Goal: Task Accomplishment & Management: Manage account settings

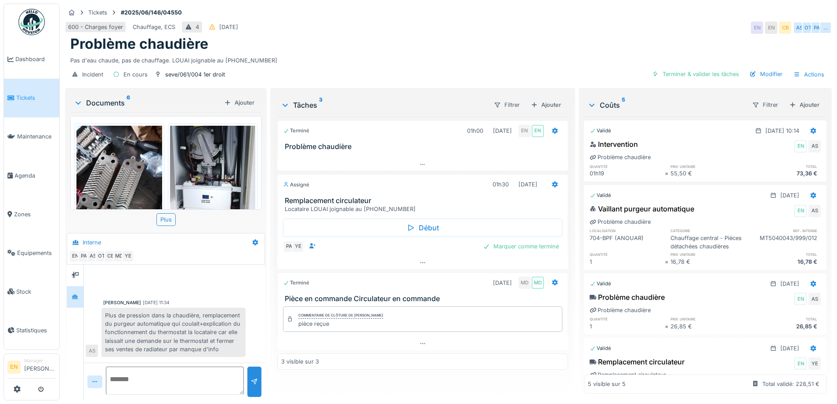
scroll to position [226, 0]
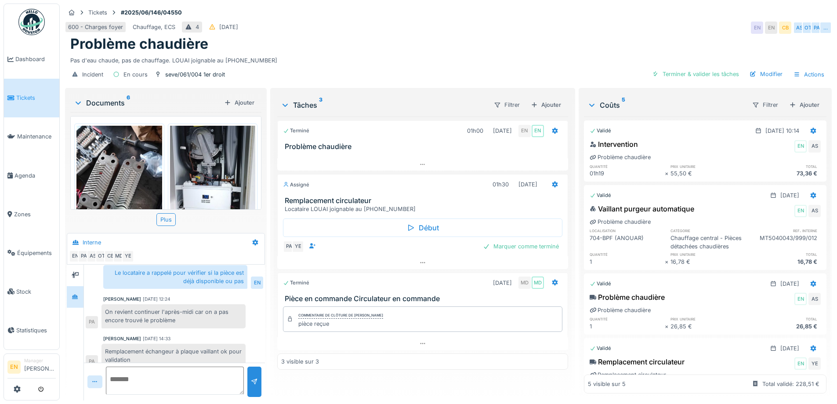
drag, startPoint x: 470, startPoint y: 35, endPoint x: 477, endPoint y: 40, distance: 8.4
click at [475, 39] on div "Problème chaudière" at bounding box center [448, 44] width 756 height 17
click at [425, 386] on div "Terminé 01h00 04/06/2025 EN EN Problème chaudière Assigné 01h30 14/10/2025 Remp…" at bounding box center [422, 254] width 290 height 277
click at [559, 20] on div "600 - Charges foyer Chauffage, ECS 4 08/06/2025 EN EN CB AS OT PA …" at bounding box center [448, 28] width 767 height 16
click at [478, 40] on div "Problème chaudière" at bounding box center [448, 44] width 756 height 17
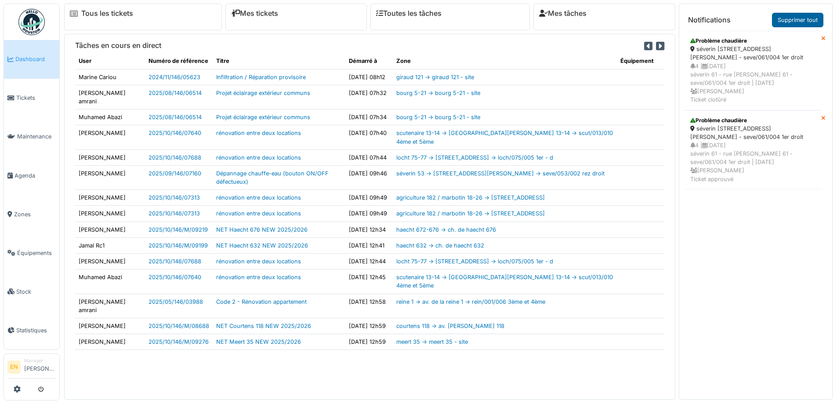
click at [796, 20] on link "Supprimer tout" at bounding box center [797, 20] width 51 height 15
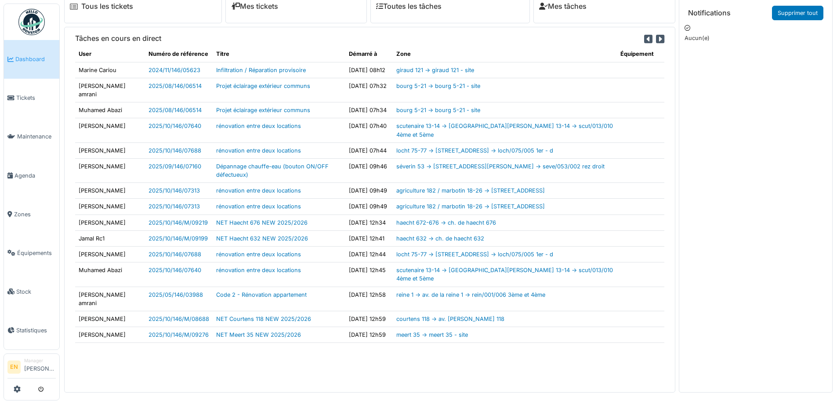
scroll to position [9, 0]
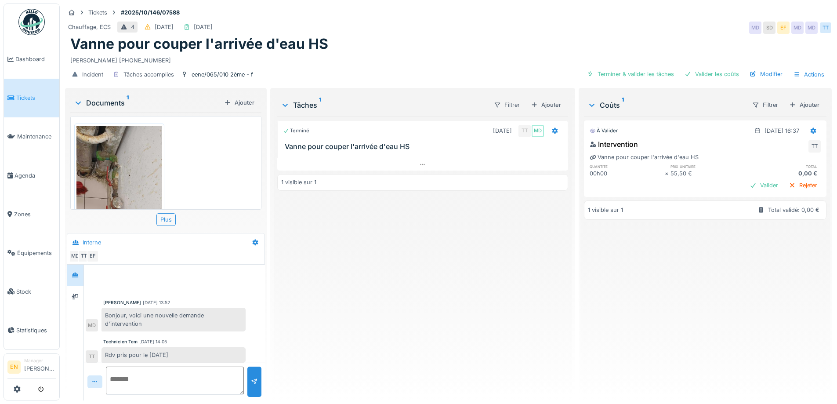
scroll to position [240, 0]
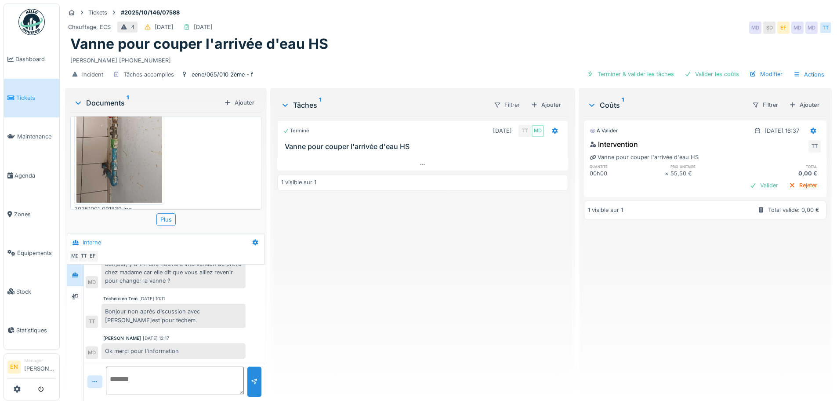
click at [419, 253] on div "Terminé 02/10/2025 TT MD Vanne pour couper l'arrivée d'eau HS 1 visible sur 1" at bounding box center [422, 254] width 290 height 277
click at [398, 286] on div "Terminé 02/10/2025 TT MD Vanne pour couper l'arrivée d'eau HS 1 visible sur 1" at bounding box center [422, 254] width 290 height 277
drag, startPoint x: 434, startPoint y: 299, endPoint x: 422, endPoint y: 290, distance: 15.1
click at [432, 295] on div "Terminé 02/10/2025 TT MD Vanne pour couper l'arrivée d'eau HS 1 visible sur 1" at bounding box center [422, 254] width 290 height 277
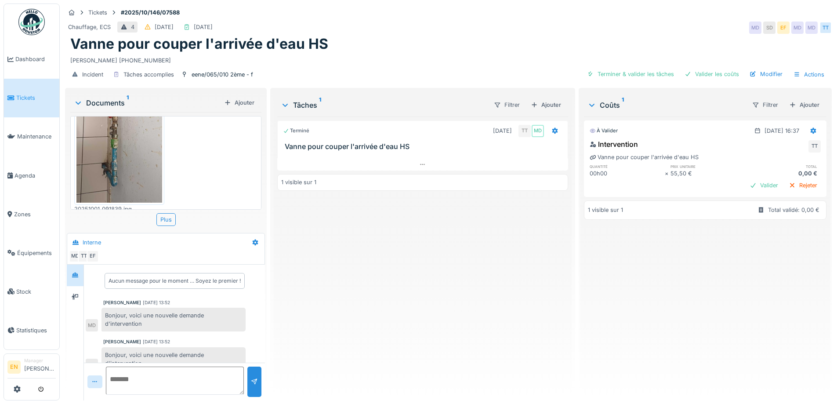
scroll to position [280, 0]
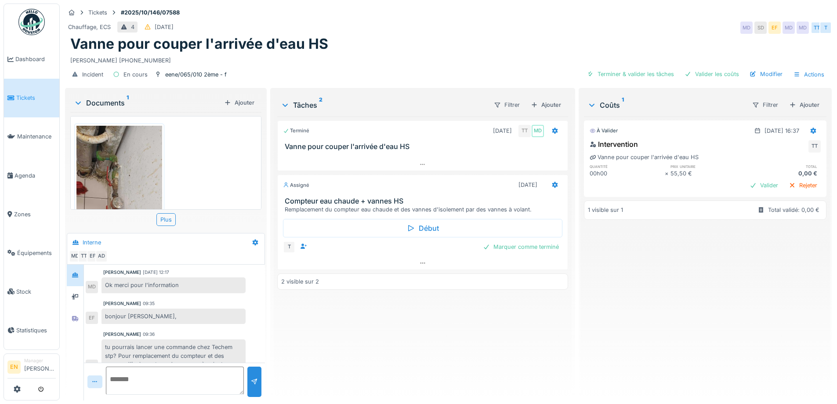
scroll to position [311, 0]
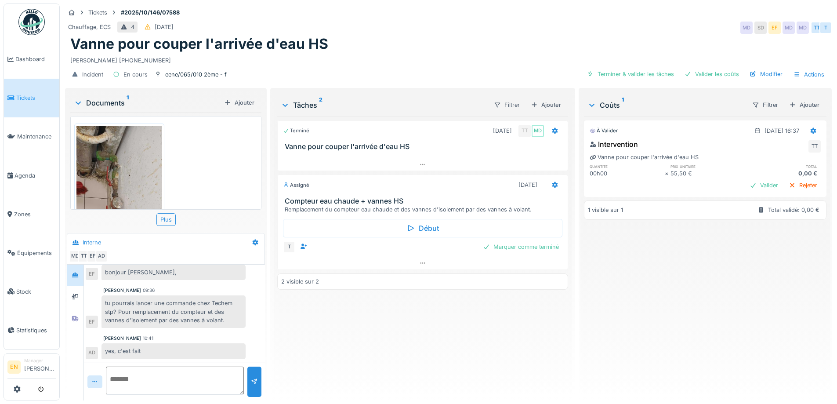
drag, startPoint x: 367, startPoint y: 316, endPoint x: 564, endPoint y: 5, distance: 368.1
click at [367, 314] on div "Terminé 02/10/2025 TT MD Vanne pour couper l'arrivée d'eau HS Assigné 31/10/202…" at bounding box center [422, 254] width 290 height 277
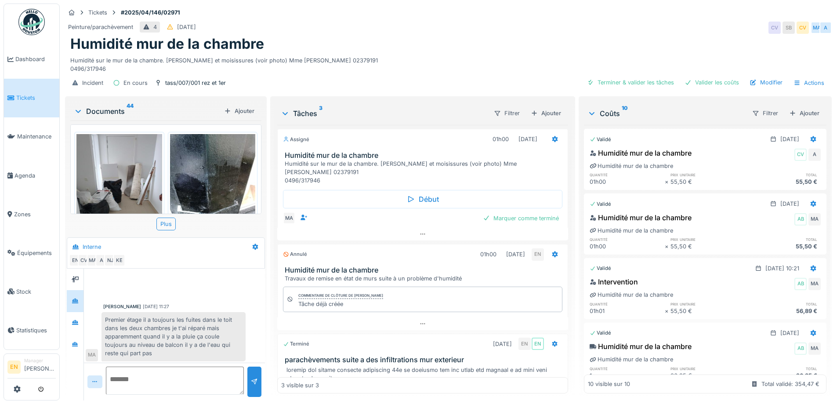
scroll to position [187, 0]
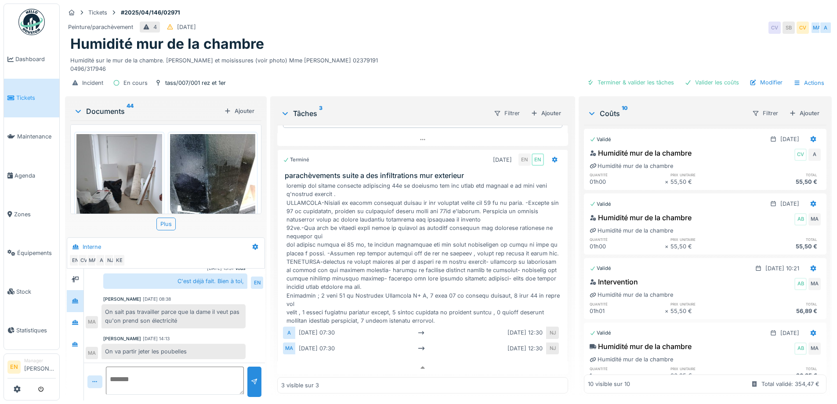
click at [520, 36] on div "Humidité mur de la chambre" at bounding box center [448, 44] width 756 height 17
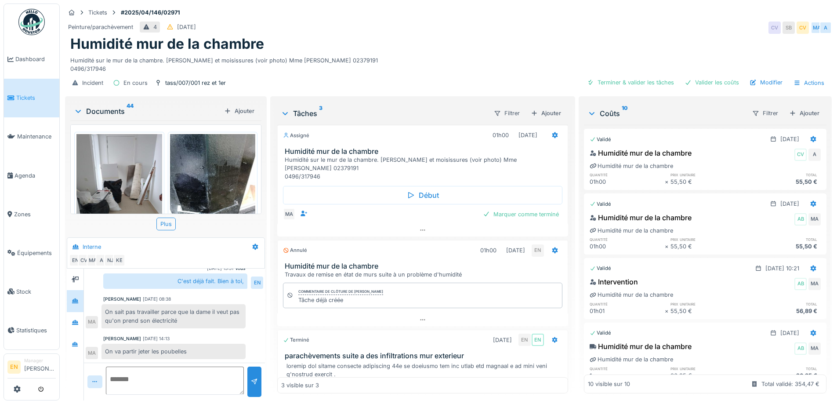
scroll to position [0, 0]
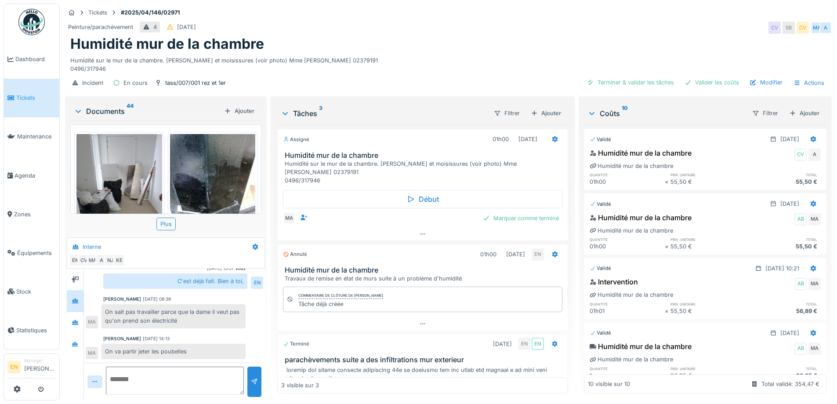
click at [483, 53] on div "Humidité sur le mur de la chambre. Taches et moisissures (voir photo) Mme Salim…" at bounding box center [448, 63] width 756 height 20
click at [401, 58] on div "Humidité sur le mur de la chambre. Taches et moisissures (voir photo) Mme Salim…" at bounding box center [448, 63] width 756 height 20
click at [472, 41] on div "Humidité mur de la chambre" at bounding box center [448, 44] width 756 height 17
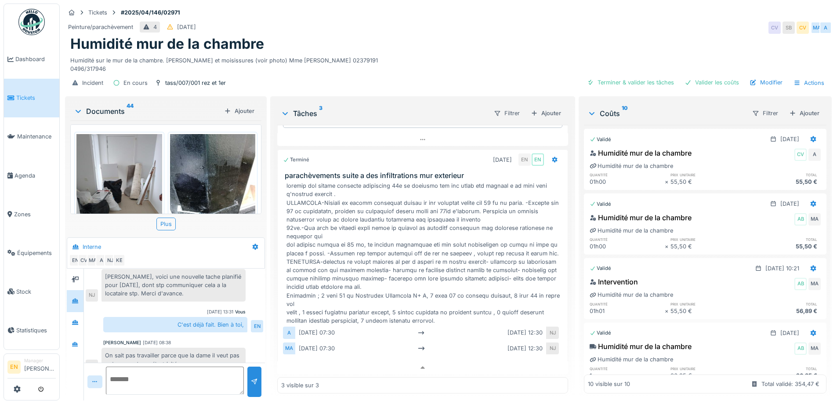
scroll to position [366, 0]
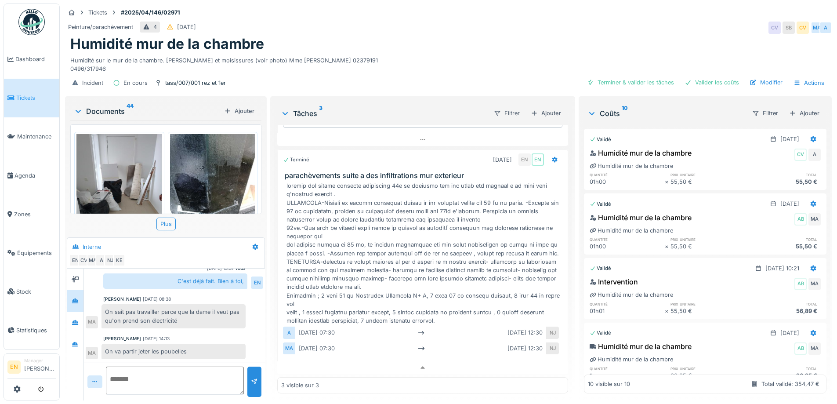
click at [393, 64] on div "Humidité sur le mur de la chambre. Taches et moisissures (voir photo) Mme Salim…" at bounding box center [448, 63] width 756 height 20
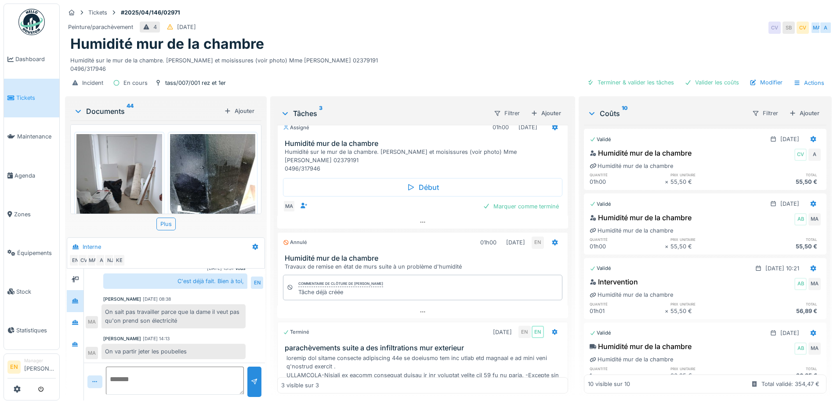
scroll to position [187, 0]
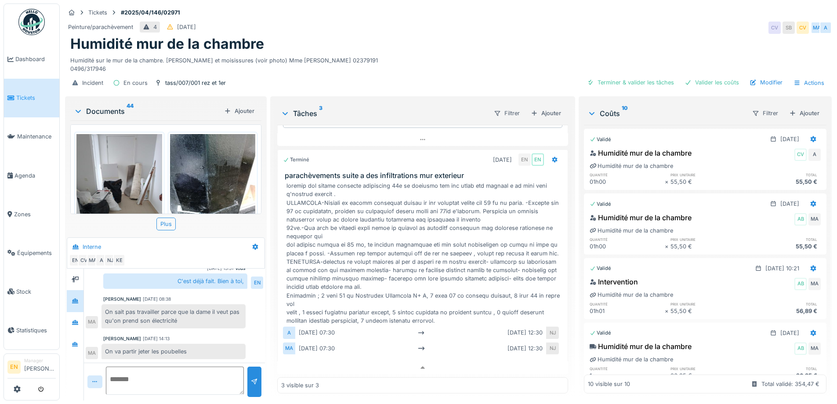
click at [274, 290] on div "Tâches 3 Filtrer Ajouter Assigné 01h00 08/04/2025 Humidité mur de la chambre Hu…" at bounding box center [423, 247] width 298 height 299
click at [413, 62] on div "Humidité sur le mur de la chambre. Taches et moisissures (voir photo) Mme Salim…" at bounding box center [448, 63] width 756 height 20
drag, startPoint x: 280, startPoint y: 166, endPoint x: 467, endPoint y: 167, distance: 187.2
click at [467, 171] on div "parachèvements suite a des infiltrations mur exterieur" at bounding box center [423, 175] width 290 height 8
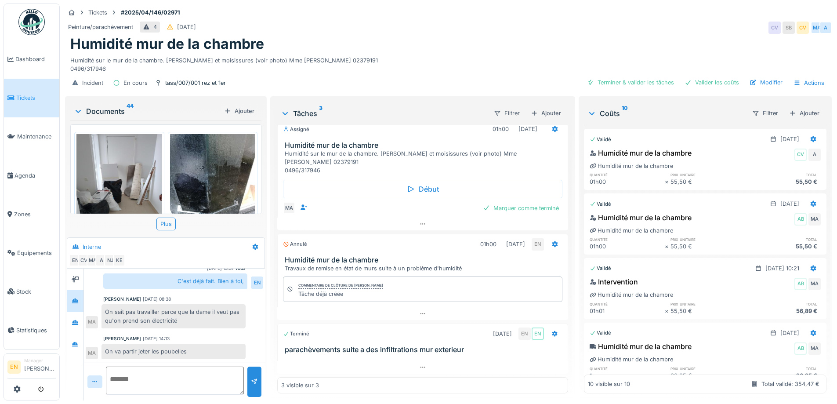
click at [369, 53] on div "Humidité sur le mur de la chambre. Taches et moisissures (voir photo) Mme Salim…" at bounding box center [448, 63] width 756 height 20
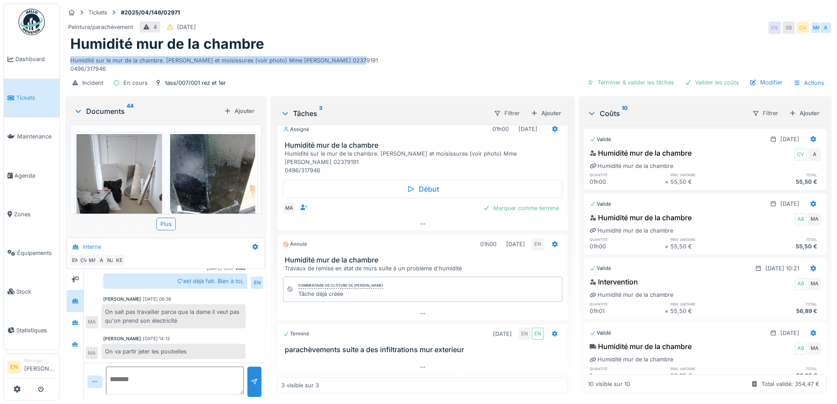
drag, startPoint x: 357, startPoint y: 53, endPoint x: 67, endPoint y: 55, distance: 290.1
click at [67, 55] on div "Humidité mur de la chambre Humidité sur le mur de la chambre. Taches et moisiss…" at bounding box center [448, 54] width 767 height 37
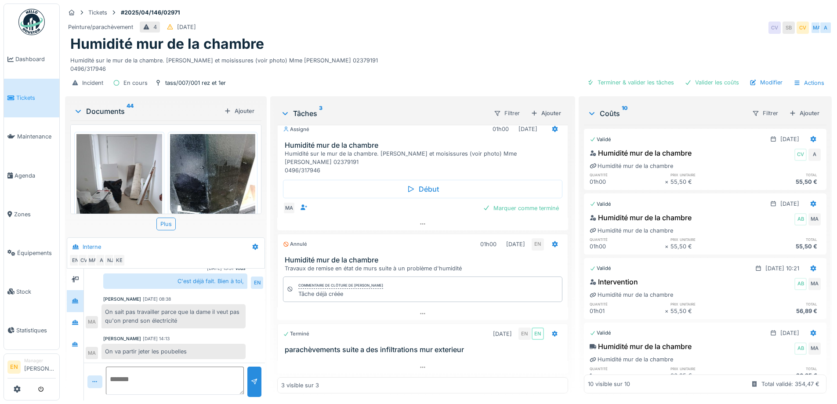
click at [108, 63] on div "Humidité sur le mur de la chambre. Taches et moisissures (voir photo) Mme Salim…" at bounding box center [448, 63] width 756 height 20
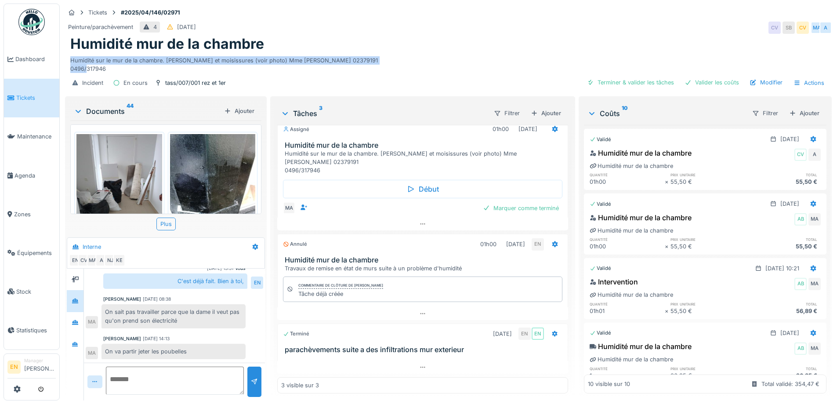
drag, startPoint x: 108, startPoint y: 63, endPoint x: 69, endPoint y: 57, distance: 39.1
click at [69, 57] on div "Humidité mur de la chambre Humidité sur le mur de la chambre. Taches et moisiss…" at bounding box center [448, 54] width 767 height 37
click at [362, 54] on div "Humidité sur le mur de la chambre. Taches et moisissures (voir photo) Mme Salim…" at bounding box center [448, 63] width 756 height 20
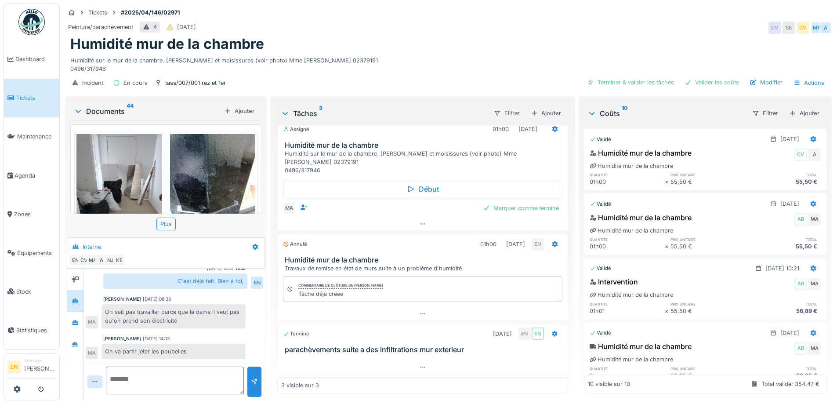
click at [362, 54] on div "Humidité sur le mur de la chambre. Taches et moisissures (voir photo) Mme Salim…" at bounding box center [448, 63] width 756 height 20
click at [405, 54] on div "Humidité sur le mur de la chambre. Taches et moisissures (voir photo) Mme Salim…" at bounding box center [448, 63] width 756 height 20
click at [409, 53] on div "Humidité sur le mur de la chambre. Taches et moisissures (voir photo) Mme Salim…" at bounding box center [448, 63] width 756 height 20
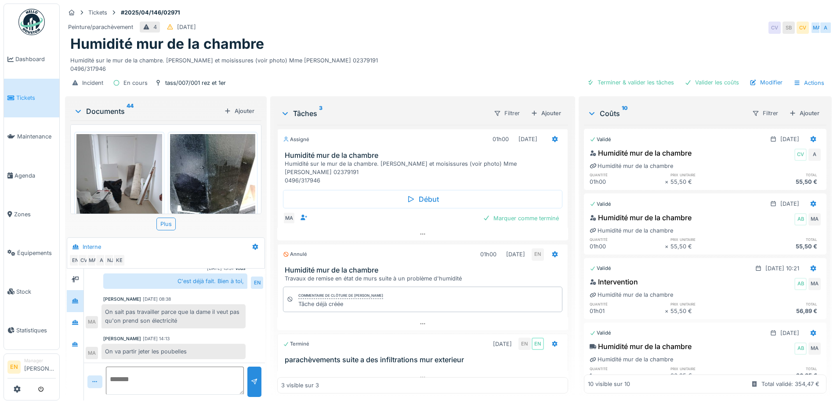
click at [429, 53] on div "Humidité sur le mur de la chambre. Taches et moisissures (voir photo) Mme Salim…" at bounding box center [448, 63] width 756 height 20
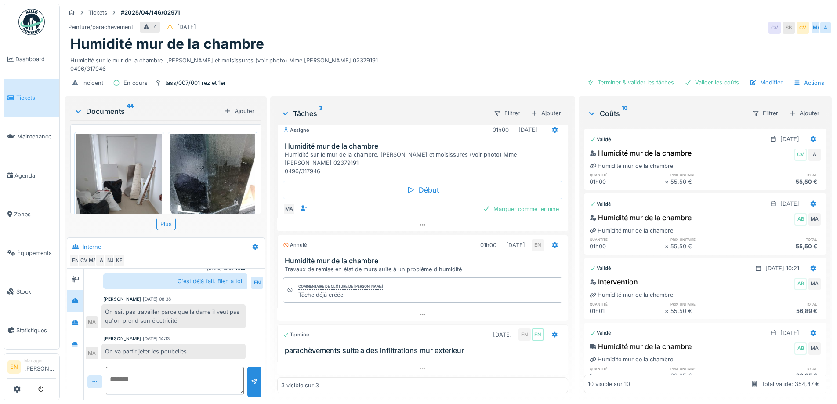
scroll to position [11, 0]
click at [420, 58] on div "Humidité sur le mur de la chambre. Taches et moisissures (voir photo) Mme Salim…" at bounding box center [448, 63] width 756 height 20
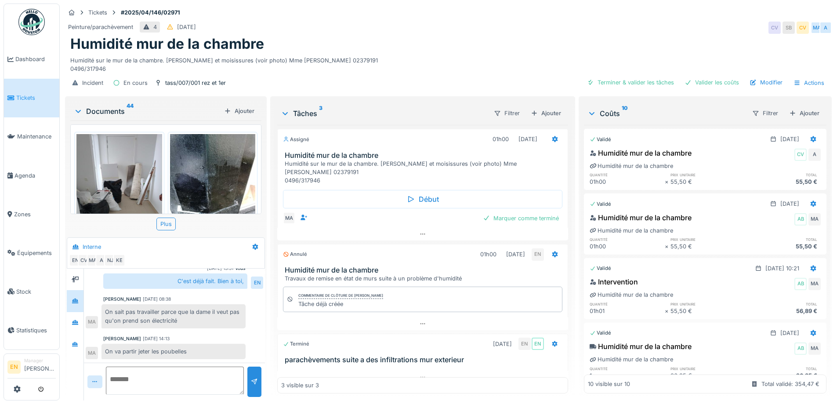
click at [401, 53] on div "Humidité sur le mur de la chambre. Taches et moisissures (voir photo) Mme Salim…" at bounding box center [448, 63] width 756 height 20
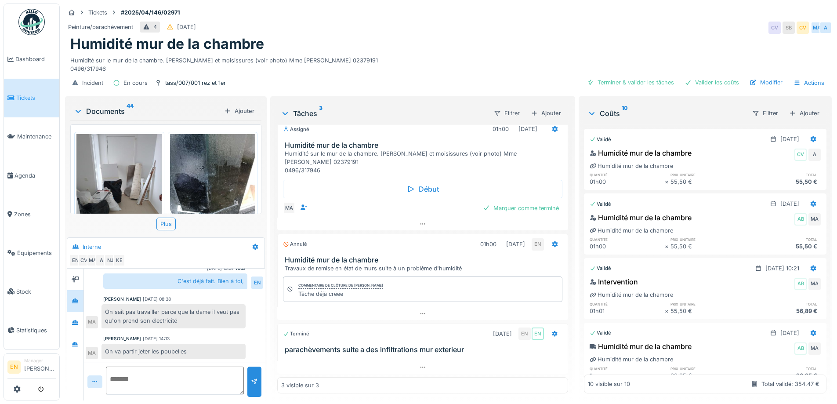
click at [405, 59] on div "Humidité sur le mur de la chambre. Taches et moisissures (voir photo) Mme Salim…" at bounding box center [448, 63] width 756 height 20
click at [450, 36] on div "Humidité mur de la chambre" at bounding box center [448, 44] width 756 height 17
click at [391, 53] on div "Humidité sur le mur de la chambre. Taches et moisissures (voir photo) Mme Salim…" at bounding box center [448, 63] width 756 height 20
click at [399, 36] on div "Humidité mur de la chambre" at bounding box center [448, 44] width 756 height 17
click at [188, 368] on textarea at bounding box center [175, 381] width 138 height 28
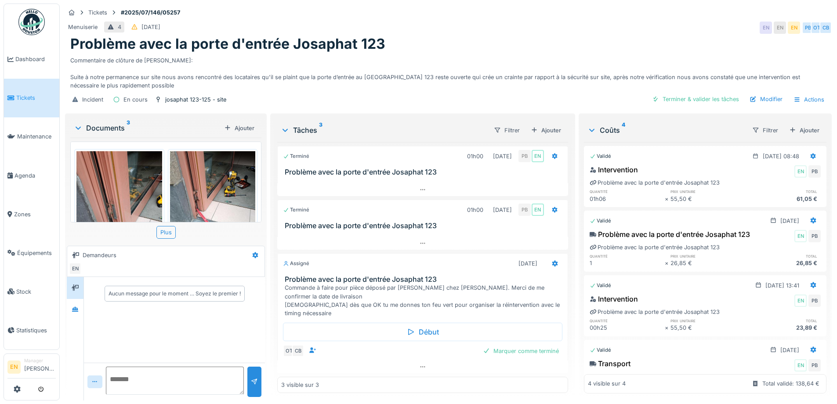
click at [632, 25] on div "Menuiserie 4 06/07/2025 EN EN EN PB OT CB" at bounding box center [448, 28] width 767 height 16
click at [588, 18] on div "Tickets #2025/07/146/05257" at bounding box center [448, 12] width 767 height 11
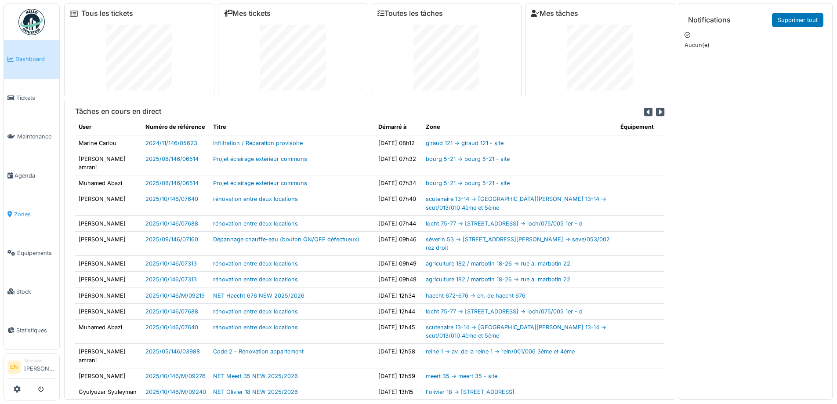
click at [24, 211] on span "Zones" at bounding box center [35, 214] width 42 height 8
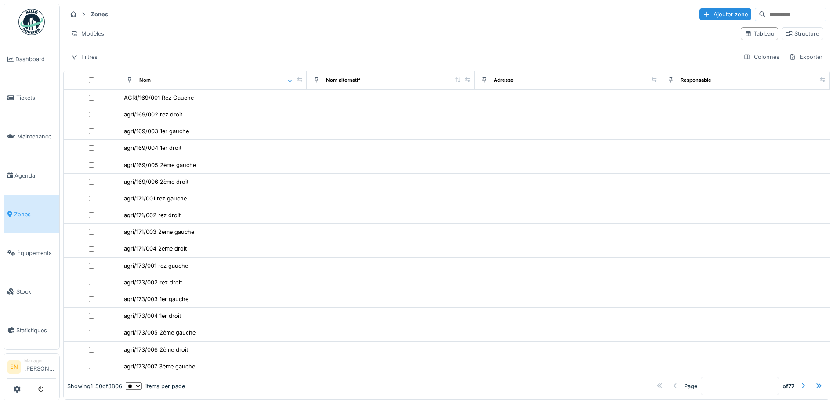
click at [773, 11] on input at bounding box center [796, 14] width 61 height 12
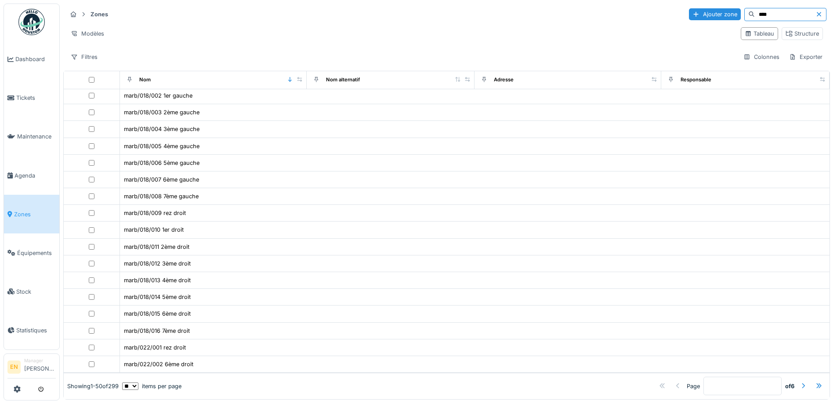
scroll to position [6, 0]
type input "****"
click at [816, 382] on div at bounding box center [819, 386] width 7 height 8
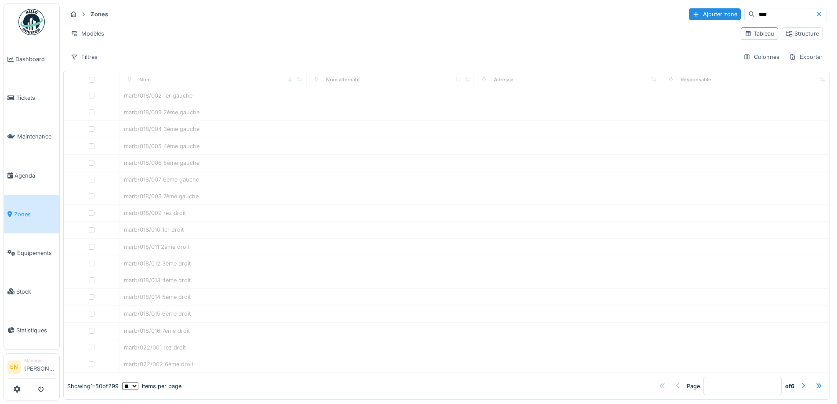
type input "*"
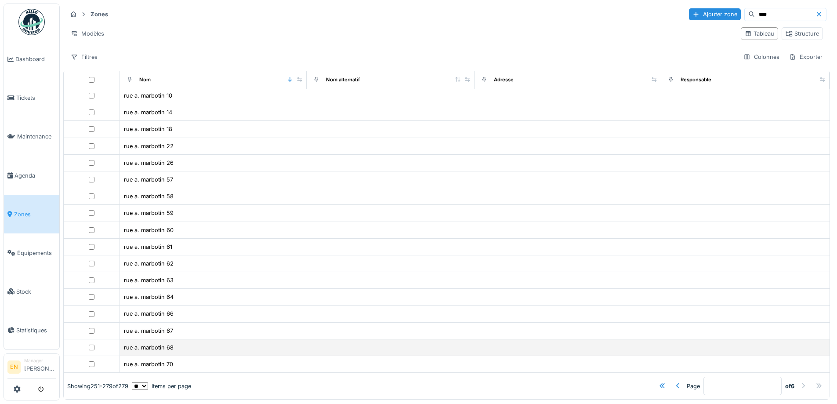
scroll to position [217, 0]
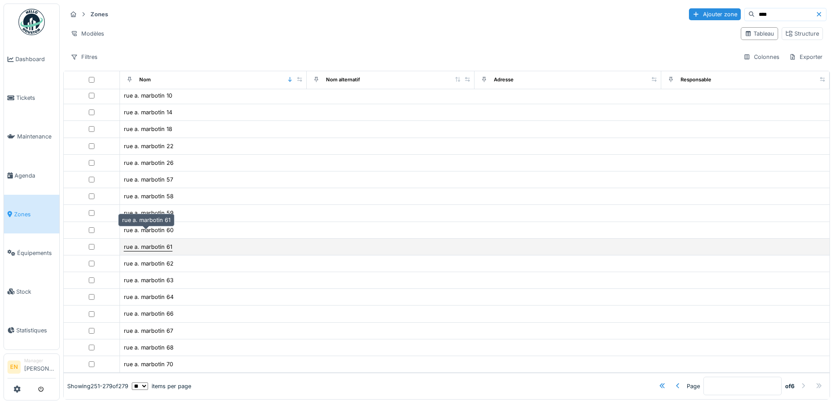
click at [161, 243] on div "rue a. marbotin 61" at bounding box center [148, 247] width 48 height 8
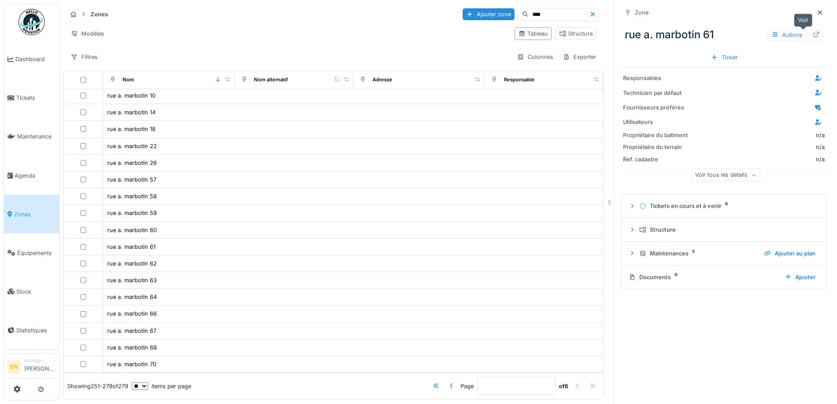
click at [813, 32] on icon at bounding box center [816, 35] width 7 height 6
click at [589, 11] on icon at bounding box center [592, 14] width 7 height 6
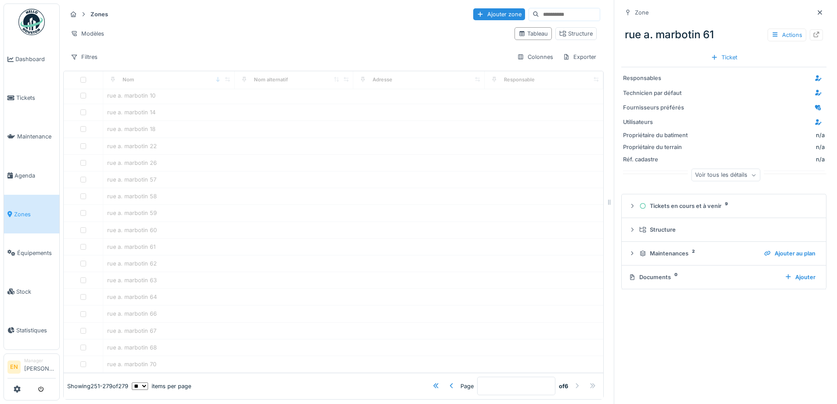
click at [539, 11] on input at bounding box center [569, 14] width 61 height 12
type input "*"
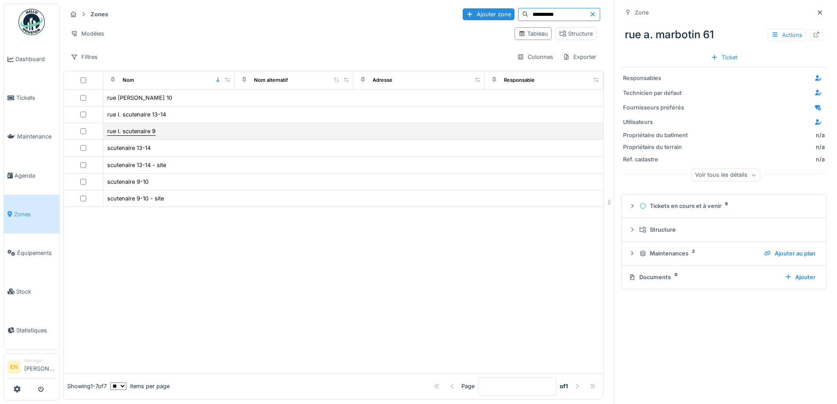
type input "**********"
click at [152, 127] on div "rue l. scutenaire 9" at bounding box center [131, 131] width 48 height 8
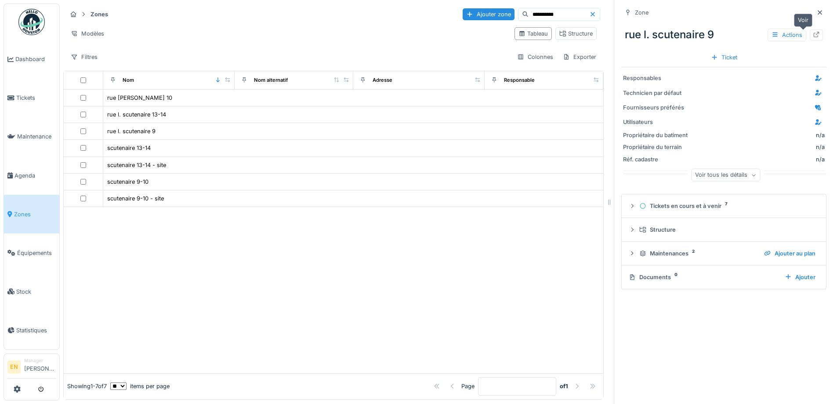
click at [814, 32] on icon at bounding box center [817, 35] width 6 height 6
click at [591, 12] on icon at bounding box center [593, 14] width 4 height 4
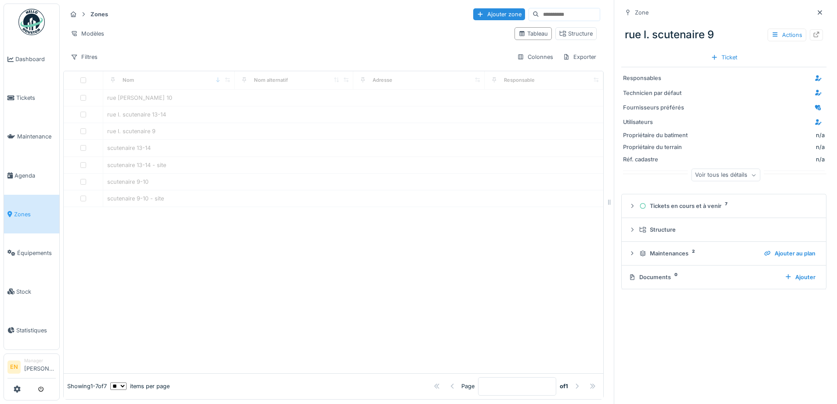
click at [539, 9] on input at bounding box center [569, 14] width 61 height 12
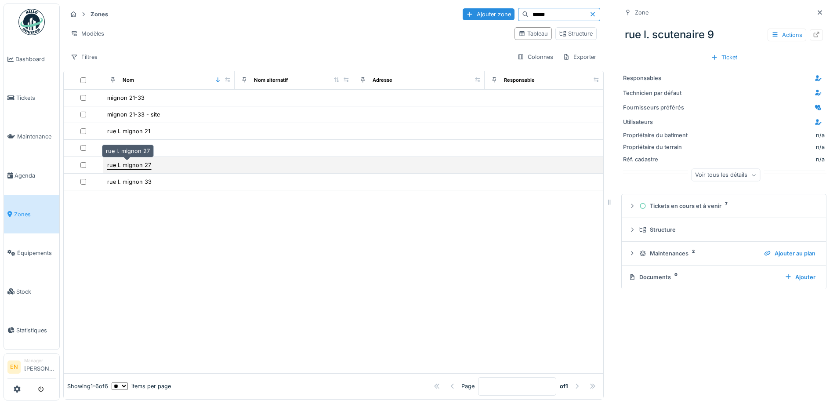
type input "******"
click at [135, 161] on div "rue l. mignon 27" at bounding box center [129, 165] width 44 height 8
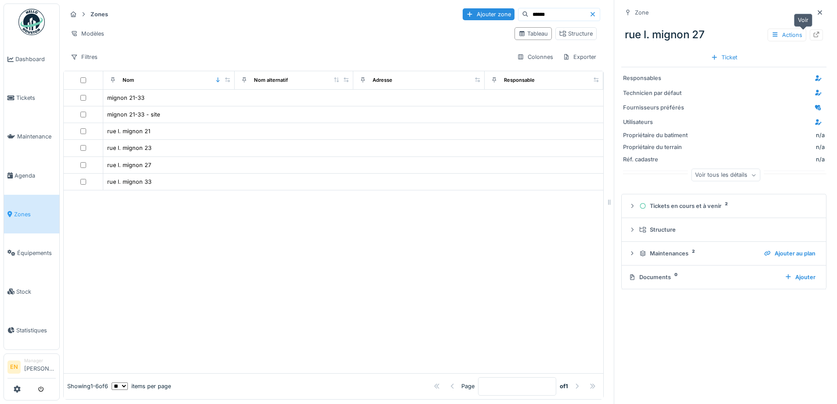
click at [813, 32] on icon at bounding box center [816, 35] width 7 height 6
click at [25, 173] on span "Agenda" at bounding box center [35, 175] width 41 height 8
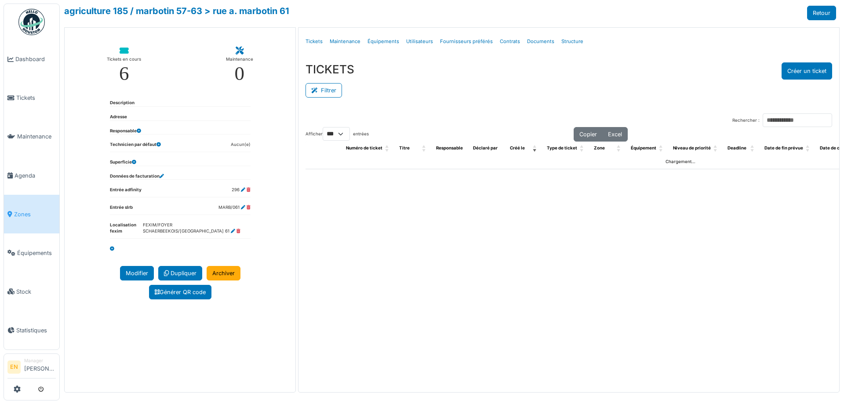
select select "***"
click at [570, 41] on link "Structure" at bounding box center [572, 41] width 29 height 21
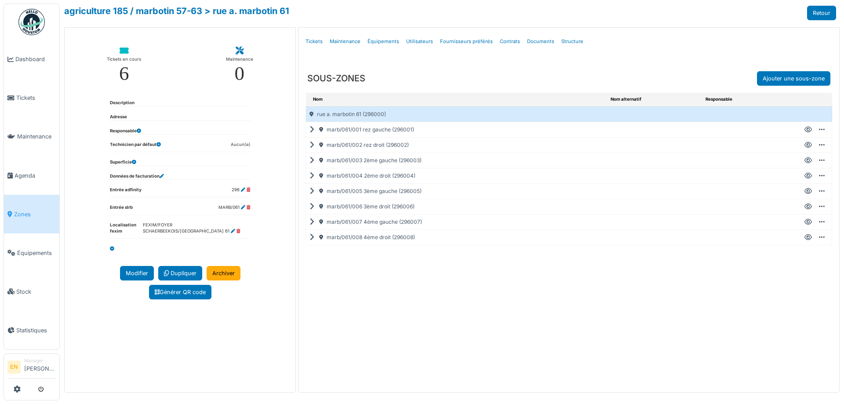
click at [808, 207] on icon at bounding box center [807, 207] width 7 height 0
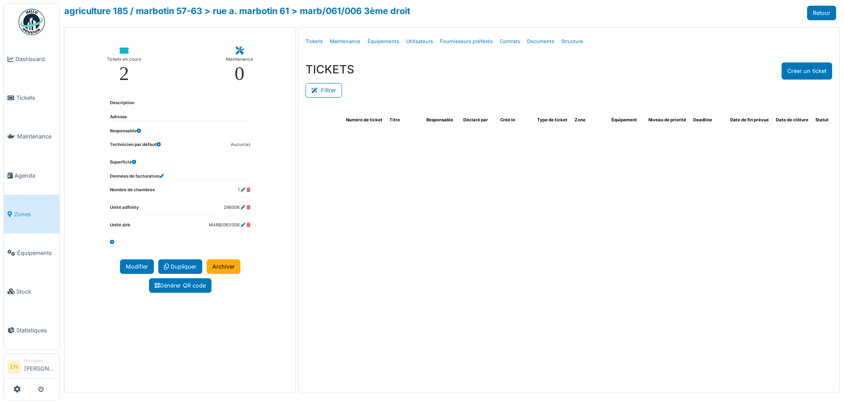
select select "***"
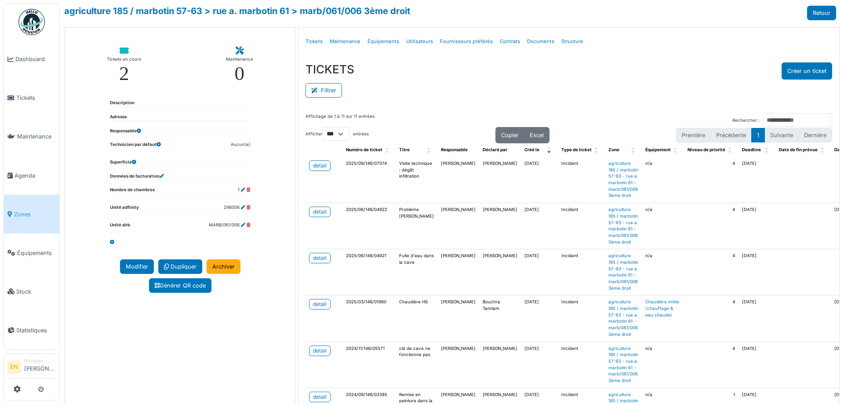
click at [459, 68] on div "TICKETS Créer un ticket" at bounding box center [568, 70] width 526 height 17
click at [318, 163] on div "detail" at bounding box center [320, 166] width 14 height 8
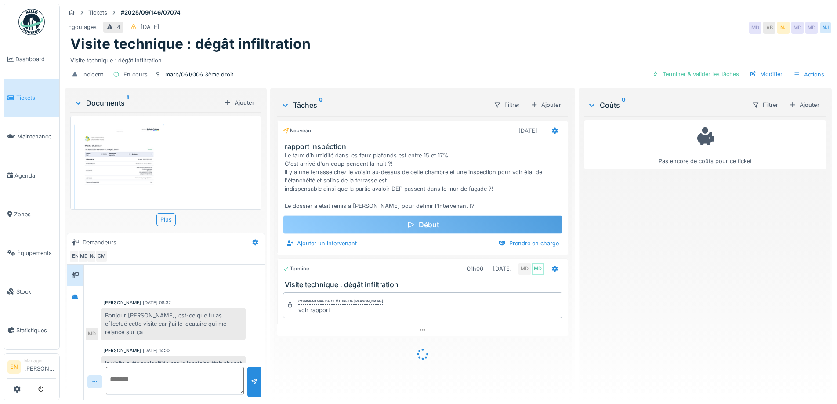
scroll to position [108, 0]
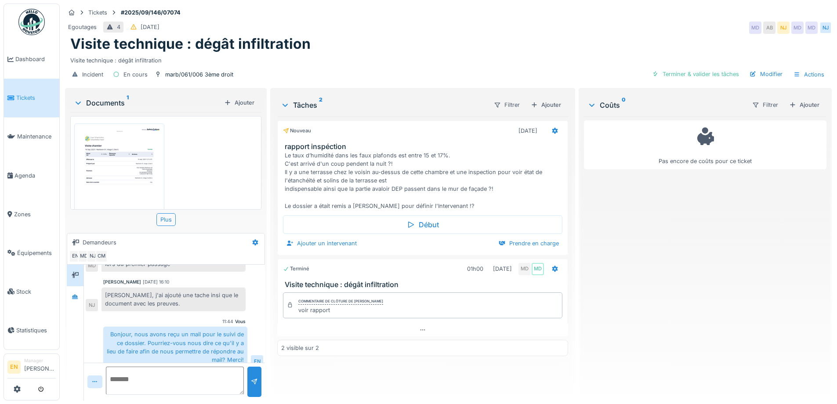
drag, startPoint x: 493, startPoint y: 50, endPoint x: 651, endPoint y: 7, distance: 163.7
click at [497, 48] on div "Visite technique : dégât infiltration" at bounding box center [448, 44] width 756 height 17
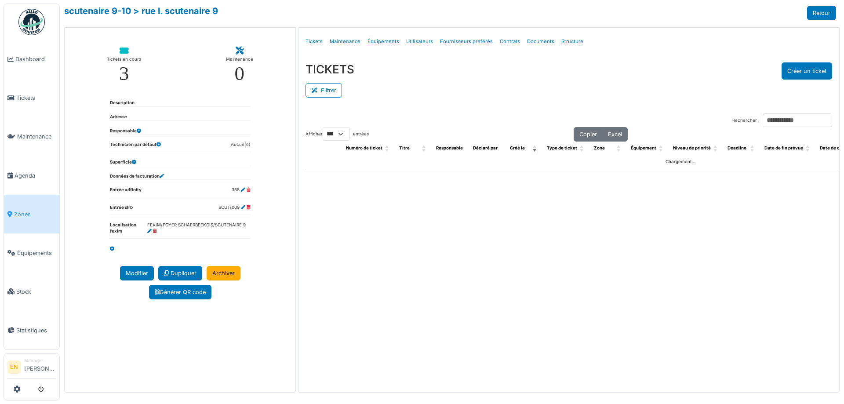
select select "***"
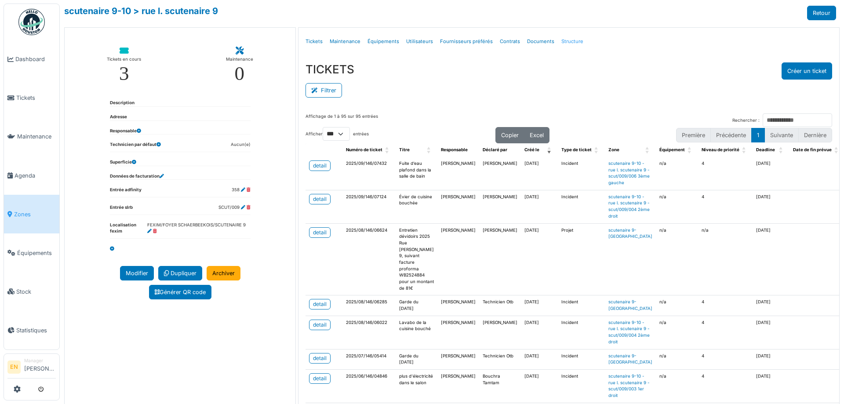
click at [559, 42] on link "Structure" at bounding box center [572, 41] width 29 height 21
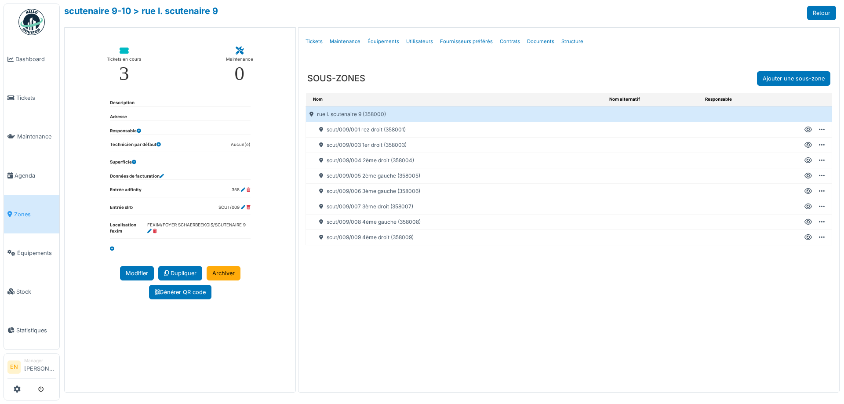
click at [809, 130] on icon at bounding box center [807, 130] width 7 height 0
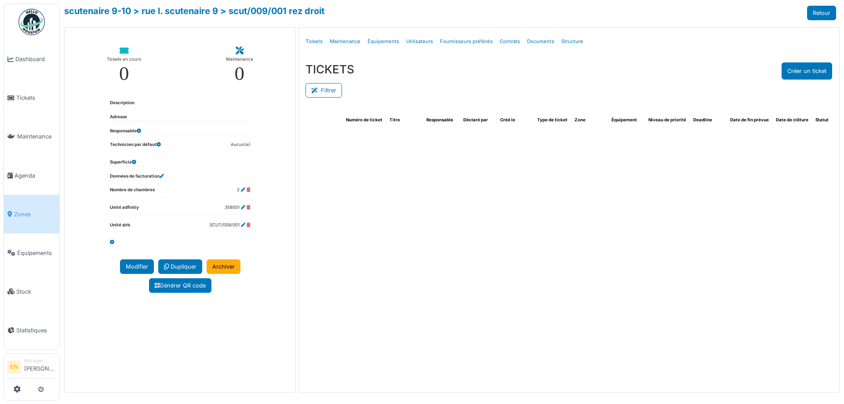
select select "***"
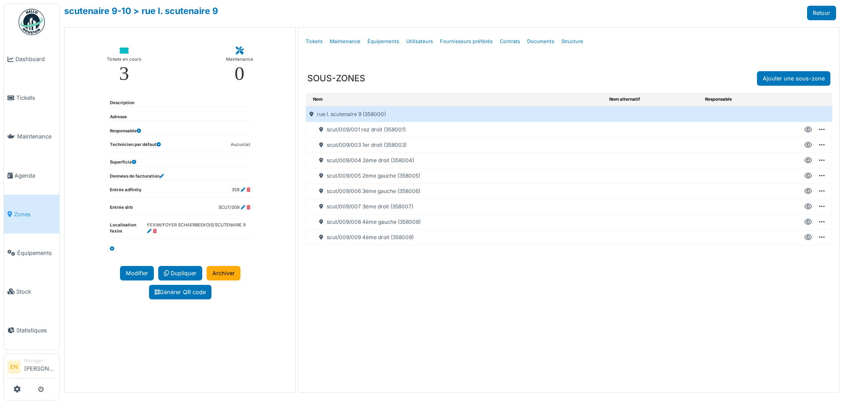
click at [807, 145] on icon at bounding box center [807, 145] width 7 height 0
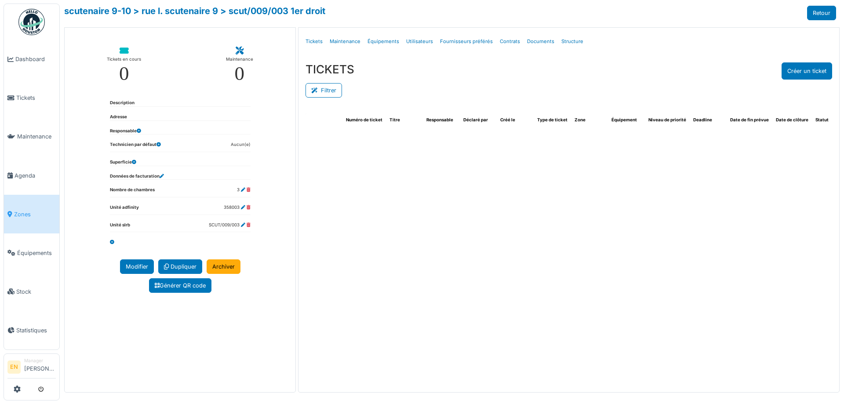
select select "***"
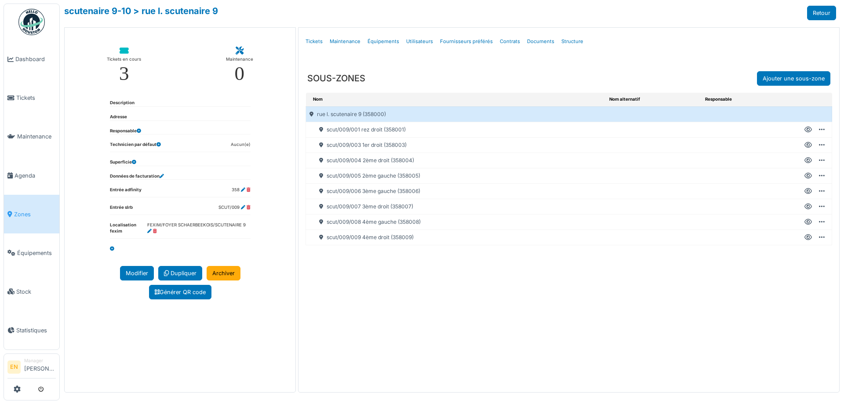
drag, startPoint x: 809, startPoint y: 161, endPoint x: 787, endPoint y: 159, distance: 22.1
click at [809, 161] on icon at bounding box center [807, 160] width 7 height 0
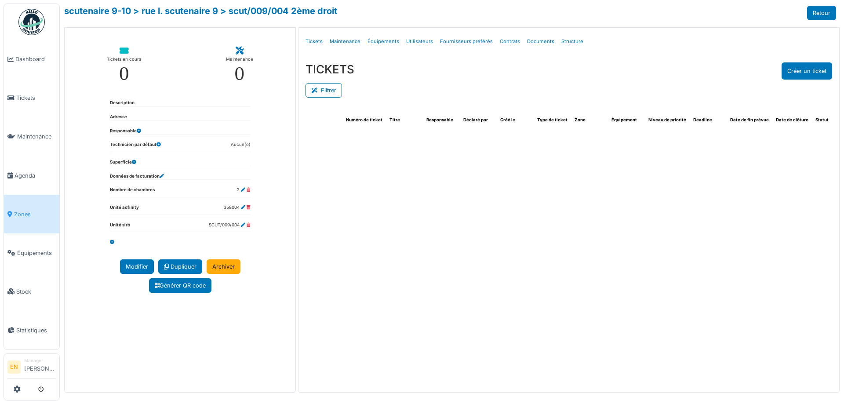
select select "***"
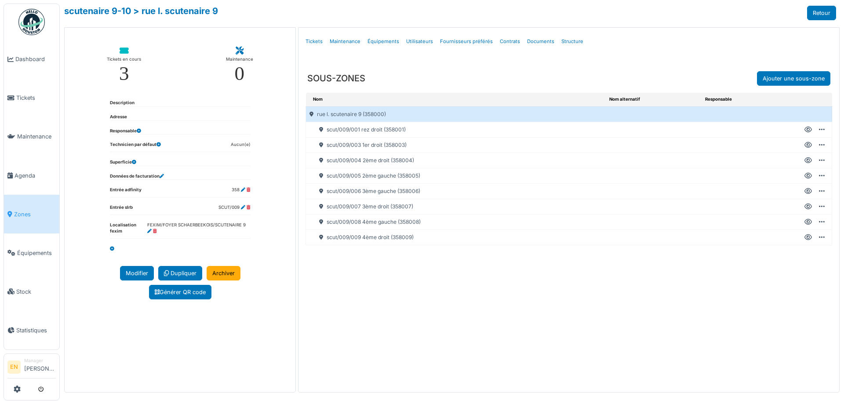
click at [807, 176] on icon at bounding box center [807, 176] width 7 height 0
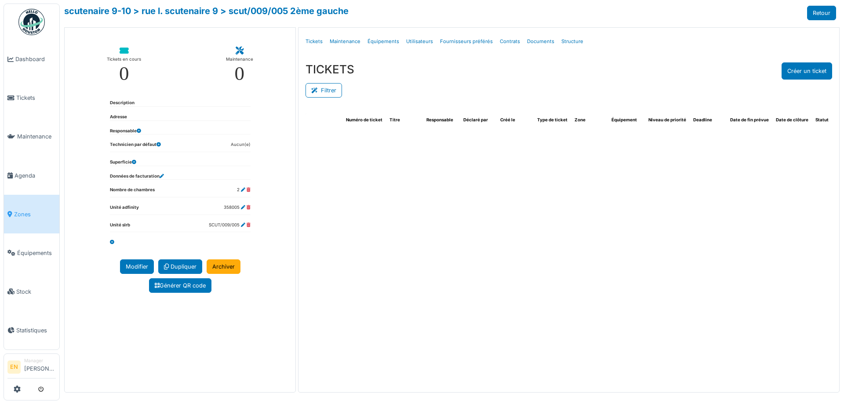
select select "***"
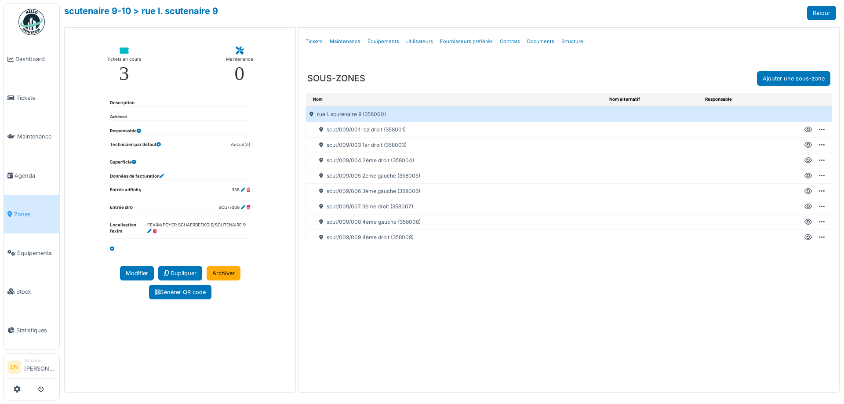
click at [807, 191] on icon at bounding box center [807, 191] width 7 height 0
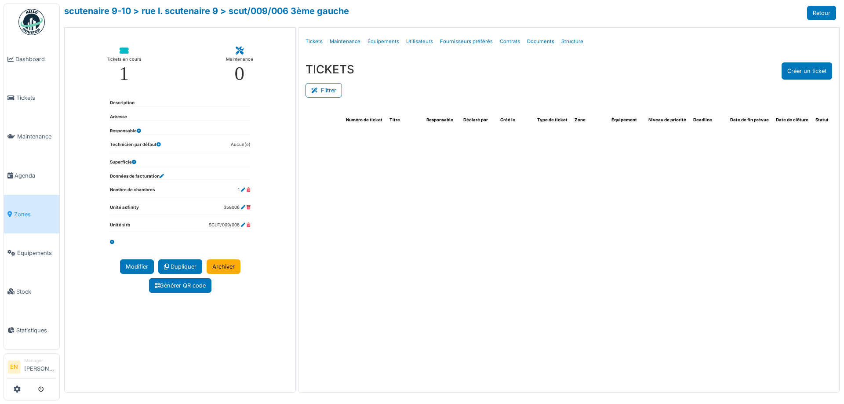
select select "***"
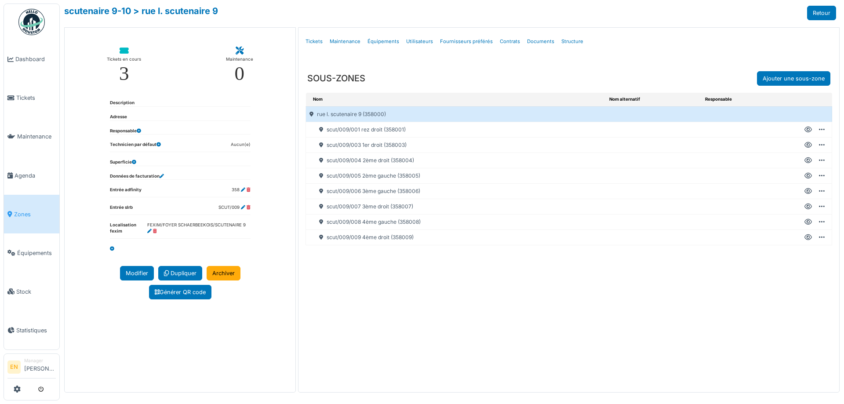
click at [806, 207] on icon at bounding box center [807, 207] width 7 height 0
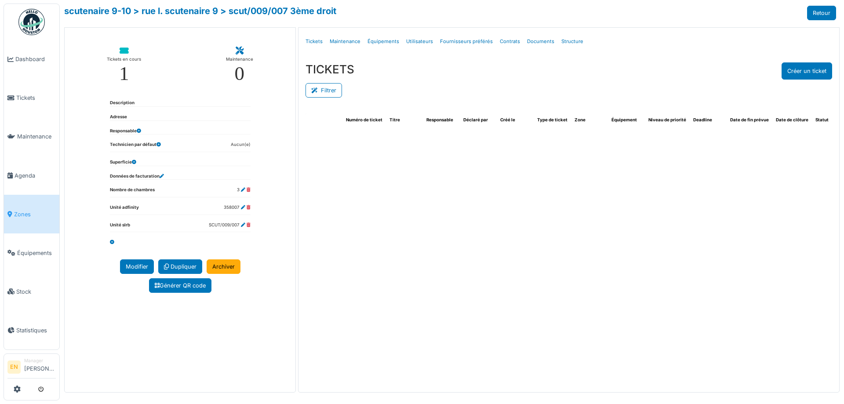
select select "***"
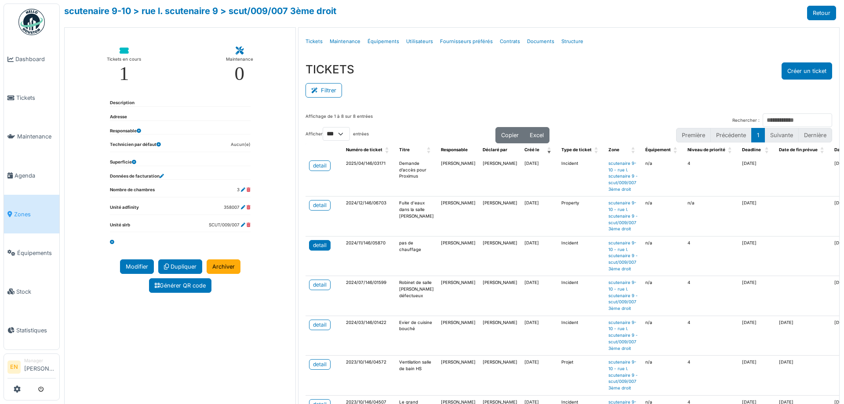
click at [323, 249] on div "detail" at bounding box center [320, 245] width 14 height 8
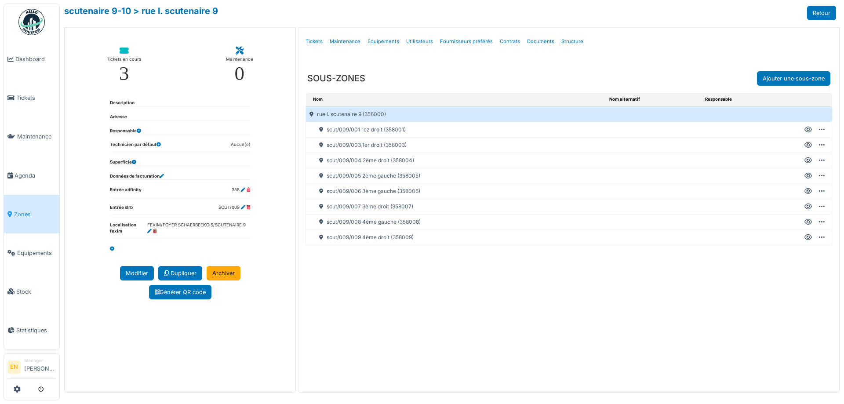
click at [809, 222] on icon at bounding box center [807, 222] width 7 height 0
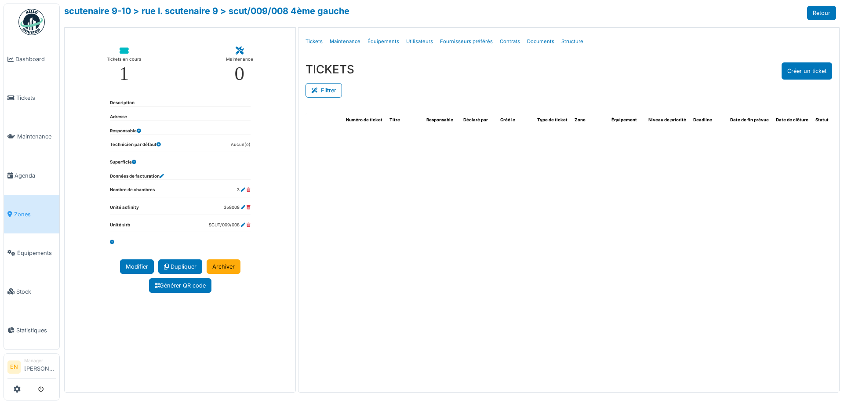
select select "***"
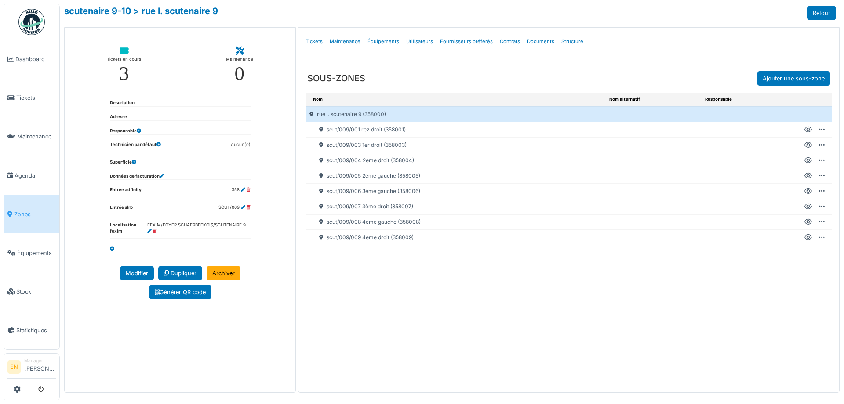
click at [808, 237] on icon at bounding box center [807, 237] width 7 height 0
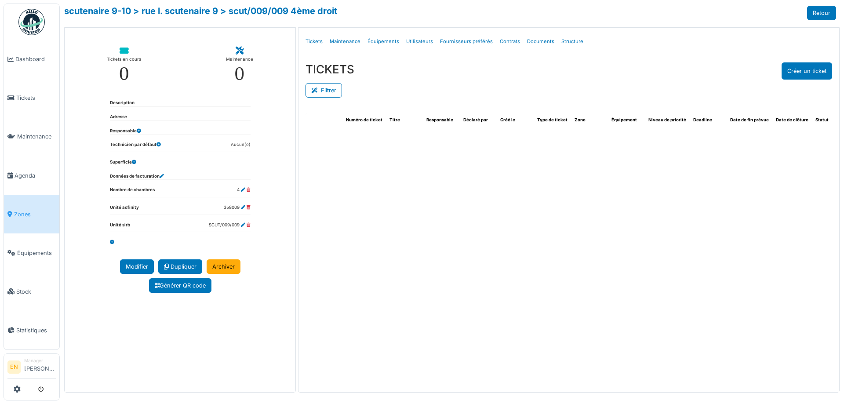
select select "***"
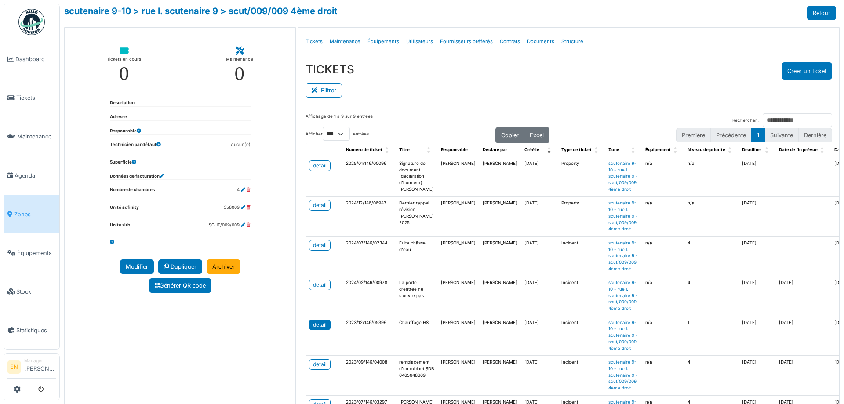
click at [320, 329] on div "detail" at bounding box center [320, 325] width 14 height 8
click at [23, 174] on span "Agenda" at bounding box center [35, 175] width 41 height 8
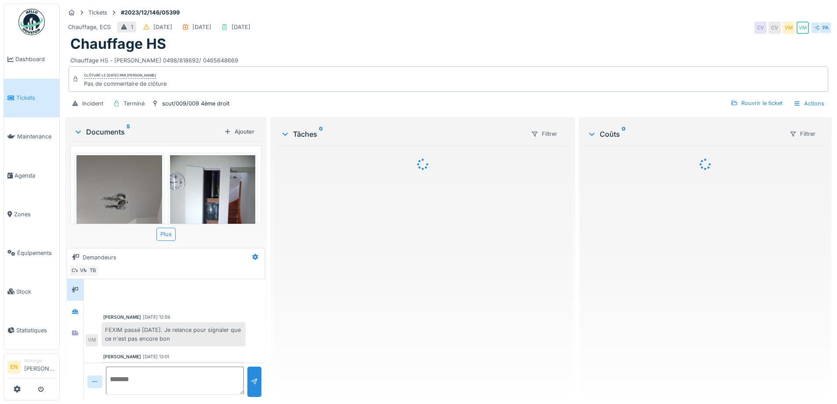
scroll to position [93, 0]
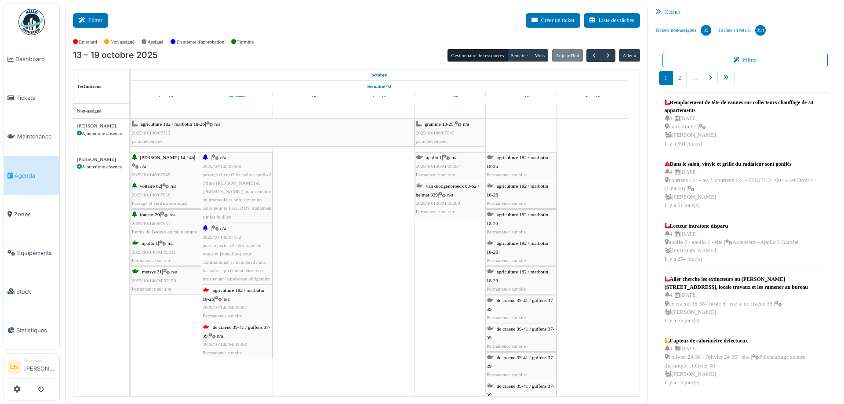
click at [99, 14] on button "Filtrer" at bounding box center [90, 20] width 35 height 15
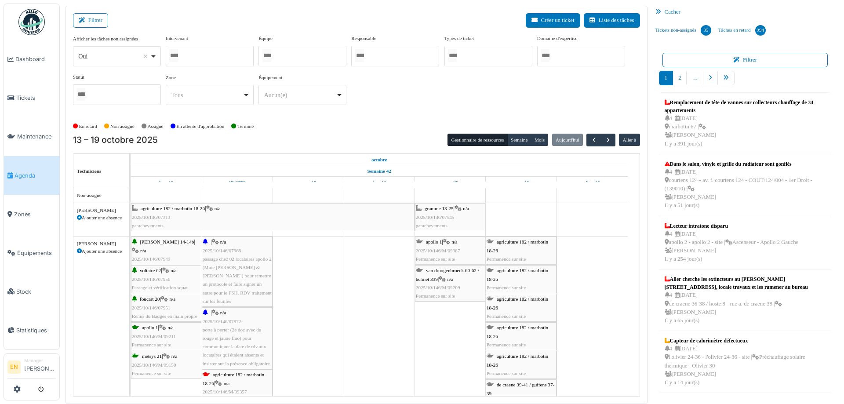
click at [152, 58] on div "Oui Remove item" at bounding box center [116, 56] width 80 height 13
select select "**"
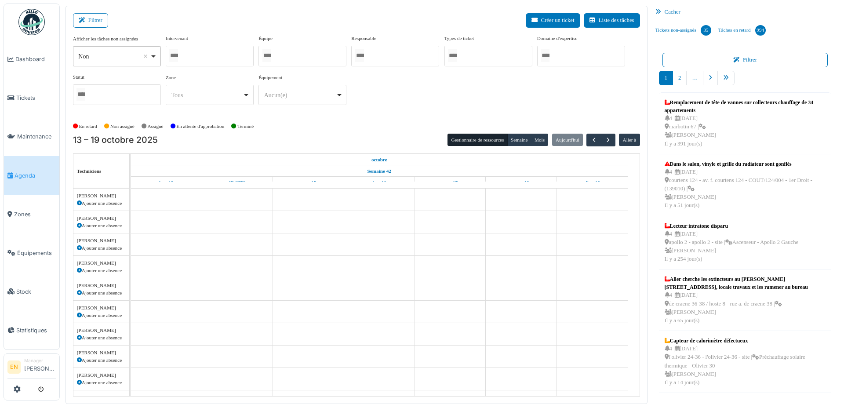
click at [186, 56] on div at bounding box center [210, 56] width 88 height 21
type input "*****"
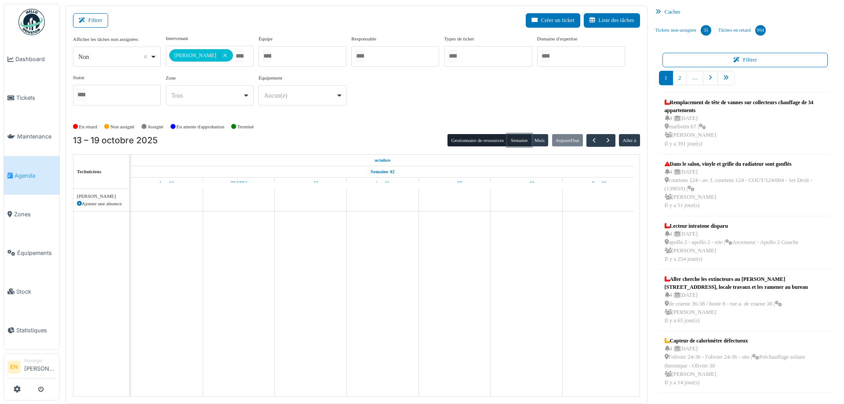
click at [517, 139] on button "Semaine" at bounding box center [519, 140] width 24 height 12
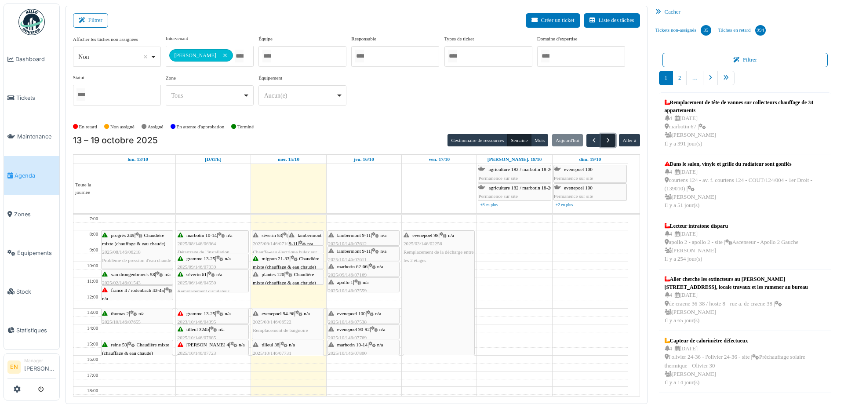
click at [604, 140] on span "button" at bounding box center [607, 140] width 7 height 7
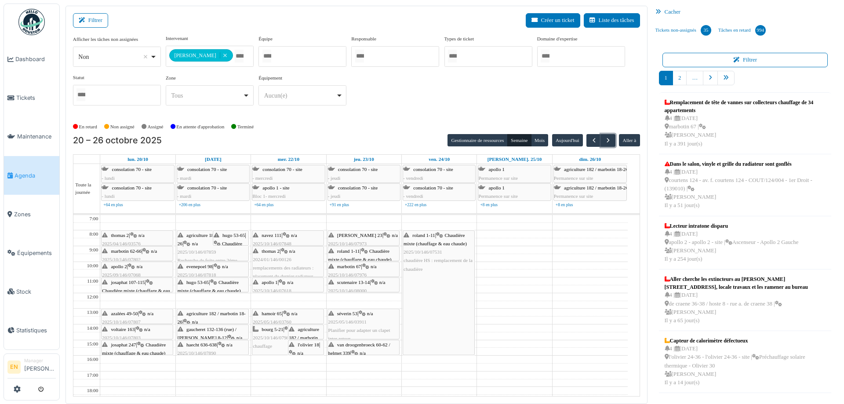
click at [360, 283] on span "scutenaire 13-14" at bounding box center [353, 282] width 33 height 5
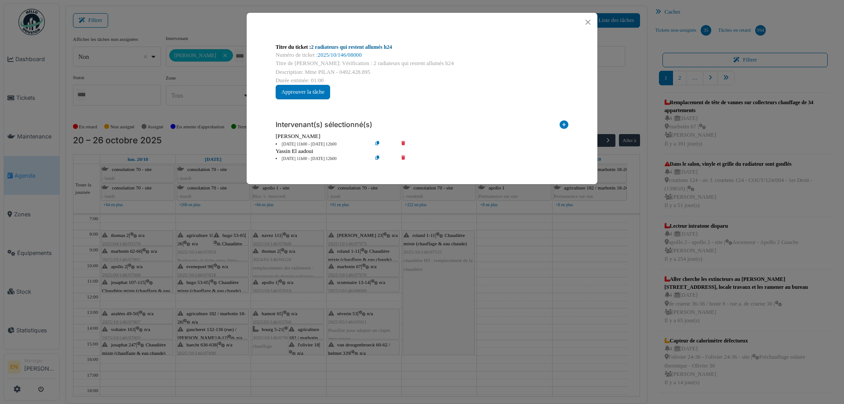
click at [356, 47] on link "2 radiateurs qui restent allumés h24" at bounding box center [351, 47] width 81 height 6
click at [587, 23] on button "Close" at bounding box center [588, 22] width 12 height 12
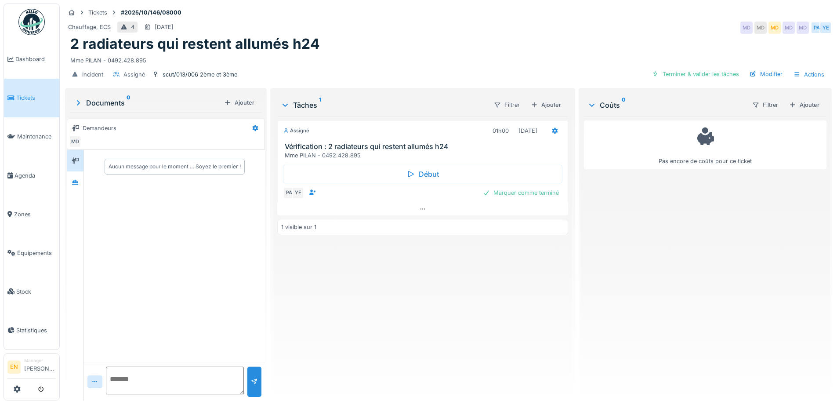
click at [445, 306] on div "Assigné 01h00 23/10/2025 Vérification : 2 radiateurs qui restent allumés h24 Mm…" at bounding box center [422, 254] width 290 height 277
click at [391, 329] on div "Assigné 01h00 23/10/2025 Vérification : 2 radiateurs qui restent allumés h24 Mm…" at bounding box center [422, 254] width 290 height 277
click at [406, 327] on div "Assigné 01h00 23/10/2025 Vérification : 2 radiateurs qui restent allumés h24 Mm…" at bounding box center [422, 254] width 290 height 277
drag, startPoint x: 339, startPoint y: 285, endPoint x: 374, endPoint y: 61, distance: 227.4
click at [339, 281] on div "Assigné 01h00 23/10/2025 Vérification : 2 radiateurs qui restent allumés h24 Mm…" at bounding box center [422, 254] width 290 height 277
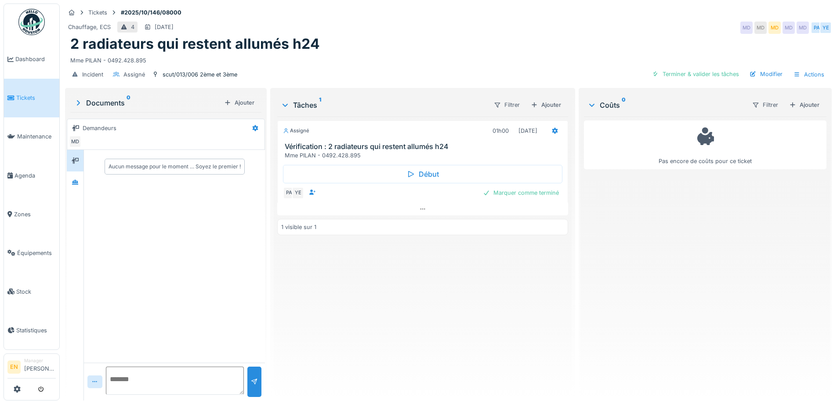
click at [385, 55] on div "Mme PILAN - 0492.428.895" at bounding box center [448, 59] width 756 height 12
click at [338, 284] on div "Assigné 01h00 23/10/2025 Vérification : 2 radiateurs qui restent allumés h24 Mm…" at bounding box center [422, 254] width 290 height 277
click at [353, 56] on div "Mme PILAN - 0492.428.895" at bounding box center [448, 59] width 756 height 12
click at [332, 314] on div "Assigné 01h00 23/10/2025 Vérification : 2 radiateurs qui restent allumés h24 Mm…" at bounding box center [422, 254] width 290 height 277
click at [408, 74] on div "Incident Assigné scut/013/006 2ème et 3ème Terminer & valider les tâches Modifi…" at bounding box center [448, 75] width 767 height 20
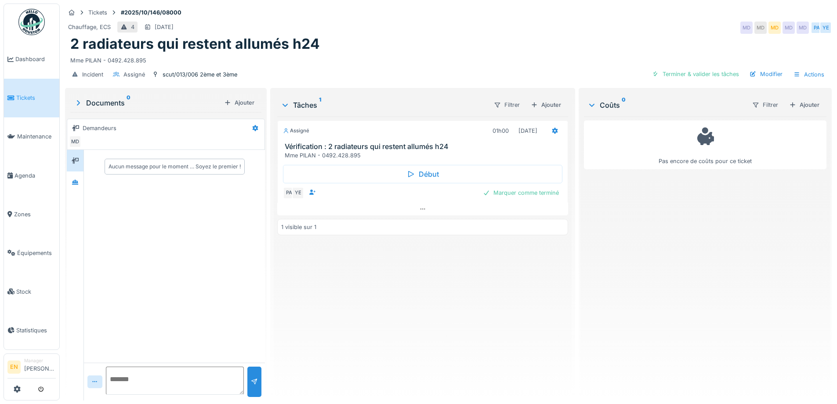
click at [436, 288] on div "Assigné 01h00 23/10/2025 Vérification : 2 radiateurs qui restent allumés h24 Mm…" at bounding box center [422, 254] width 290 height 277
click at [340, 39] on div "2 radiateurs qui restent allumés h24" at bounding box center [448, 44] width 756 height 17
click at [354, 271] on div "Assigné 01h00 23/10/2025 Vérification : 2 radiateurs qui restent allumés h24 Mm…" at bounding box center [422, 254] width 290 height 277
click at [362, 314] on div "Assigné 01h00 23/10/2025 Vérification : 2 radiateurs qui restent allumés h24 Mm…" at bounding box center [422, 254] width 290 height 277
click at [506, 40] on div "2 radiateurs qui restent allumés h24" at bounding box center [448, 44] width 756 height 17
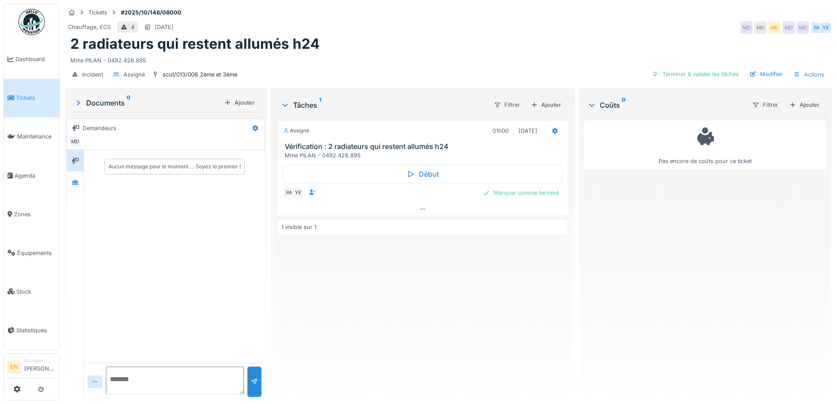
click at [397, 293] on div "Assigné 01h00 23/10/2025 Vérification : 2 radiateurs qui restent allumés h24 Mm…" at bounding box center [422, 254] width 290 height 277
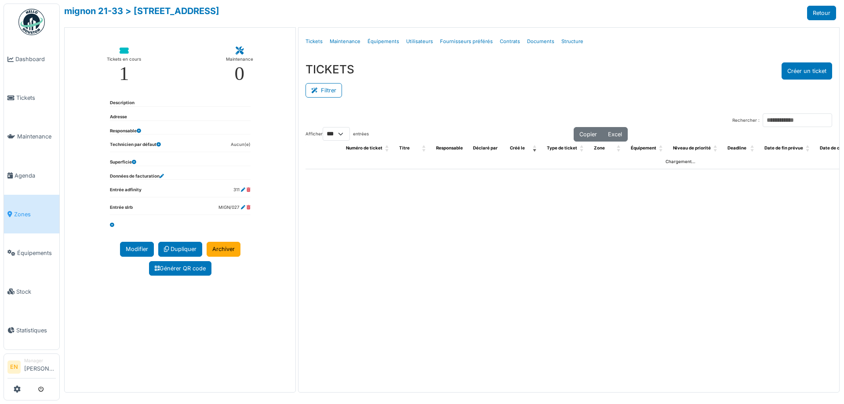
select select "***"
click at [572, 39] on link "Structure" at bounding box center [572, 41] width 29 height 21
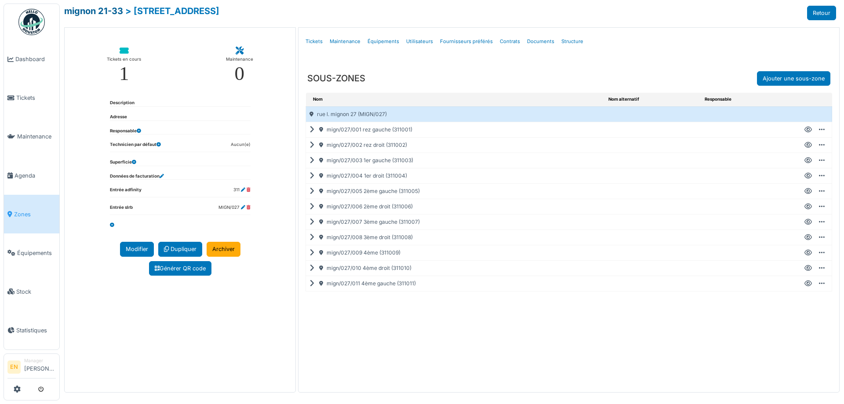
click at [102, 11] on link "mignon 21-33" at bounding box center [93, 11] width 59 height 11
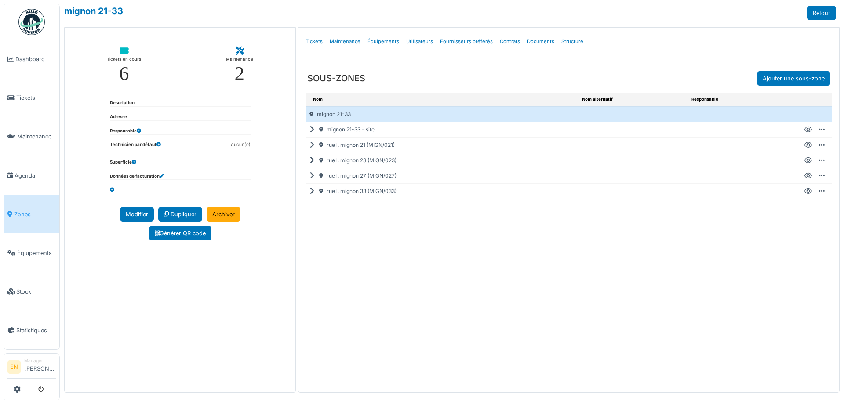
click at [810, 176] on icon at bounding box center [807, 176] width 7 height 0
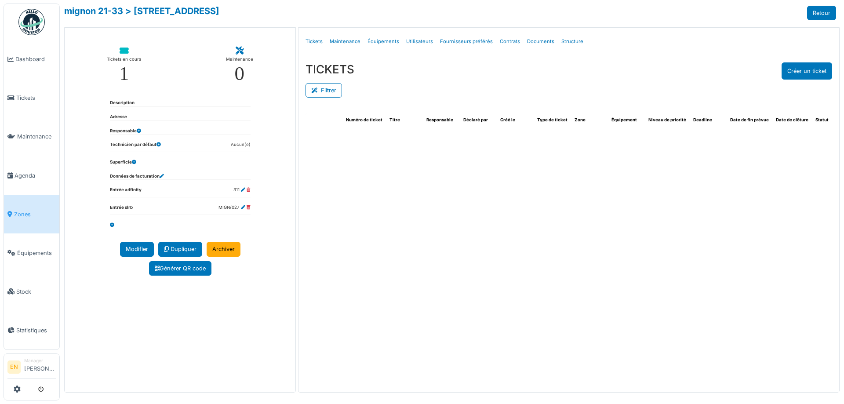
select select "***"
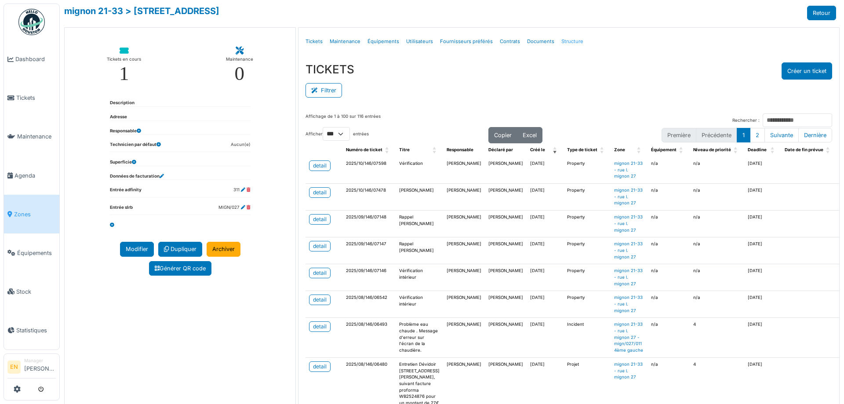
click at [574, 41] on link "Structure" at bounding box center [572, 41] width 29 height 21
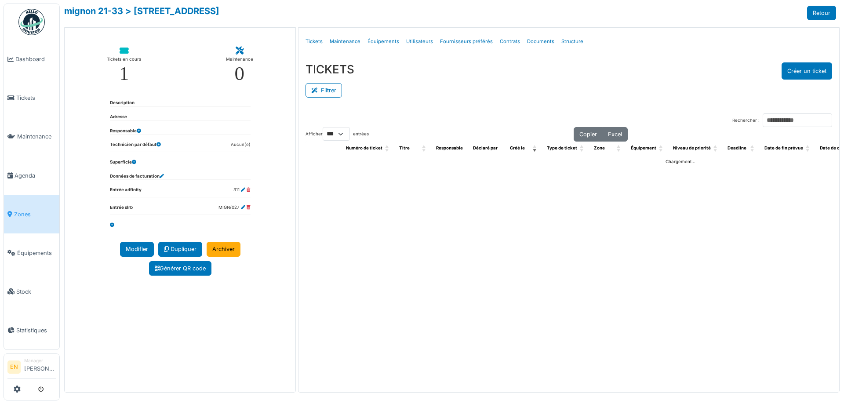
select select "***"
click at [802, 73] on button "Créer un ticket" at bounding box center [806, 70] width 51 height 17
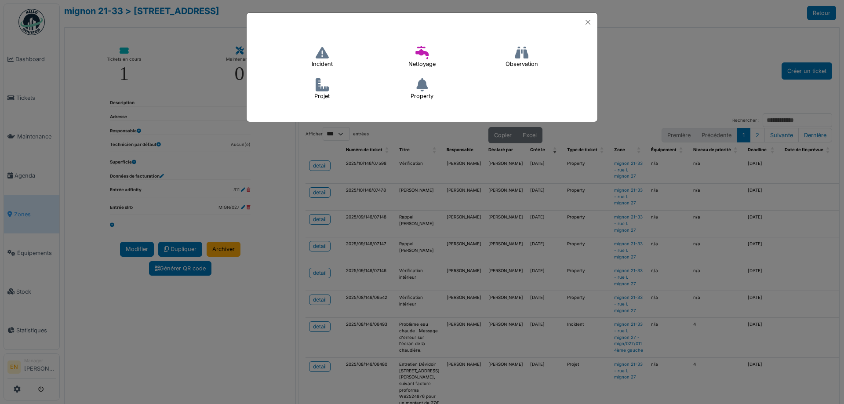
click at [326, 58] on icon at bounding box center [322, 52] width 13 height 13
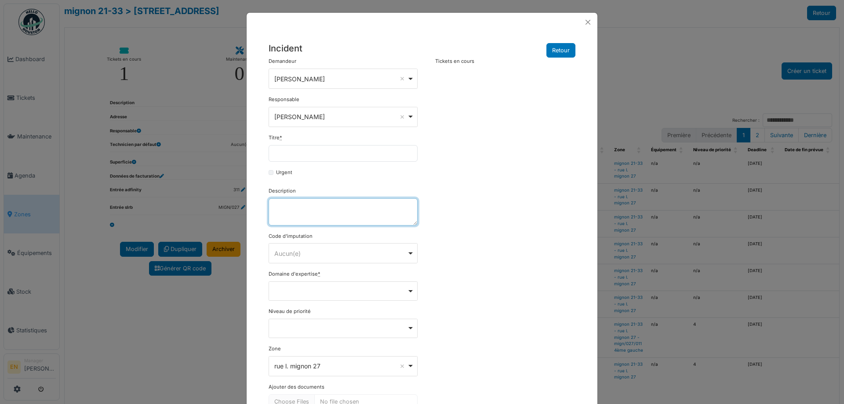
click at [294, 214] on textarea "Description" at bounding box center [343, 211] width 149 height 27
paste textarea "**********"
click at [273, 203] on textarea "**********" at bounding box center [343, 211] width 149 height 27
drag, startPoint x: 270, startPoint y: 214, endPoint x: 306, endPoint y: 210, distance: 36.3
click at [306, 210] on textarea "**********" at bounding box center [343, 211] width 149 height 27
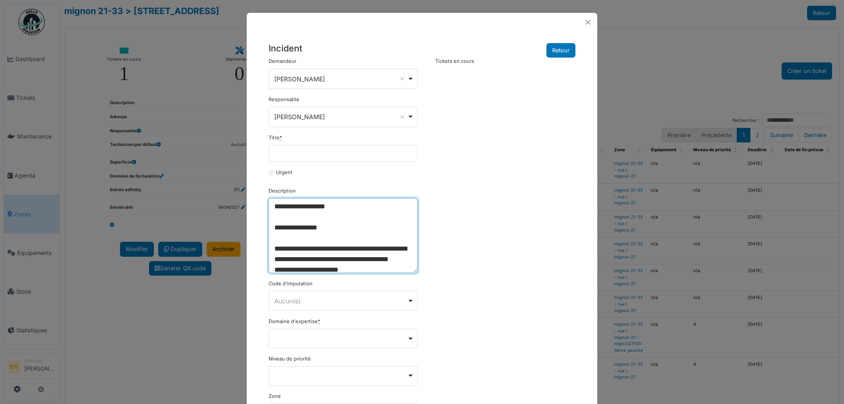
drag, startPoint x: 412, startPoint y: 223, endPoint x: 412, endPoint y: 280, distance: 57.6
click at [412, 273] on textarea "**********" at bounding box center [343, 235] width 149 height 75
click at [356, 254] on textarea "**********" at bounding box center [343, 240] width 149 height 85
drag, startPoint x: 374, startPoint y: 252, endPoint x: 403, endPoint y: 259, distance: 30.4
click at [403, 259] on textarea "**********" at bounding box center [343, 240] width 149 height 85
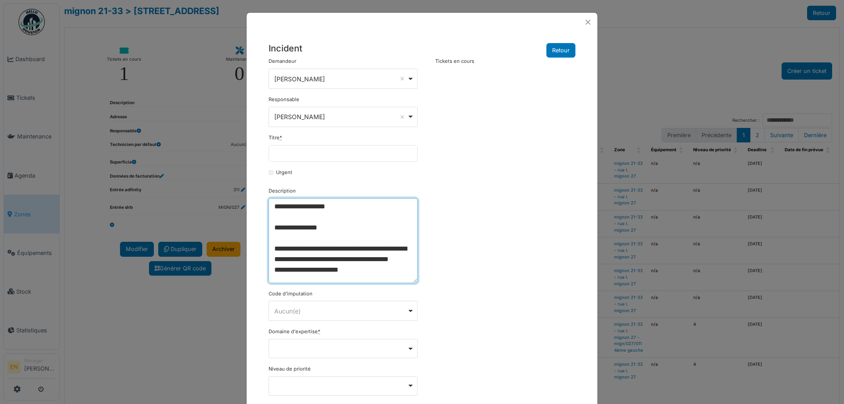
type textarea "**********"
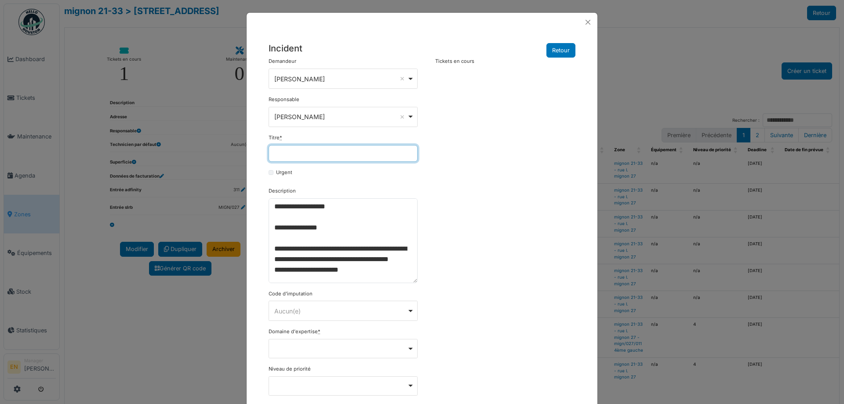
click at [318, 156] on input "Titre *" at bounding box center [343, 153] width 149 height 17
paste input "**********"
drag, startPoint x: 380, startPoint y: 153, endPoint x: 350, endPoint y: 159, distance: 30.9
click at [350, 159] on input "**********" at bounding box center [343, 153] width 149 height 17
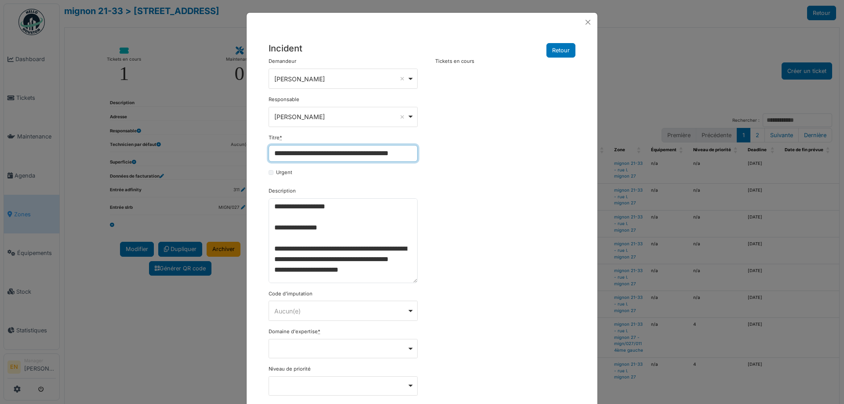
click at [378, 156] on input "**********" at bounding box center [343, 153] width 149 height 17
drag, startPoint x: 374, startPoint y: 152, endPoint x: 256, endPoint y: 153, distance: 118.2
click at [256, 153] on div "**********" at bounding box center [422, 263] width 351 height 463
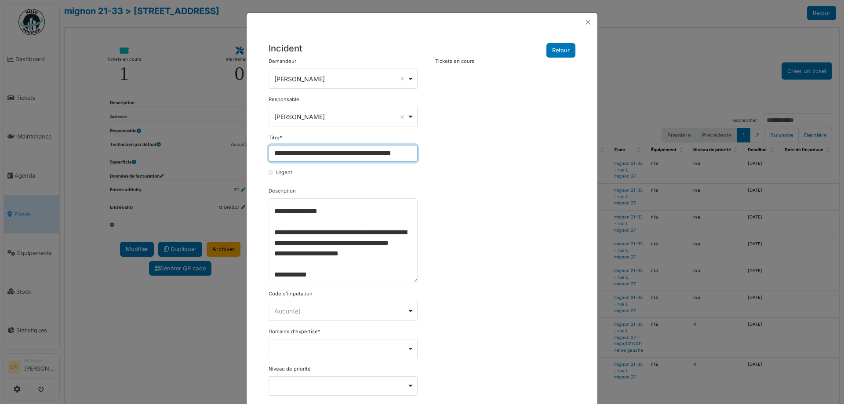
type input "**********"
click at [502, 248] on div "**********" at bounding box center [422, 274] width 316 height 432
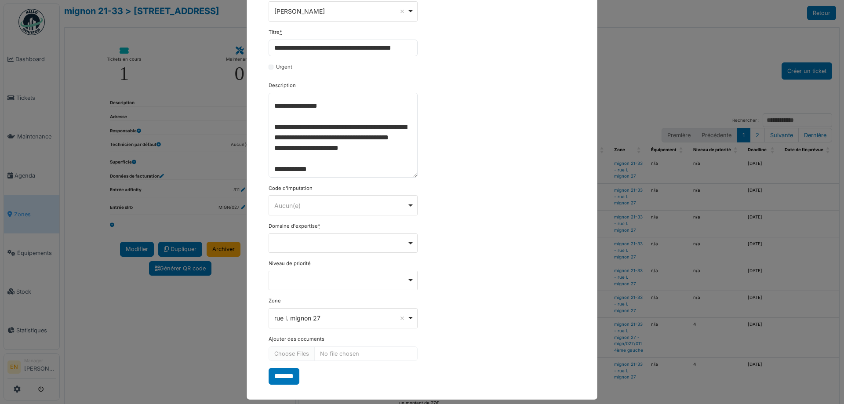
scroll to position [114, 0]
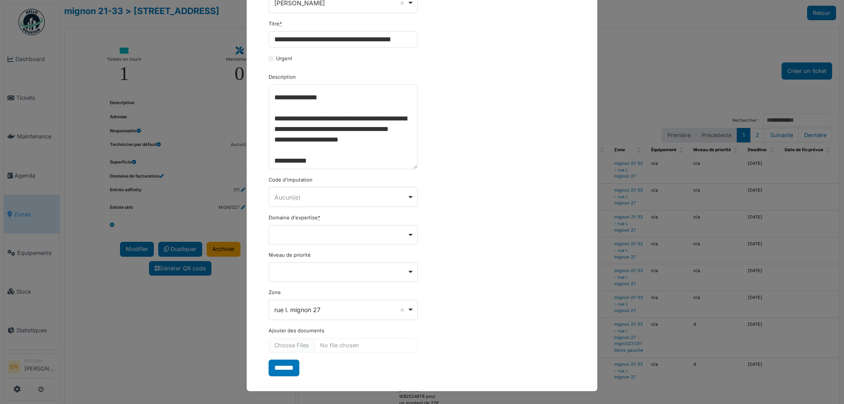
click at [408, 234] on div "Remove item" at bounding box center [343, 234] width 142 height 4
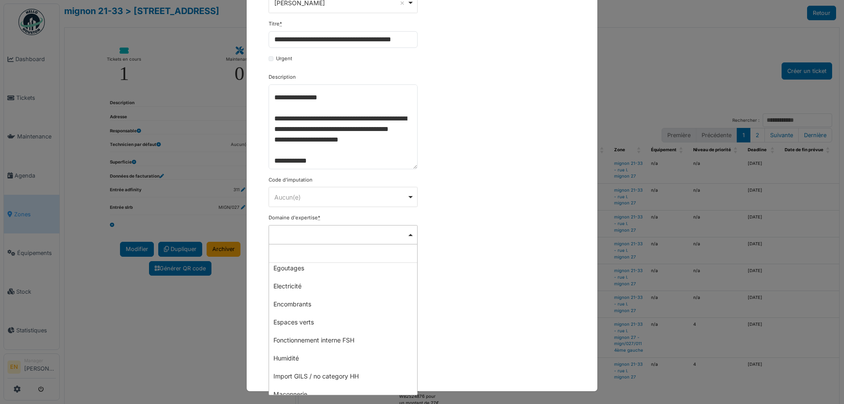
scroll to position [88, 0]
select select "***"
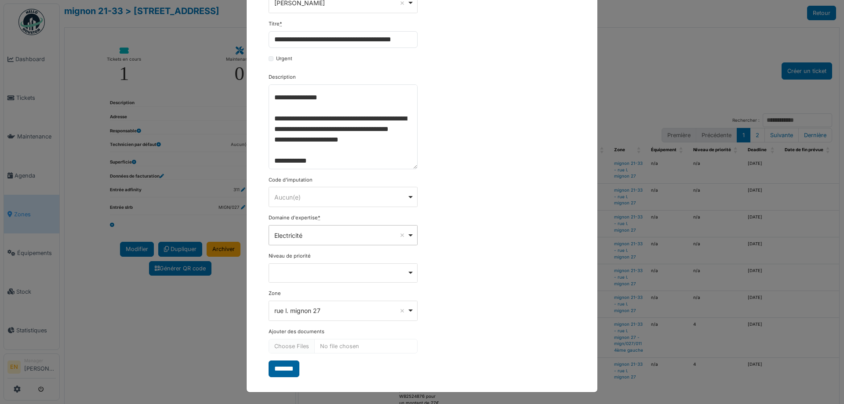
click at [287, 366] on input "*******" at bounding box center [284, 368] width 31 height 17
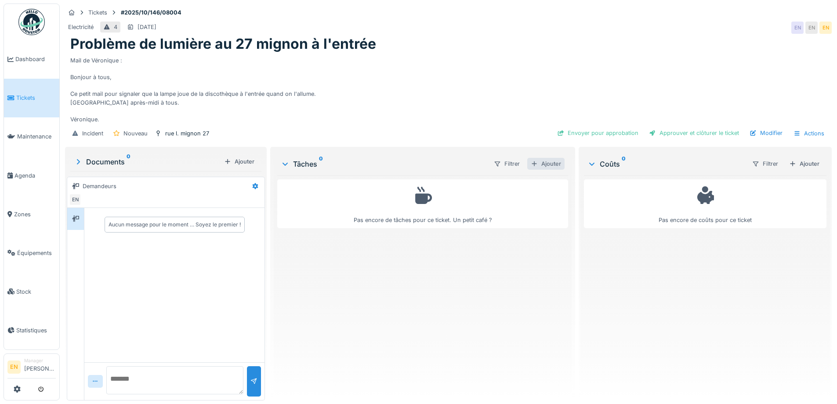
click at [544, 170] on div "Ajouter" at bounding box center [545, 164] width 37 height 12
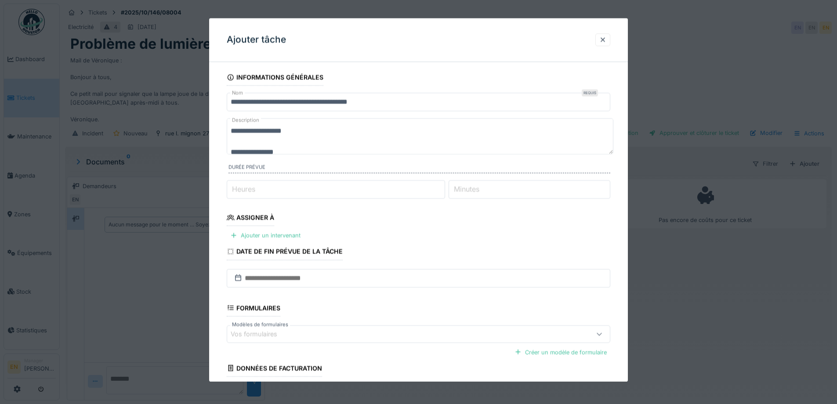
type input "*"
click at [443, 186] on input "*" at bounding box center [336, 189] width 218 height 18
click at [268, 235] on div "Ajouter un intervenant" at bounding box center [265, 236] width 77 height 12
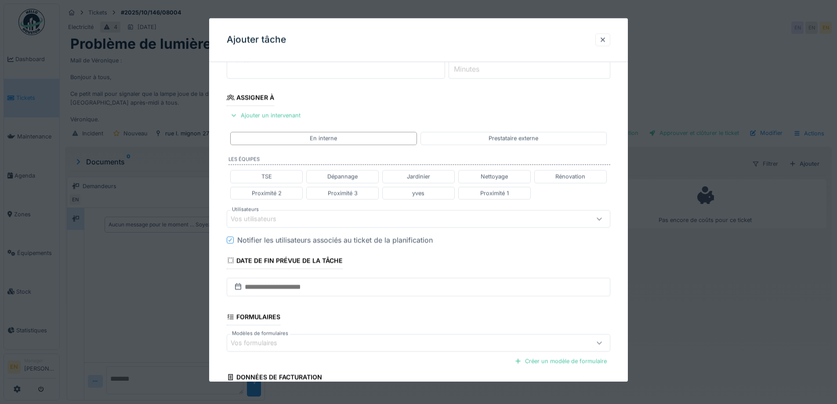
scroll to position [132, 0]
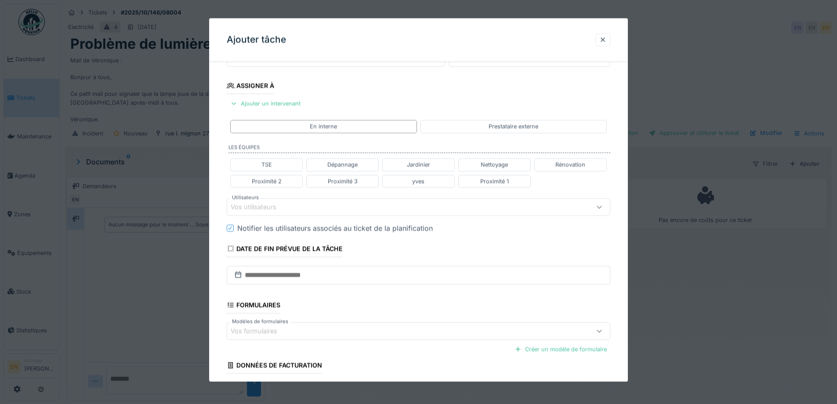
click at [289, 207] on div "Vos utilisateurs" at bounding box center [396, 207] width 331 height 10
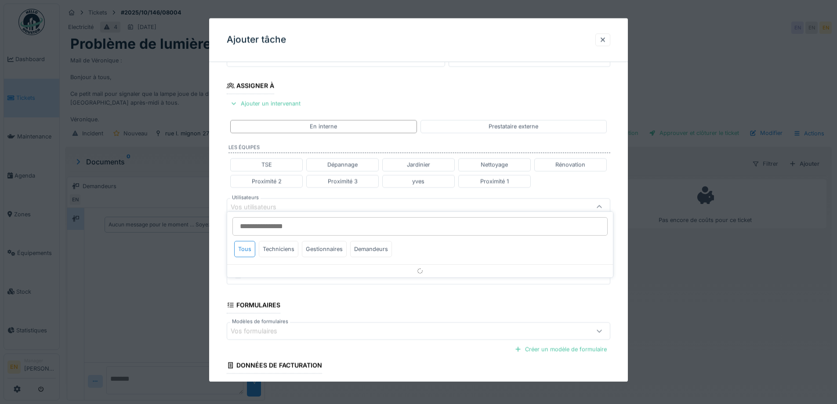
scroll to position [139, 0]
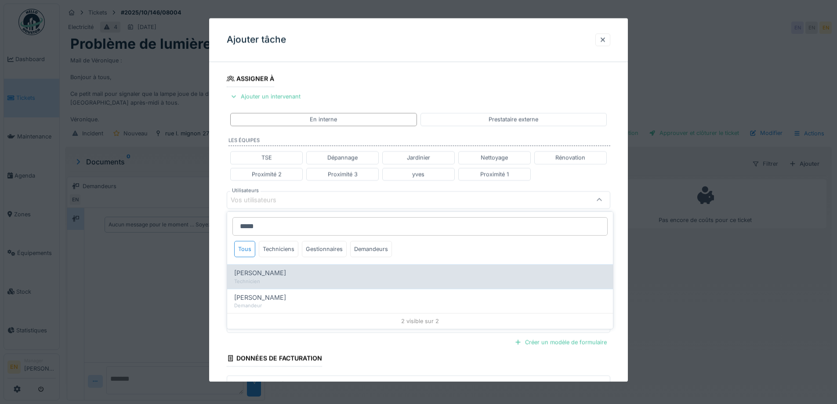
type input "*****"
click at [275, 272] on span "[PERSON_NAME]" at bounding box center [260, 273] width 52 height 10
type input "****"
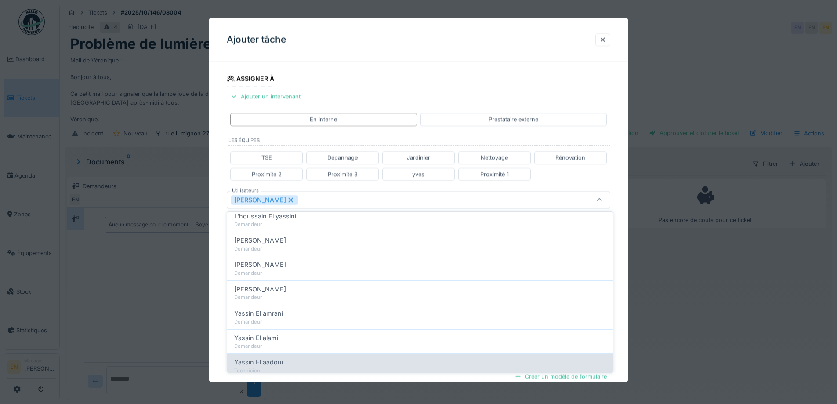
scroll to position [102, 0]
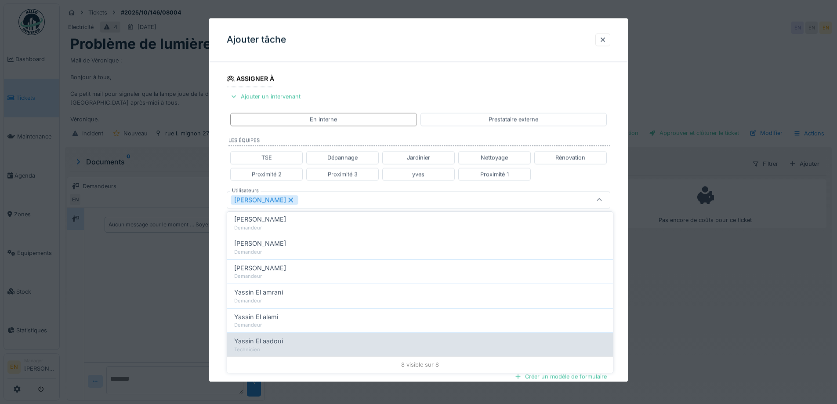
type input "******"
click at [289, 338] on div "Yassin El aadoui" at bounding box center [420, 341] width 372 height 10
type input "**********"
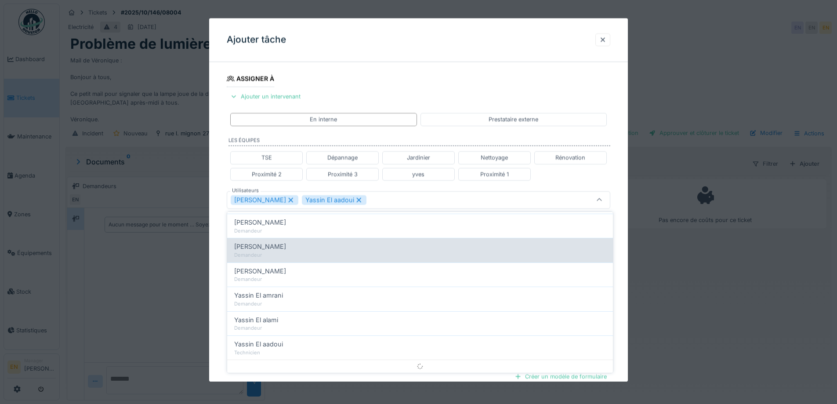
scroll to position [0, 0]
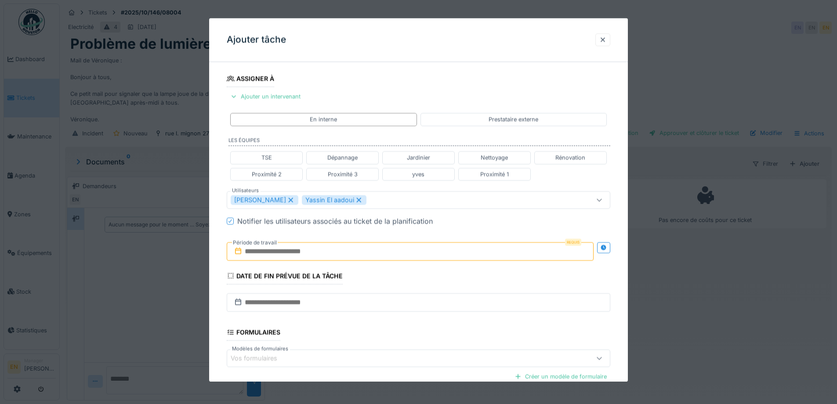
click at [623, 273] on div "**********" at bounding box center [418, 203] width 419 height 547
click at [313, 254] on input "text" at bounding box center [410, 251] width 367 height 18
click at [414, 338] on div "16" at bounding box center [412, 338] width 12 height 12
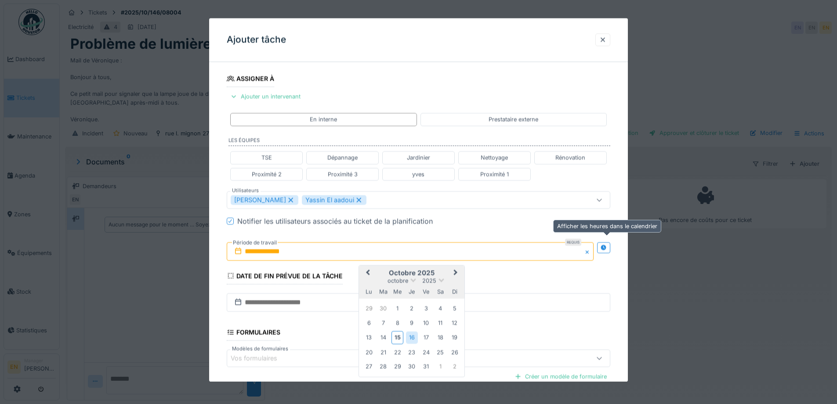
click at [606, 244] on div at bounding box center [603, 247] width 7 height 8
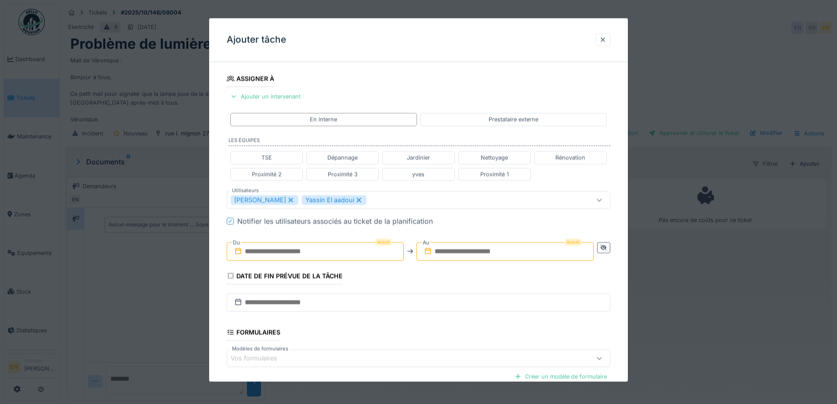
click at [268, 251] on input "text" at bounding box center [315, 251] width 177 height 18
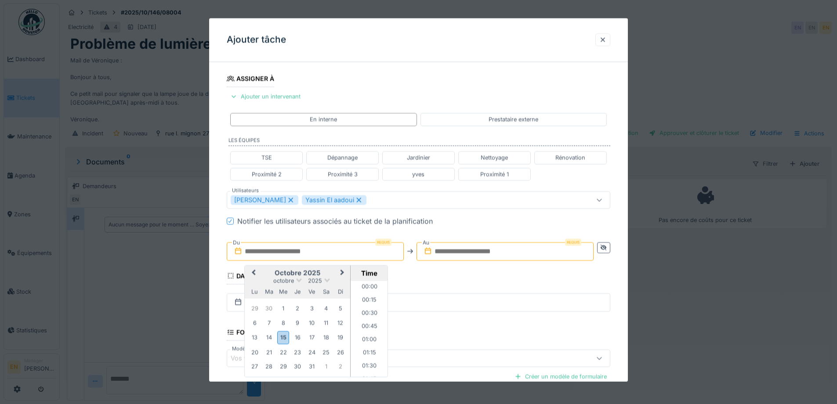
scroll to position [684, 0]
click at [286, 341] on div "15" at bounding box center [283, 337] width 12 height 13
click at [368, 309] on li "10:00" at bounding box center [369, 306] width 37 height 13
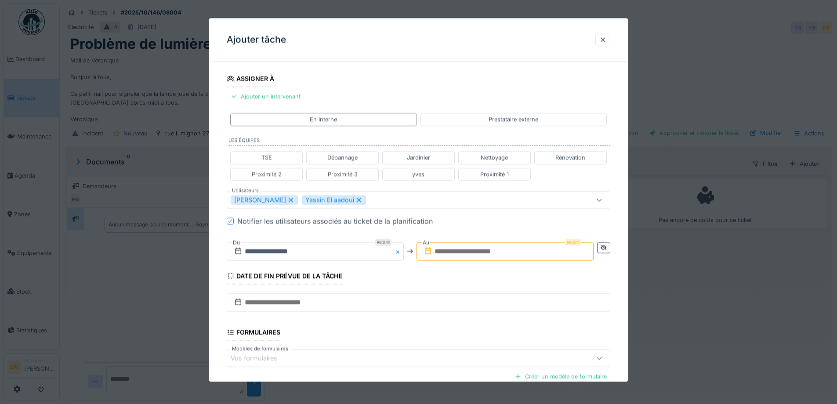
click at [475, 249] on input "text" at bounding box center [505, 251] width 177 height 18
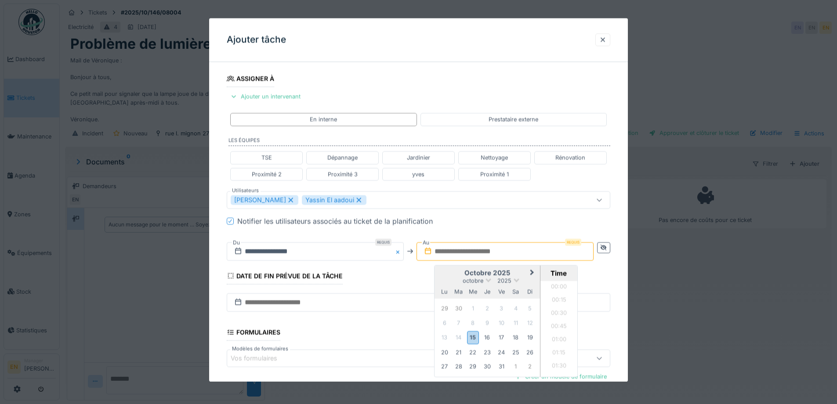
scroll to position [684, 0]
click at [477, 338] on div "15" at bounding box center [473, 337] width 12 height 13
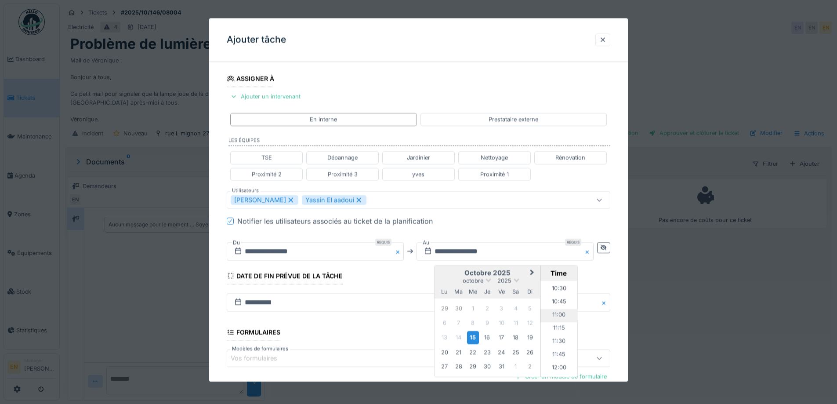
click at [558, 316] on li "11:00" at bounding box center [559, 315] width 37 height 13
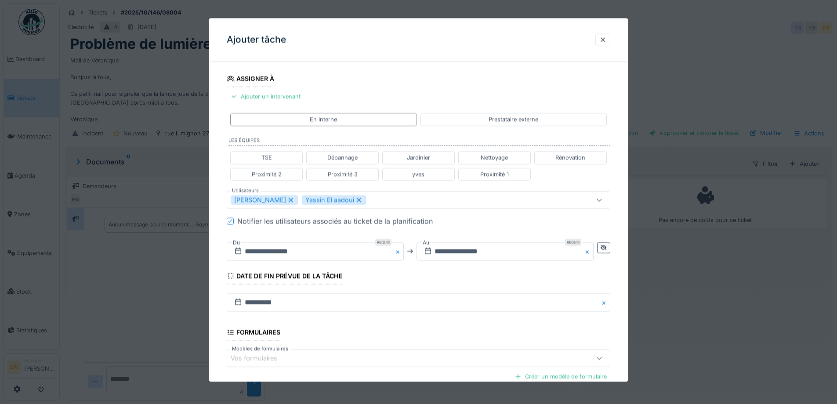
scroll to position [235, 0]
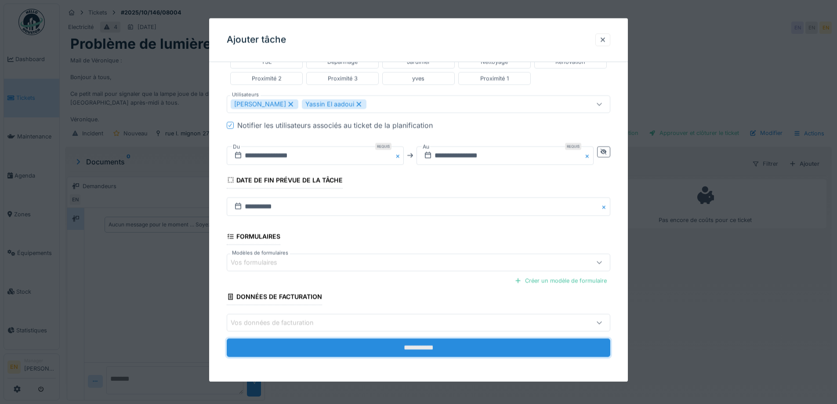
click at [412, 349] on input "**********" at bounding box center [419, 348] width 384 height 18
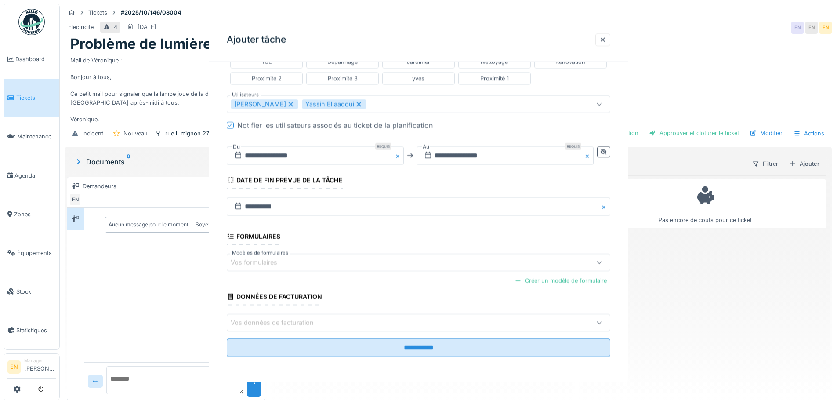
scroll to position [0, 0]
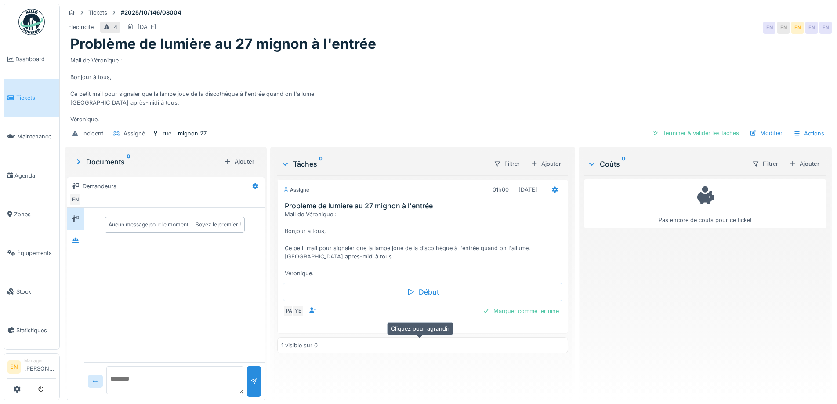
click at [419, 330] on icon at bounding box center [422, 327] width 7 height 6
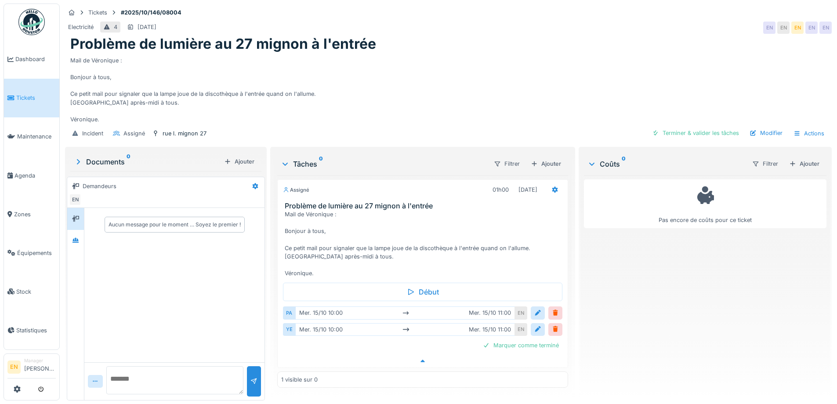
scroll to position [7, 0]
click at [552, 317] on div at bounding box center [555, 313] width 7 height 8
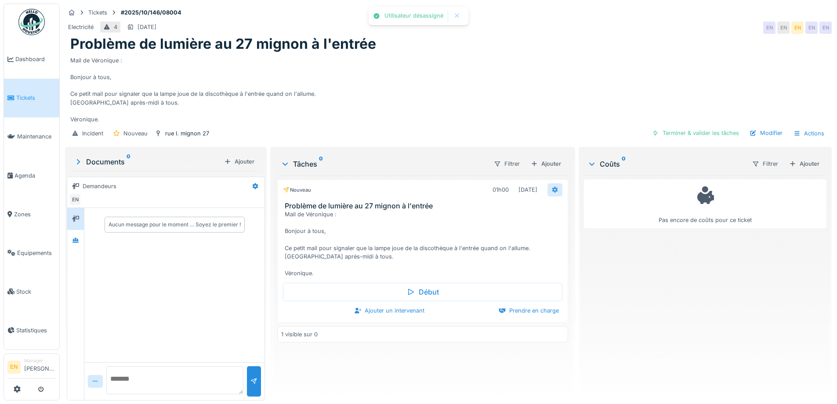
click at [552, 188] on div at bounding box center [555, 189] width 7 height 8
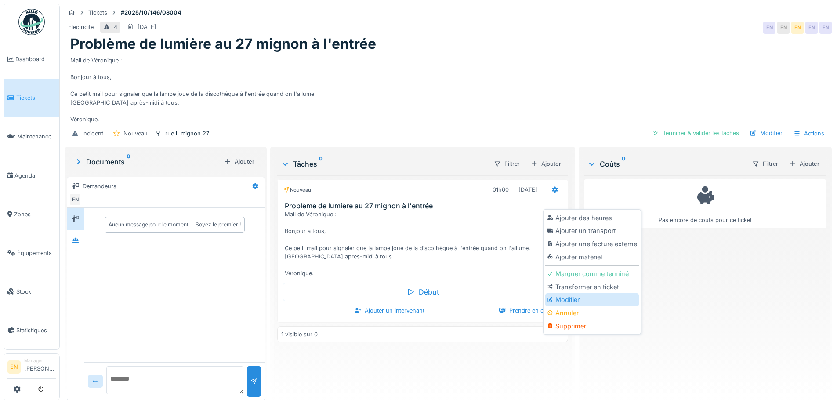
click at [570, 295] on div "Modifier" at bounding box center [592, 299] width 94 height 13
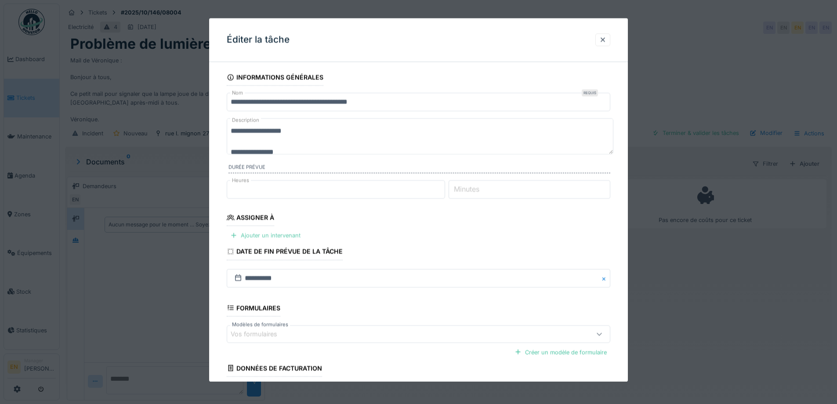
click at [279, 236] on div "Ajouter un intervenant" at bounding box center [265, 236] width 77 height 12
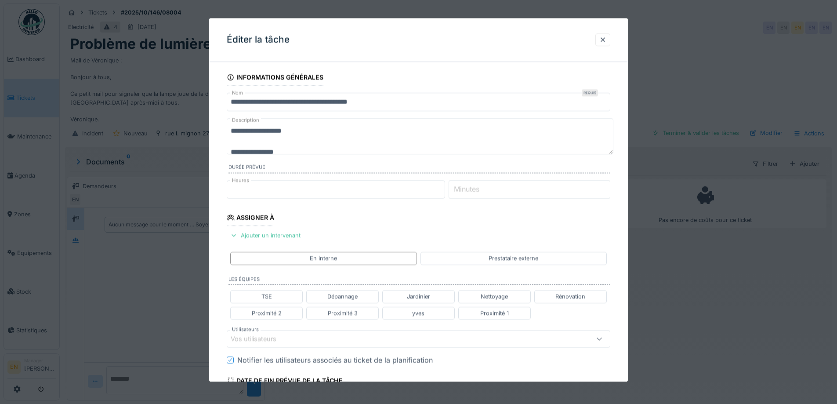
click at [306, 340] on div "Vos utilisateurs" at bounding box center [396, 339] width 331 height 10
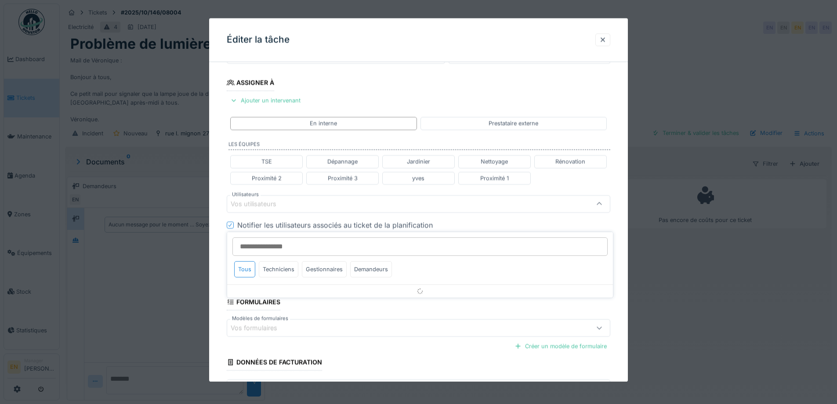
scroll to position [139, 0]
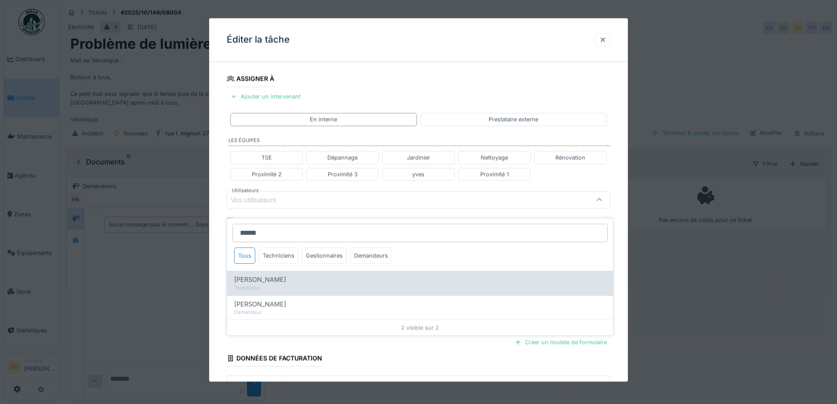
type input "******"
click at [263, 275] on span "[PERSON_NAME]" at bounding box center [260, 280] width 52 height 10
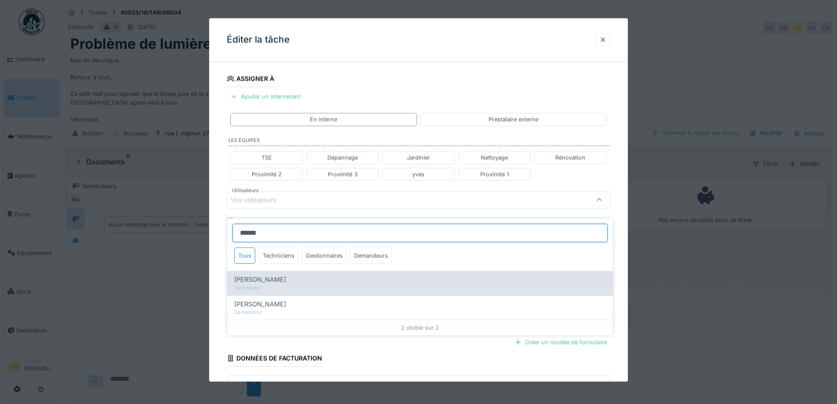
type input "****"
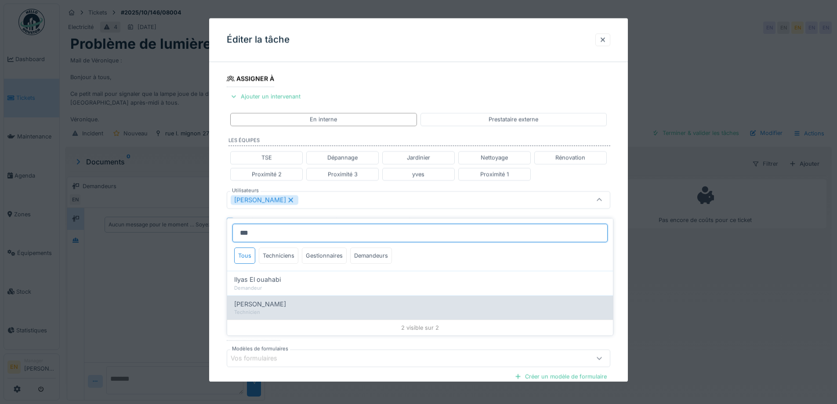
type input "***"
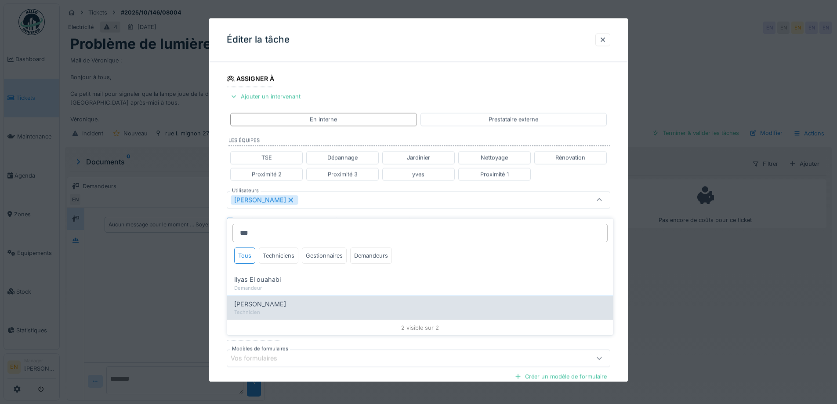
click at [270, 299] on span "[PERSON_NAME] [PERSON_NAME]" at bounding box center [260, 304] width 52 height 10
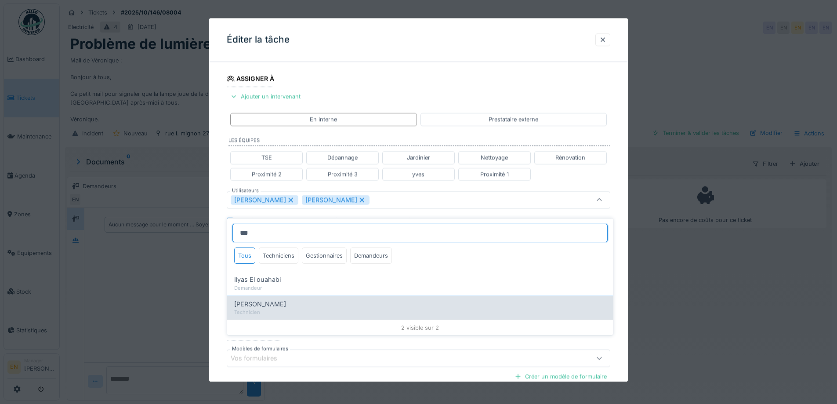
type input "**********"
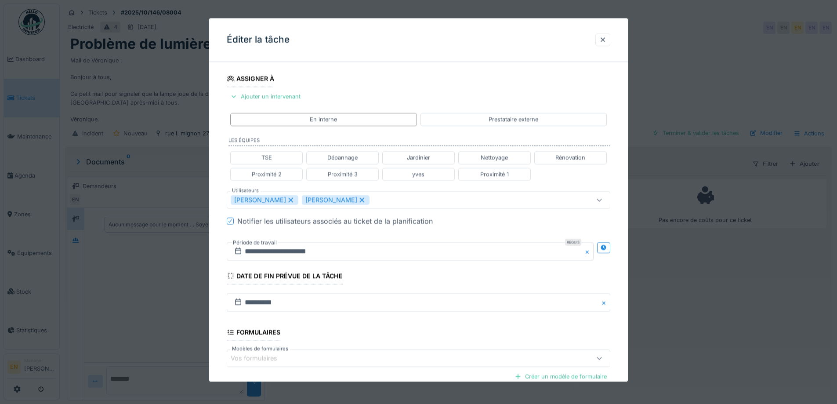
click at [623, 268] on div "**********" at bounding box center [418, 203] width 419 height 547
click at [606, 247] on icon at bounding box center [604, 248] width 6 height 6
click at [288, 251] on input "**********" at bounding box center [315, 251] width 177 height 18
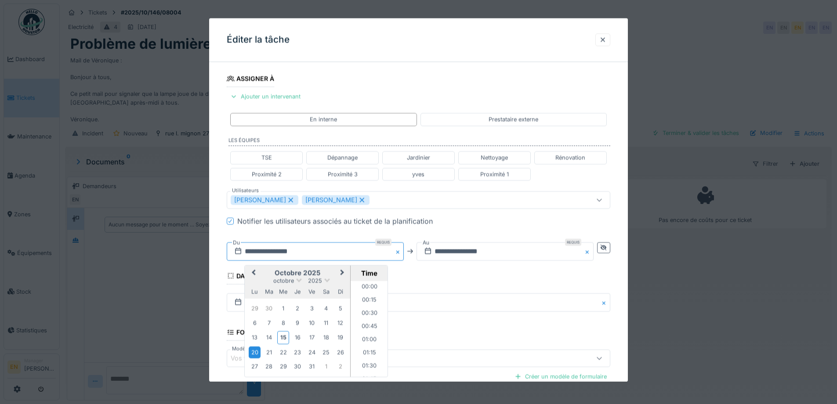
scroll to position [328, 0]
click at [298, 338] on div "16" at bounding box center [298, 338] width 12 height 12
click at [368, 312] on li "10:00" at bounding box center [369, 311] width 37 height 13
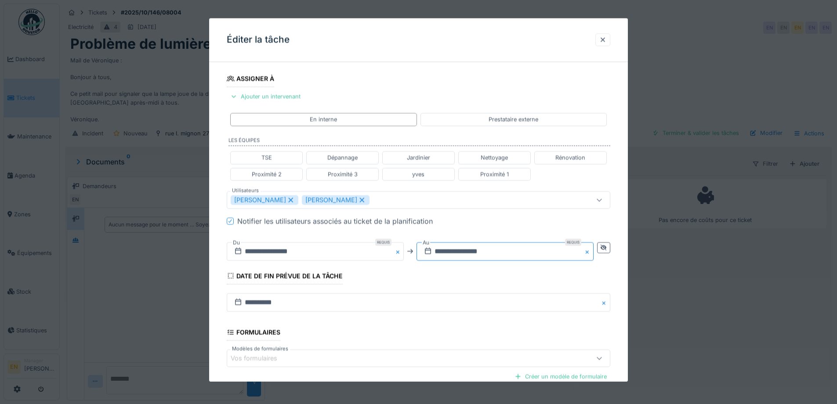
click at [486, 252] on input "**********" at bounding box center [505, 251] width 177 height 18
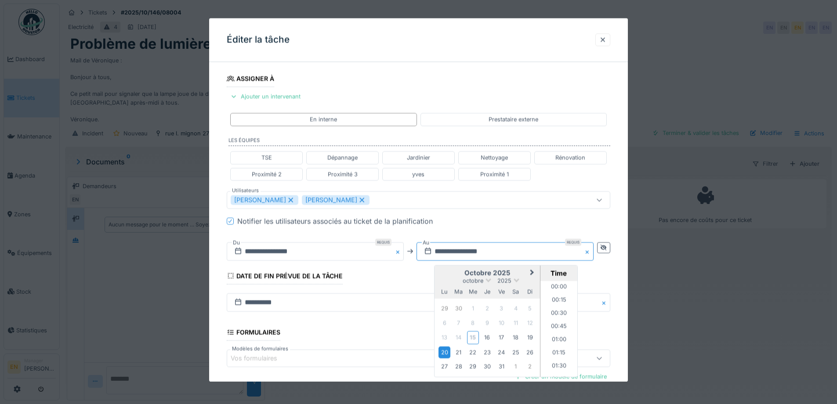
scroll to position [1170, 0]
click at [492, 338] on div "16" at bounding box center [487, 338] width 12 height 12
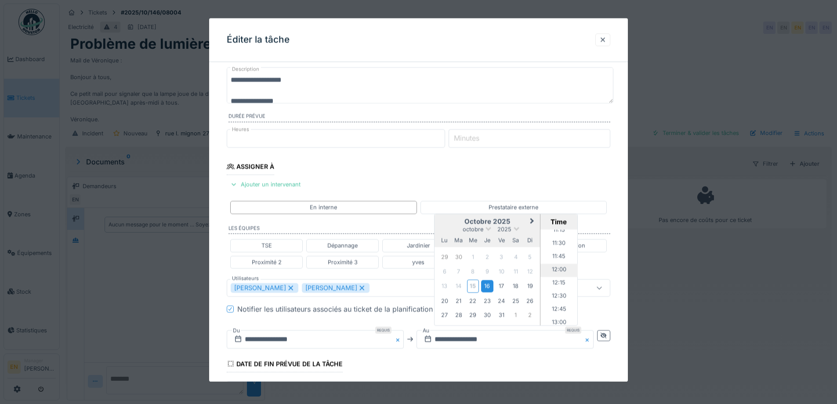
scroll to position [555, 0]
click at [557, 257] on li "11:00" at bounding box center [559, 261] width 37 height 13
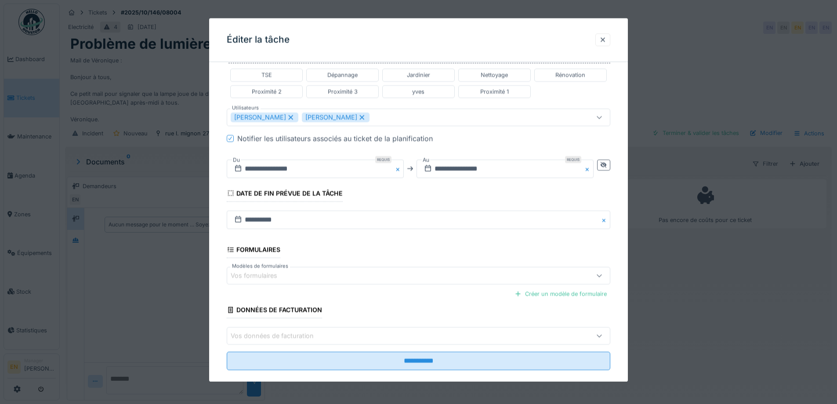
scroll to position [235, 0]
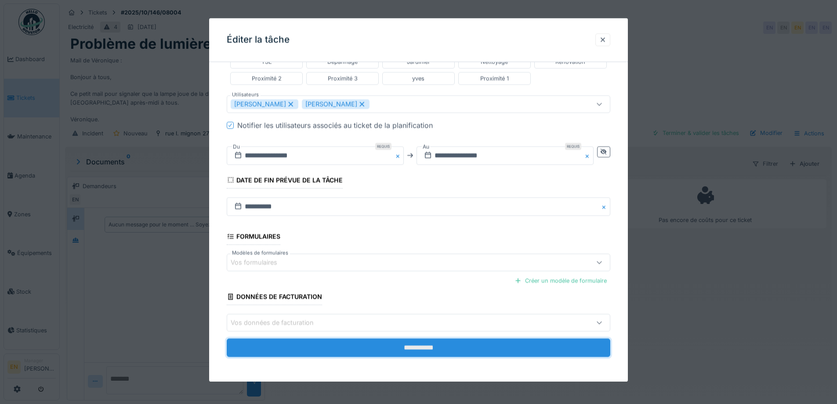
click at [415, 344] on input "**********" at bounding box center [419, 348] width 384 height 18
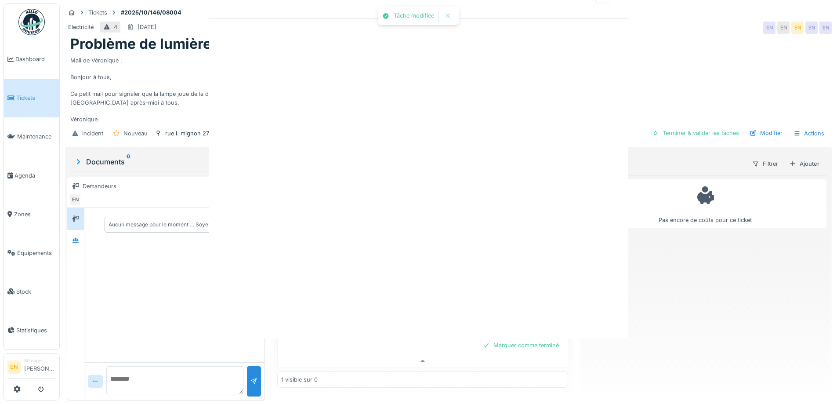
scroll to position [0, 0]
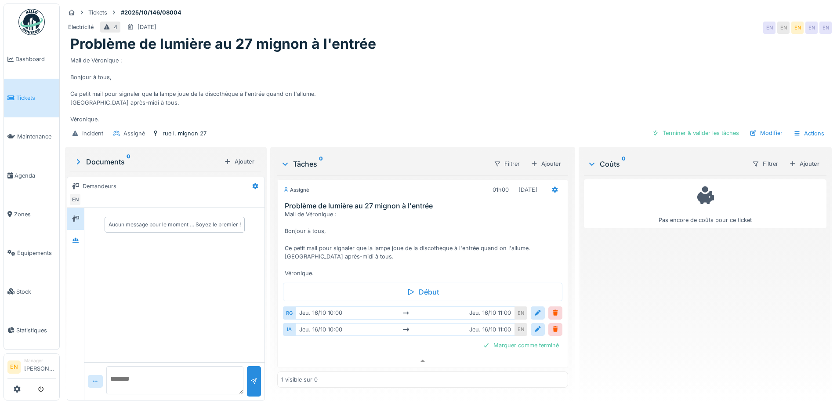
click at [470, 92] on div "Mail de Véronique : Bonjour à tous, Ce petit mail pour signaler que la lampe jo…" at bounding box center [448, 88] width 756 height 71
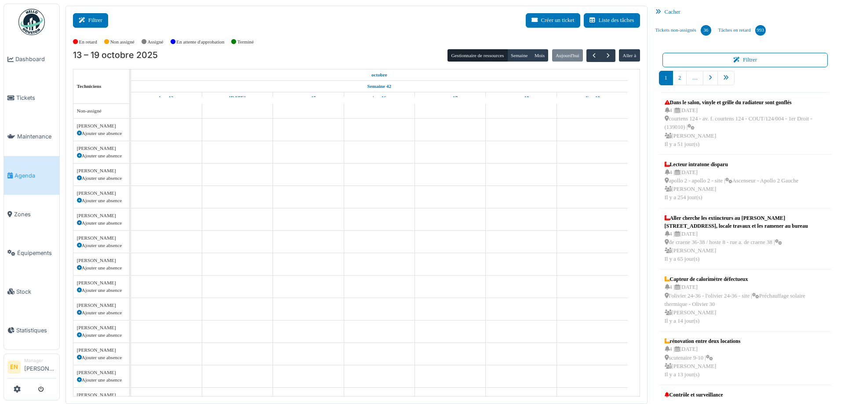
click at [87, 18] on icon at bounding box center [84, 21] width 10 height 6
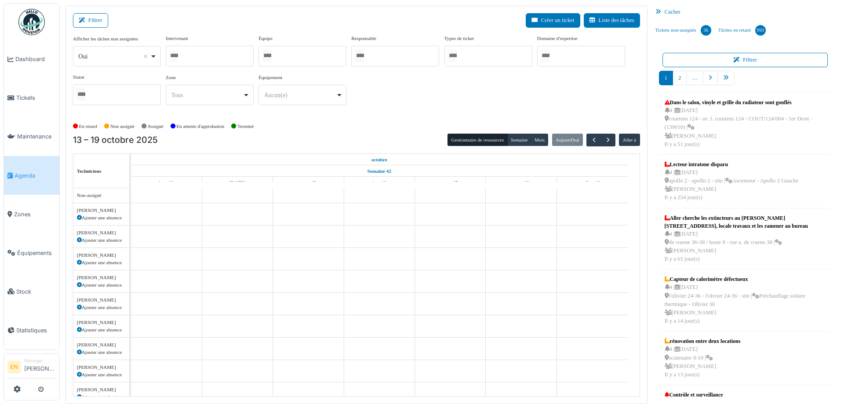
click at [156, 55] on div "Oui Remove item" at bounding box center [116, 56] width 80 height 13
select select "**"
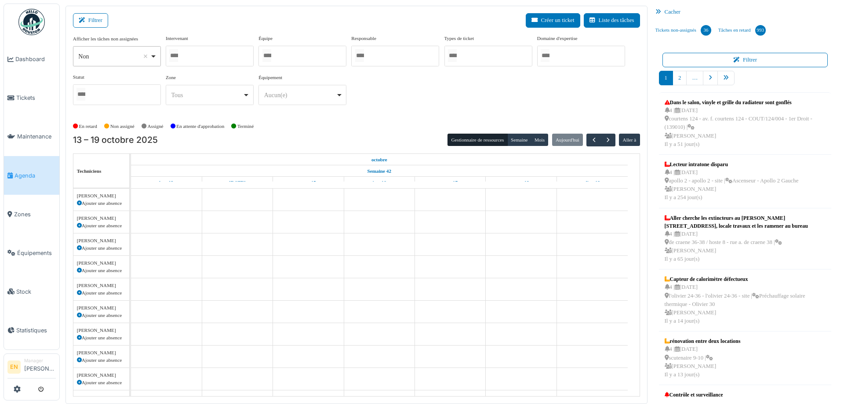
click at [211, 48] on div at bounding box center [210, 56] width 88 height 21
type input "******"
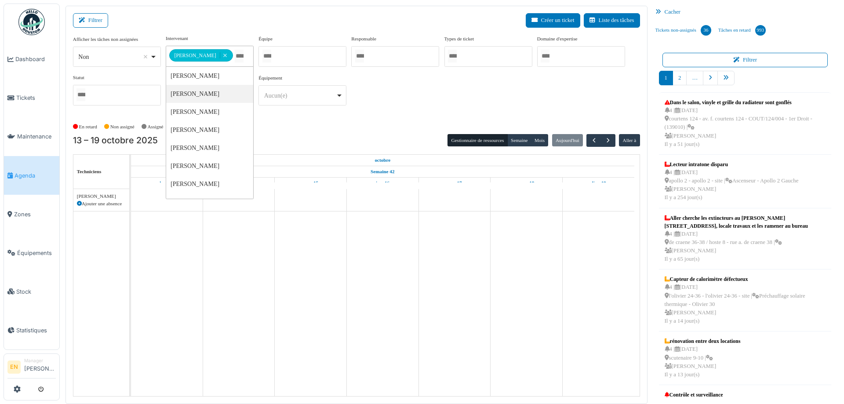
click at [386, 116] on div "**********" at bounding box center [356, 77] width 567 height 85
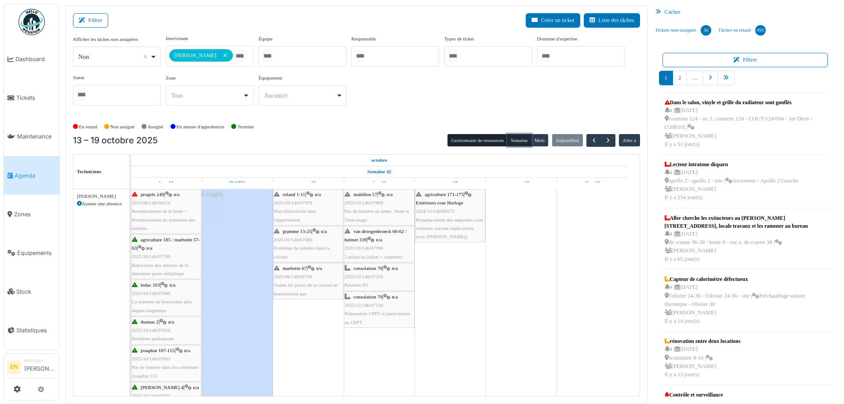
click at [513, 139] on button "Semaine" at bounding box center [519, 140] width 24 height 12
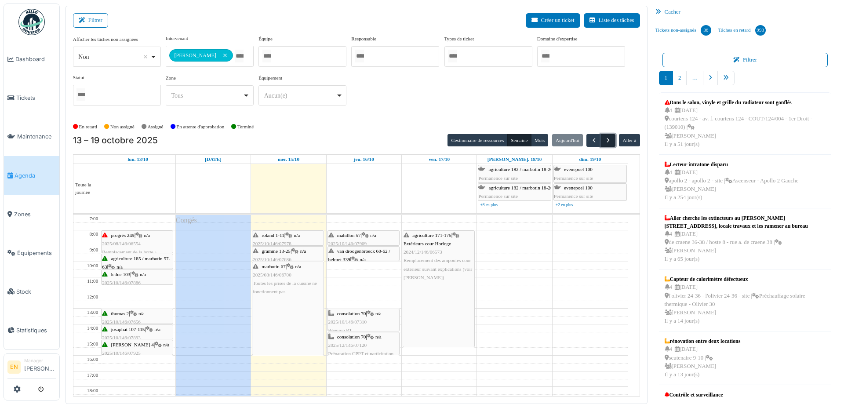
click at [604, 141] on span "button" at bounding box center [607, 140] width 7 height 7
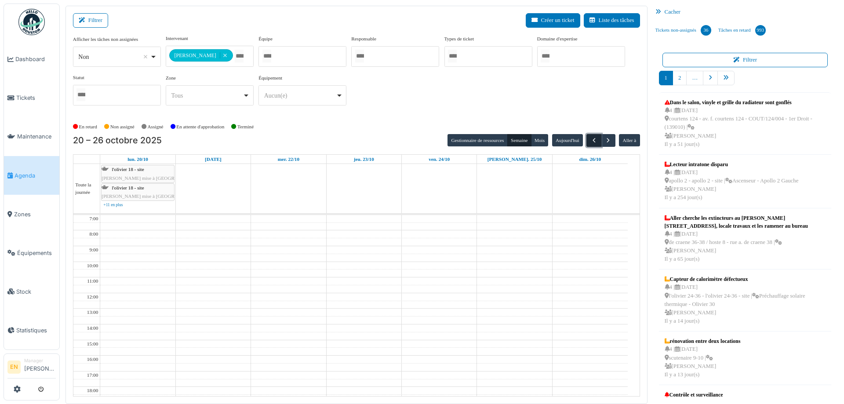
click at [590, 142] on span "button" at bounding box center [593, 140] width 7 height 7
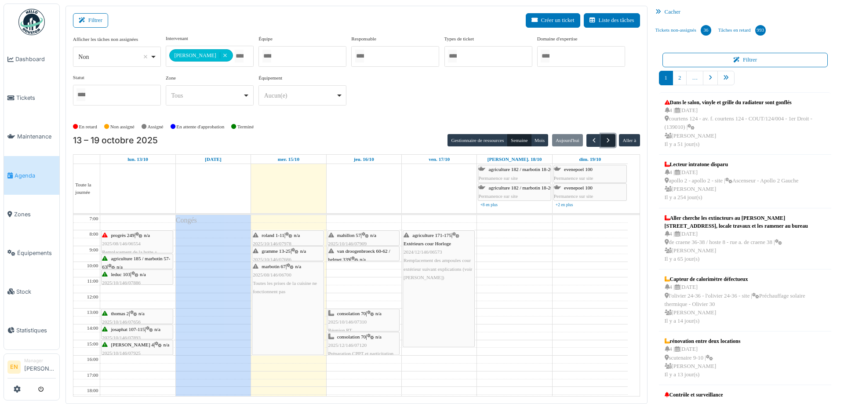
click at [606, 140] on span "button" at bounding box center [607, 140] width 7 height 7
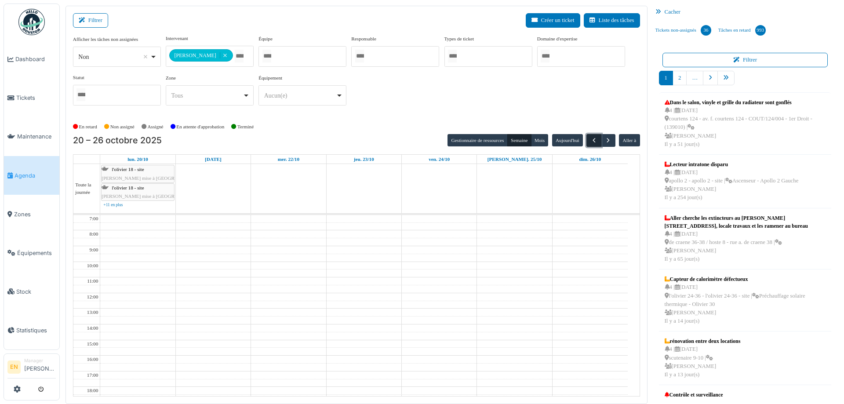
click at [586, 145] on button "button" at bounding box center [593, 140] width 15 height 13
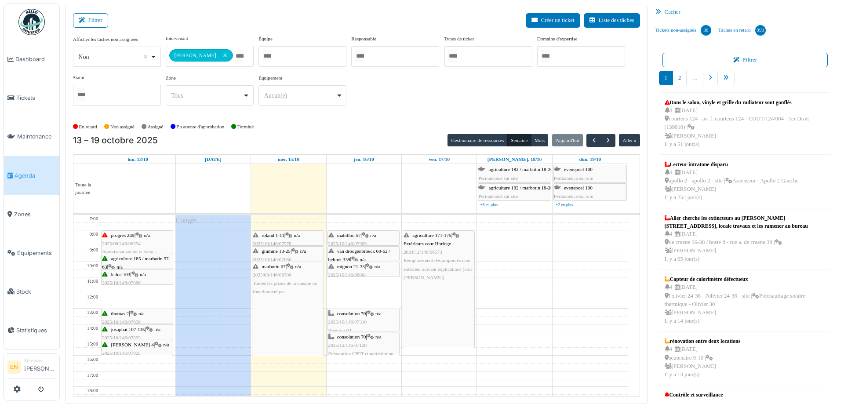
click at [420, 108] on div "**********" at bounding box center [356, 74] width 567 height 78
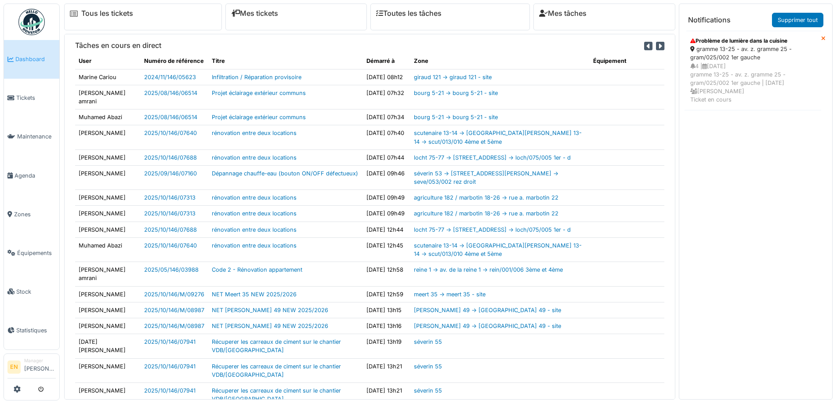
click at [744, 55] on div "gramme 13-25 - av. z. gramme 25 - gram/025/002 1er gauche" at bounding box center [752, 53] width 125 height 17
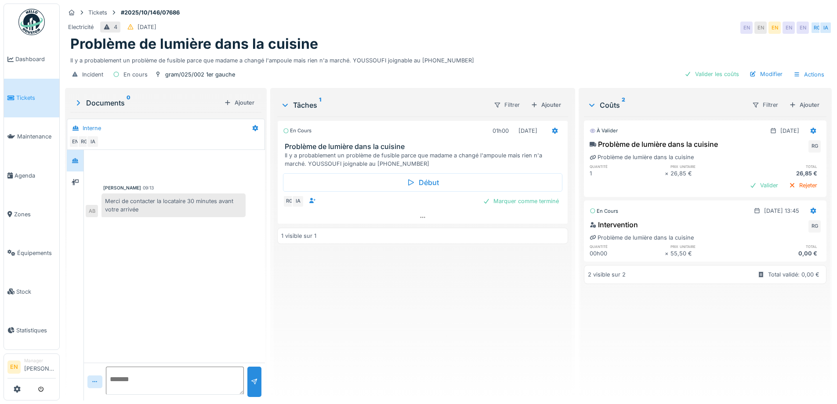
click at [359, 311] on div "En cours 01h00 [DATE] Problème de lumière dans la cuisine Il y a probablement u…" at bounding box center [422, 254] width 290 height 277
click at [345, 332] on div "En cours 01h00 [DATE] Problème de lumière dans la cuisine Il y a probablement u…" at bounding box center [422, 254] width 290 height 277
click at [447, 335] on div "En cours 01h00 [DATE] Problème de lumière dans la cuisine Il y a probablement u…" at bounding box center [422, 254] width 290 height 277
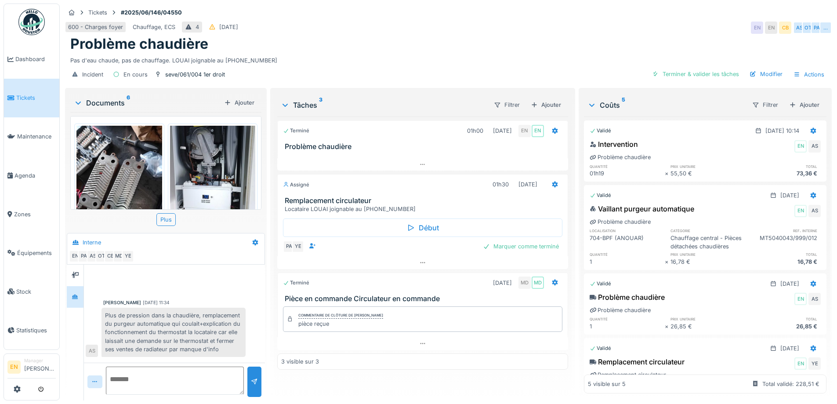
scroll to position [226, 0]
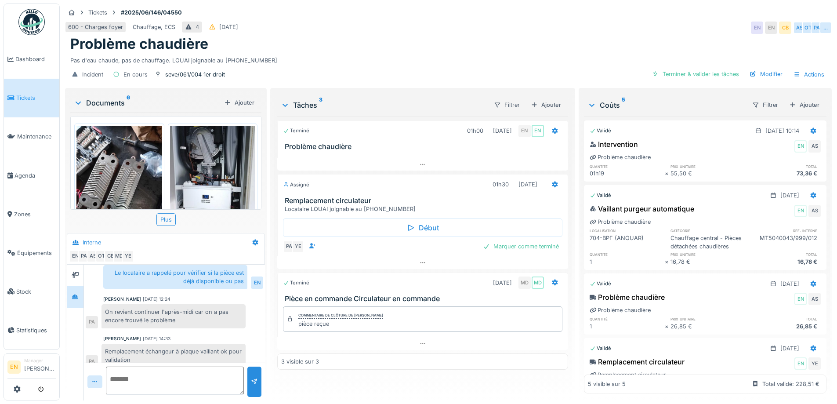
click at [595, 7] on div "Tickets #2025/06/146/04550" at bounding box center [448, 12] width 767 height 11
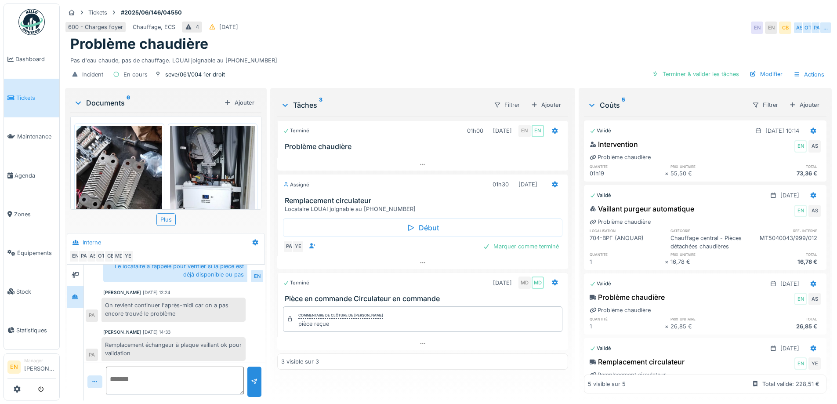
scroll to position [235, 0]
click at [469, 36] on div "Problème chaudière" at bounding box center [448, 44] width 756 height 17
click at [557, 23] on div "600 - Charges foyer Chauffage, ECS 4 [DATE] EN EN CB AS OT PA …" at bounding box center [448, 28] width 767 height 16
click at [513, 36] on div "Problème chaudière" at bounding box center [448, 44] width 756 height 17
click at [488, 36] on div "Problème chaudière" at bounding box center [448, 44] width 756 height 17
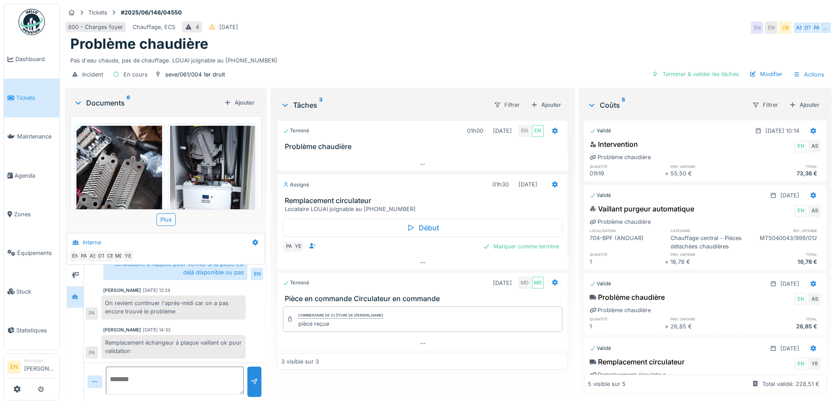
click at [462, 40] on div "Problème chaudière" at bounding box center [448, 44] width 756 height 17
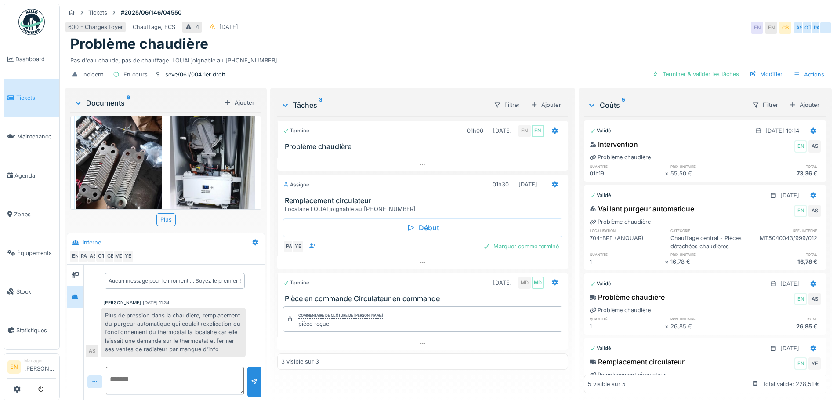
scroll to position [0, 0]
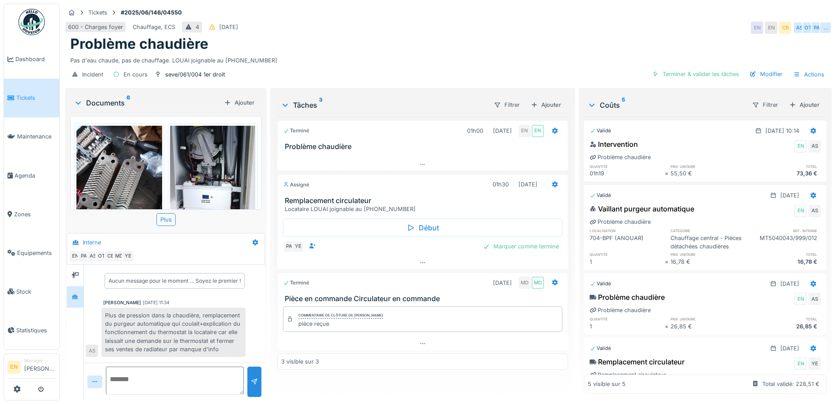
click at [449, 53] on div "Pas d'eau chaude, pas de chauffage. LOUAI joignable au [PHONE_NUMBER]" at bounding box center [448, 59] width 756 height 12
click at [607, 20] on div "600 - Charges foyer Chauffage, ECS 4 [DATE] EN EN CB AS OT PA …" at bounding box center [448, 28] width 767 height 16
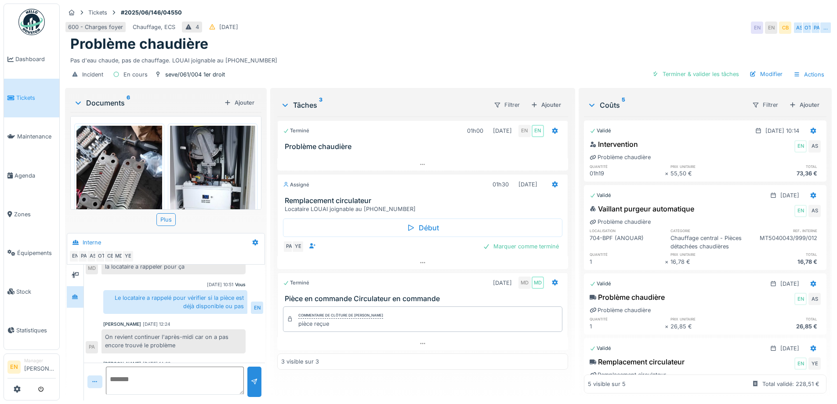
scroll to position [235, 0]
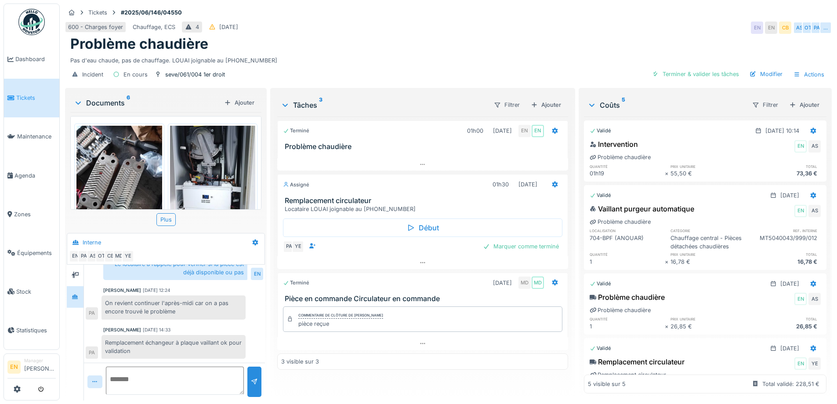
drag, startPoint x: 453, startPoint y: 30, endPoint x: 493, endPoint y: 29, distance: 40.4
click at [452, 36] on div "Problème chaudière" at bounding box center [448, 44] width 756 height 17
click at [422, 37] on div "Problème chaudière" at bounding box center [448, 44] width 756 height 17
click at [604, 36] on div "Problème chaudière" at bounding box center [448, 44] width 756 height 17
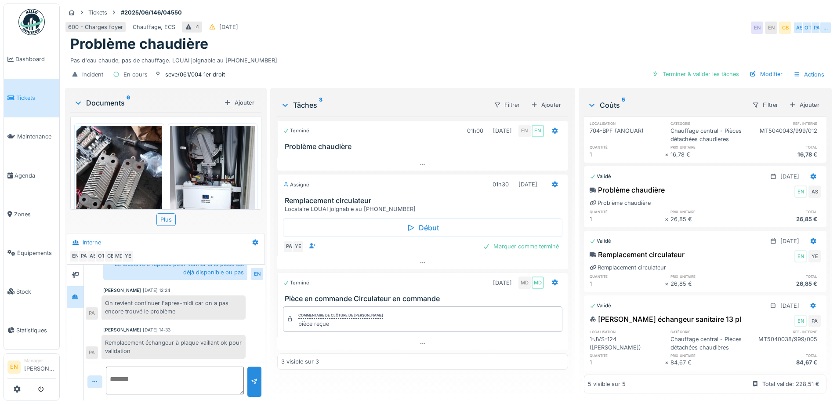
scroll to position [137, 0]
click at [694, 68] on div "Terminer & valider les tâches" at bounding box center [696, 74] width 94 height 12
drag, startPoint x: 302, startPoint y: 29, endPoint x: 286, endPoint y: 47, distance: 23.6
click at [302, 36] on div "Problème chaudière" at bounding box center [448, 44] width 756 height 17
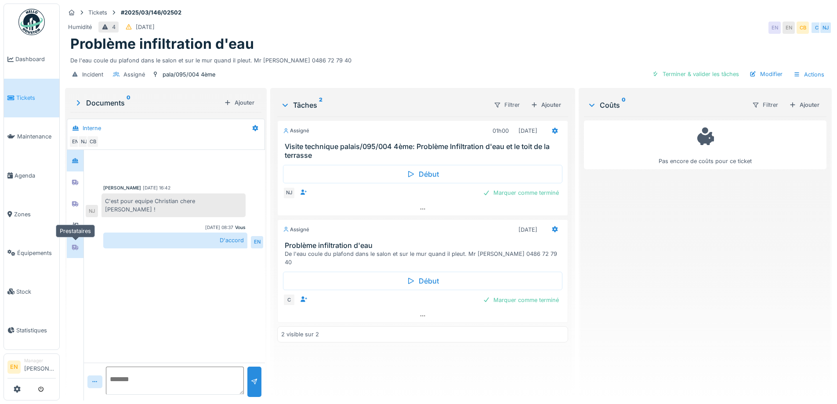
click at [73, 246] on icon at bounding box center [75, 247] width 6 height 5
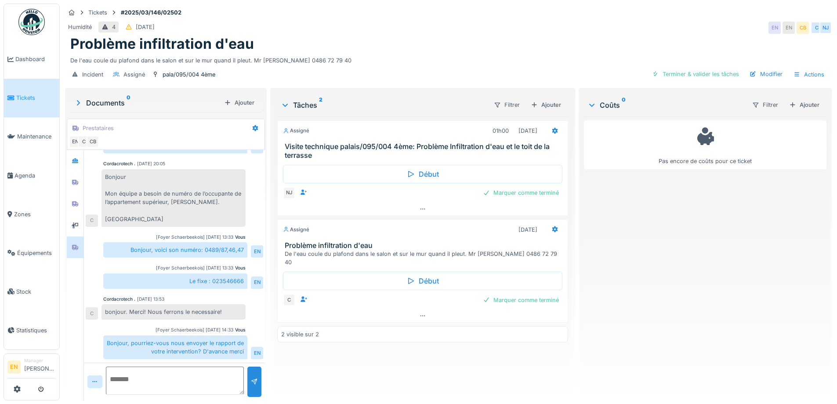
scroll to position [7, 0]
click at [81, 220] on div at bounding box center [75, 225] width 13 height 11
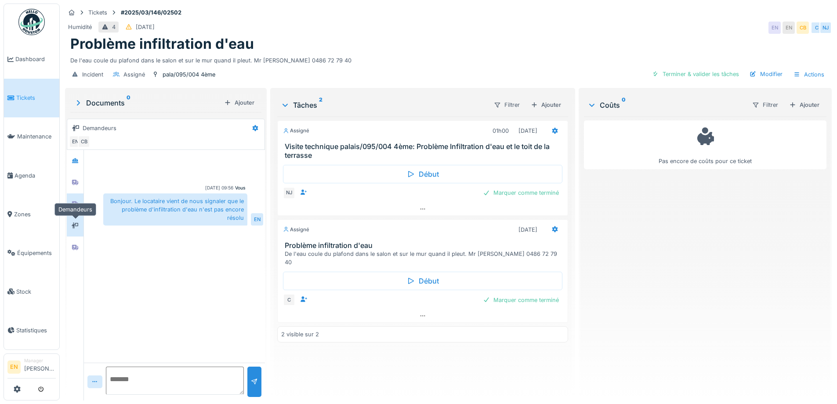
scroll to position [0, 0]
click at [73, 201] on icon at bounding box center [75, 203] width 6 height 5
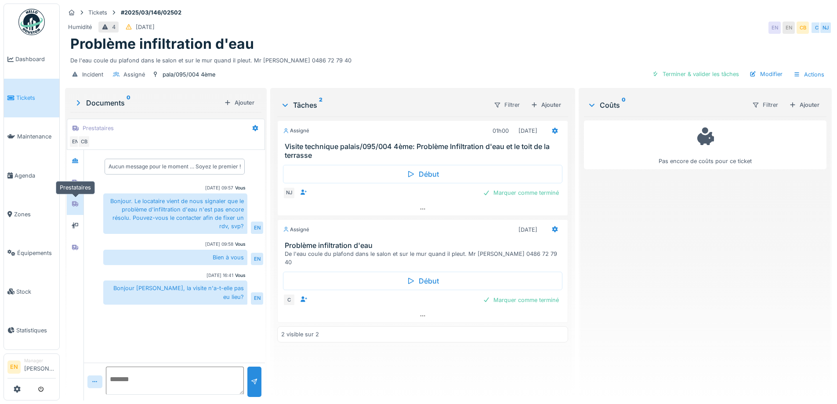
click at [76, 199] on div at bounding box center [75, 204] width 13 height 11
click at [76, 179] on icon at bounding box center [75, 182] width 7 height 6
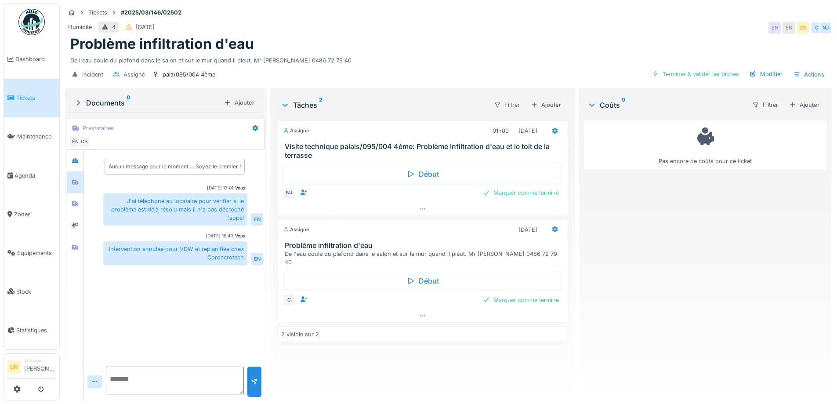
click at [643, 300] on div "Pas encore de coûts pour ce ticket" at bounding box center [705, 254] width 243 height 277
click at [423, 49] on div "Problème infiltration d'eau" at bounding box center [448, 44] width 756 height 17
click at [436, 61] on div "De l'eau coule du plafond dans le salon et sur le mur quand il pleut. Mr [PERSO…" at bounding box center [448, 59] width 756 height 12
click at [518, 38] on div "Problème infiltration d'eau" at bounding box center [448, 44] width 756 height 17
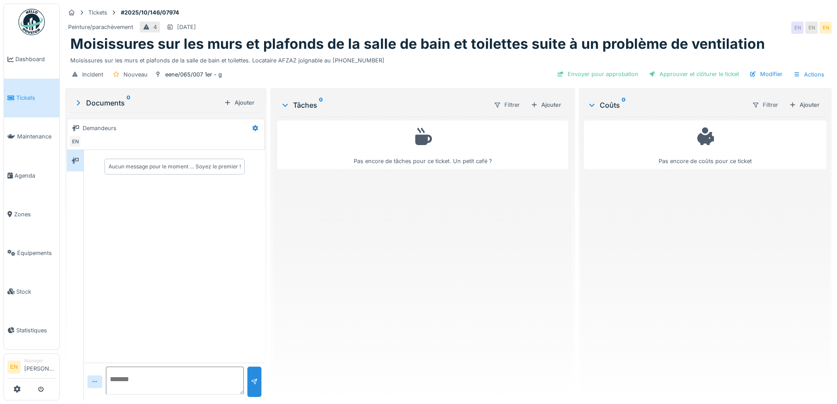
click at [361, 301] on div "Pas encore de tâches pour ce ticket. Un petit café ?" at bounding box center [422, 254] width 290 height 277
click at [382, 265] on div "Pas encore de tâches pour ce ticket. Un petit café ?" at bounding box center [422, 254] width 290 height 277
click at [459, 320] on div "Pas encore de tâches pour ce ticket. Un petit café ?" at bounding box center [422, 254] width 290 height 277
click at [396, 223] on div "Pas encore de tâches pour ce ticket. Un petit café ?" at bounding box center [422, 254] width 290 height 277
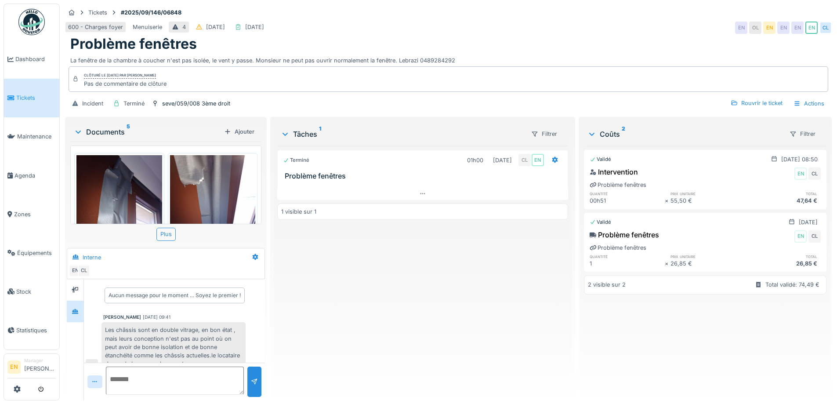
scroll to position [320, 0]
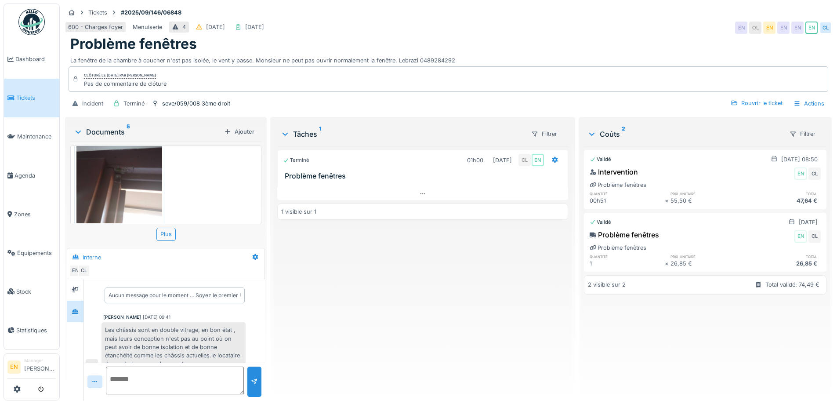
click at [383, 293] on div "Terminé 01h00 [DATE] CL EN Problème fenêtres 1 visible sur 1" at bounding box center [422, 269] width 290 height 247
click at [339, 303] on div "Terminé 01h00 [DATE] CL EN Problème fenêtres 1 visible sur 1" at bounding box center [422, 269] width 290 height 247
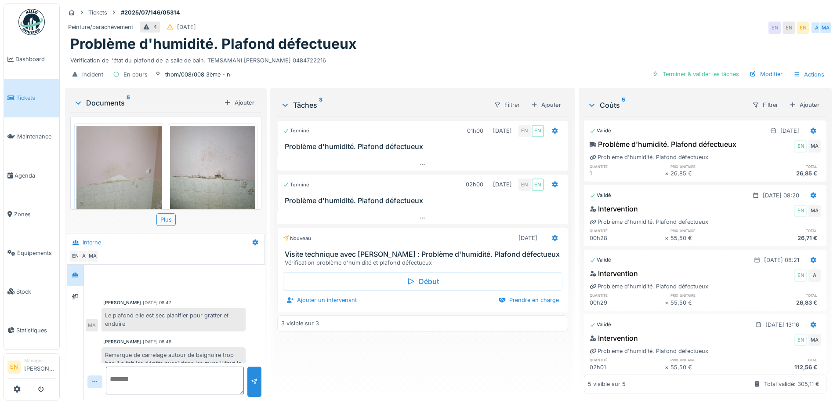
scroll to position [170, 0]
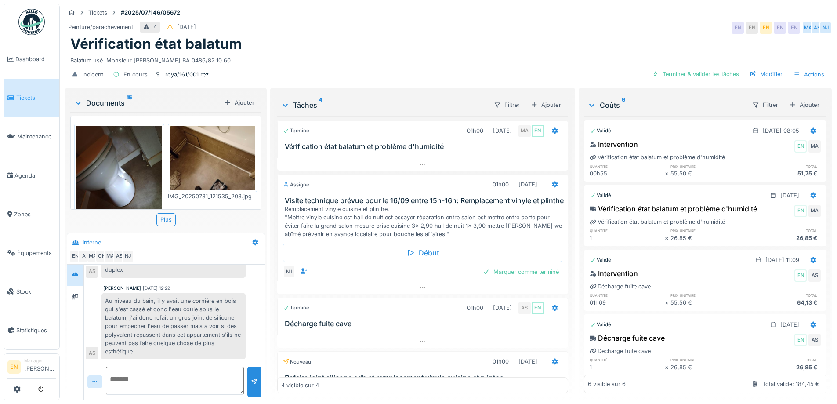
scroll to position [7, 0]
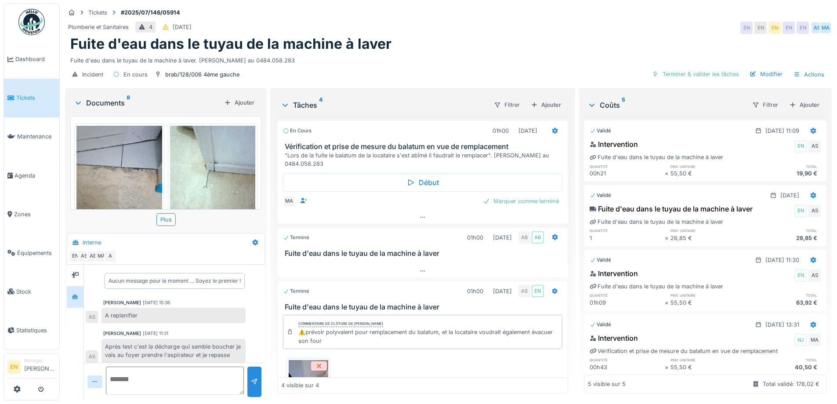
scroll to position [26, 0]
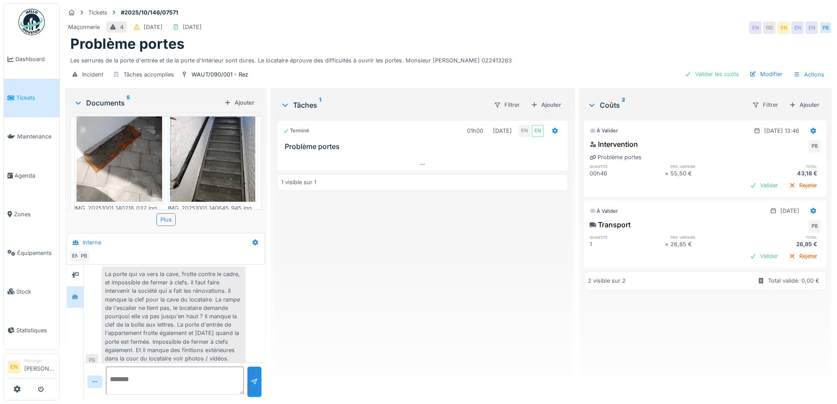
scroll to position [57, 0]
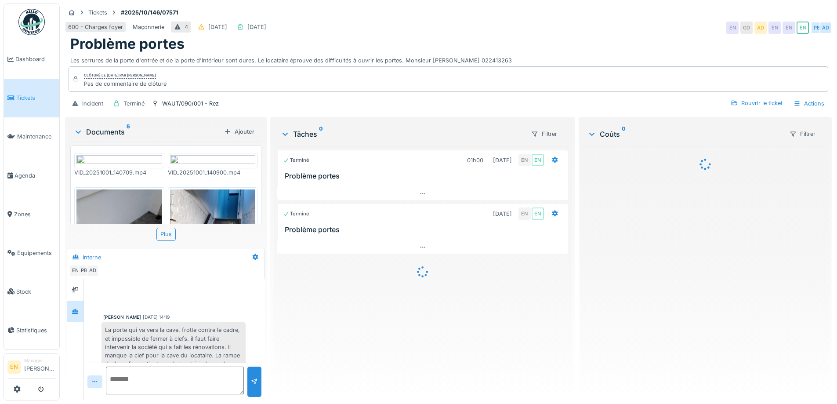
scroll to position [174, 0]
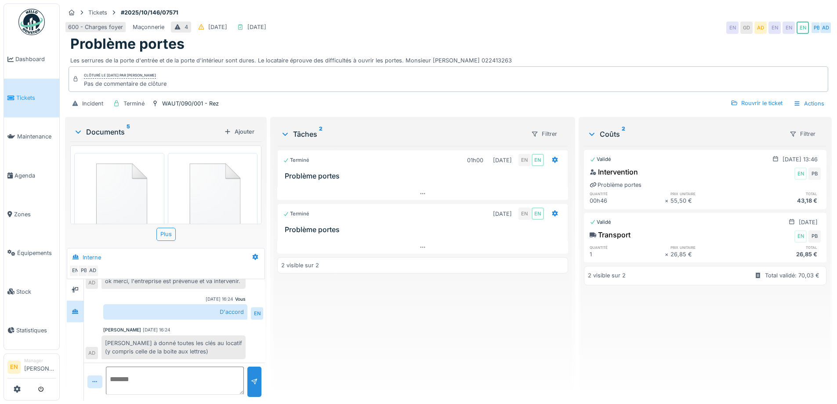
click at [389, 345] on div "Terminé 01h00 [DATE] EN EN Problème portes Terminé [DATE] EN EN Problème portes…" at bounding box center [422, 269] width 290 height 247
click at [334, 335] on div "Terminé 01h00 01/10/2025 EN EN Problème portes Terminé 14/10/2025 EN EN Problèm…" at bounding box center [422, 269] width 290 height 247
click at [323, 345] on div "Terminé 01h00 01/10/2025 EN EN Problème portes Terminé 14/10/2025 EN EN Problèm…" at bounding box center [422, 269] width 290 height 247
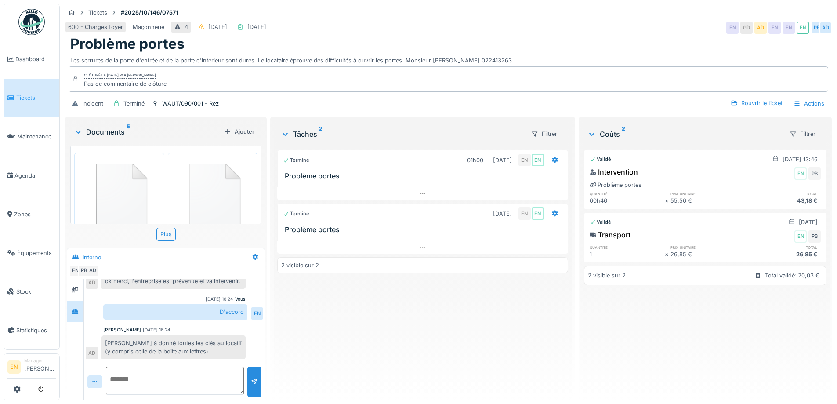
click at [322, 349] on div "Terminé 01h00 01/10/2025 EN EN Problème portes Terminé 14/10/2025 EN EN Problèm…" at bounding box center [422, 269] width 290 height 247
click at [390, 20] on div "600 - Charges foyer Maçonnerie 4 05/10/2025 14/10/2025 EN GD AD EN EN EN PB AD" at bounding box center [448, 28] width 767 height 16
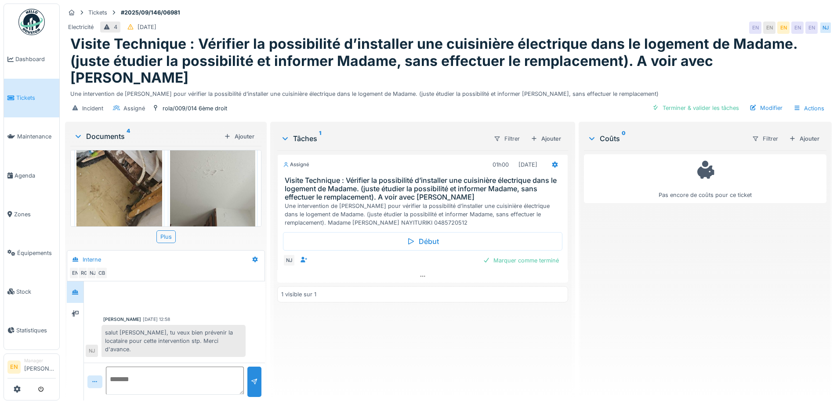
scroll to position [186, 0]
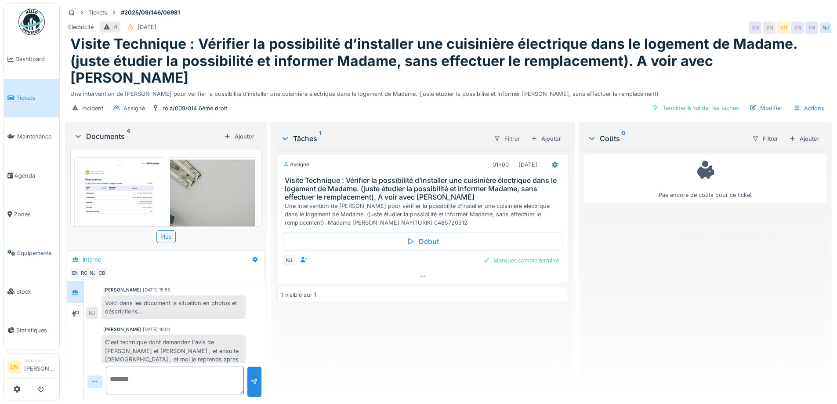
scroll to position [195, 0]
click at [338, 317] on div "Assigné 01h00 [DATE] Visite Technique : Vérifier la possibilité d’installer une…" at bounding box center [422, 271] width 290 height 243
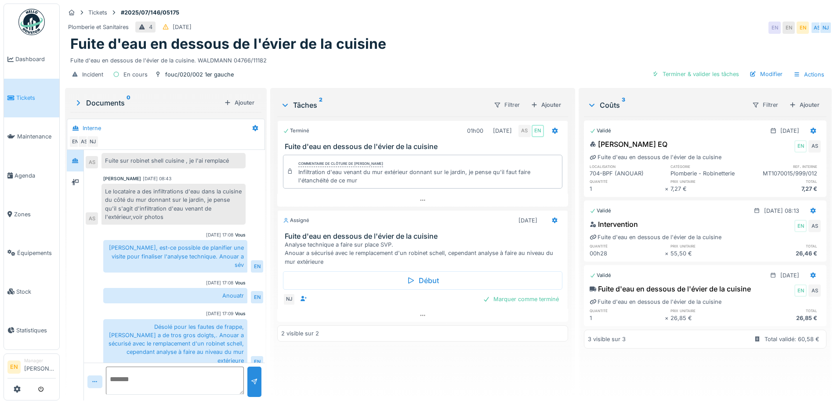
scroll to position [41, 0]
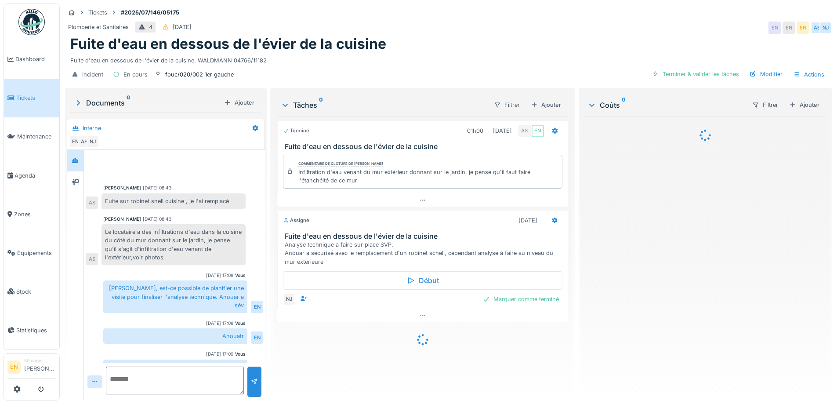
scroll to position [41, 0]
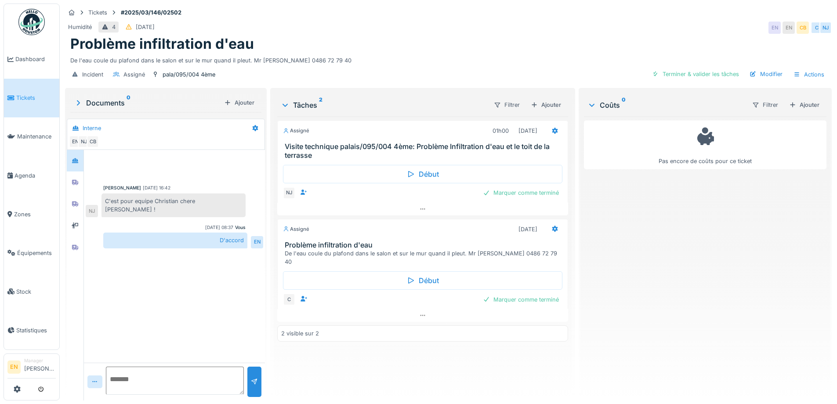
scroll to position [7, 0]
click at [210, 285] on div "[PERSON_NAME] [DATE] 16:42 C'est pour equipe Christian chere [PERSON_NAME] ! NJ…" at bounding box center [174, 256] width 181 height 213
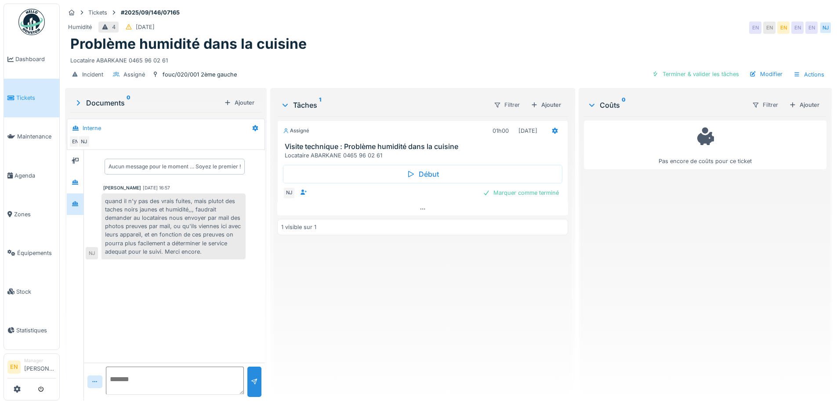
scroll to position [7, 0]
click at [186, 290] on div "Aucun message pour le moment … Soyez le premier ! [PERSON_NAME] [DATE] 16:57 qu…" at bounding box center [174, 256] width 181 height 213
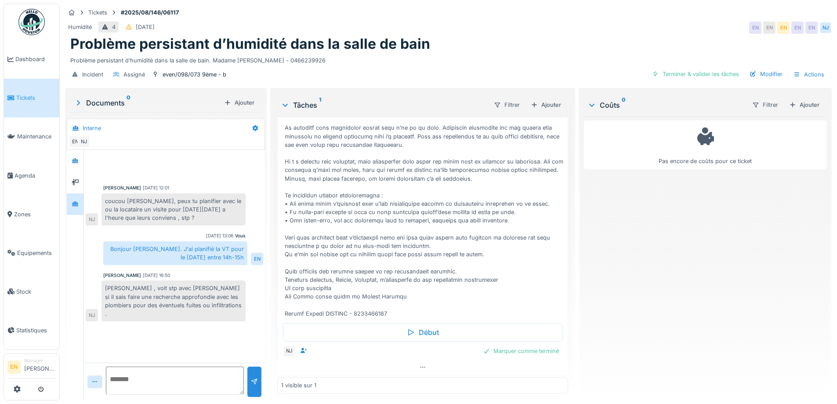
scroll to position [7, 0]
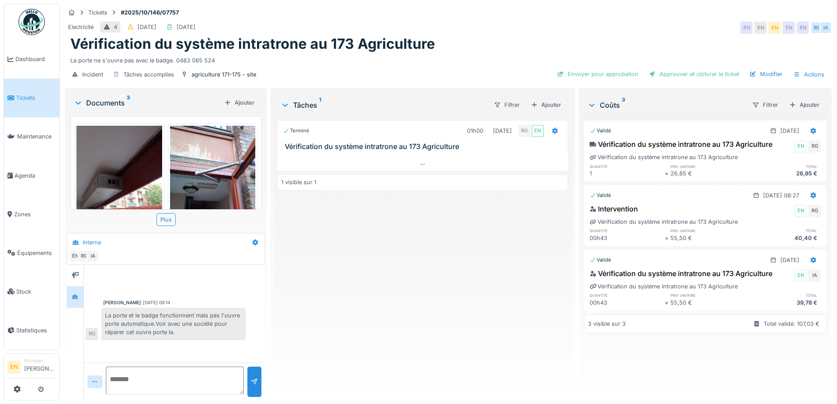
scroll to position [7, 0]
click at [356, 307] on div "Terminé 01h00 09/10/2025 RG EN Vérification du système intratrone au 173 Agricu…" at bounding box center [422, 254] width 290 height 277
click at [331, 303] on div "Terminé 01h00 09/10/2025 RG EN Vérification du système intratrone au 173 Agricu…" at bounding box center [422, 254] width 290 height 277
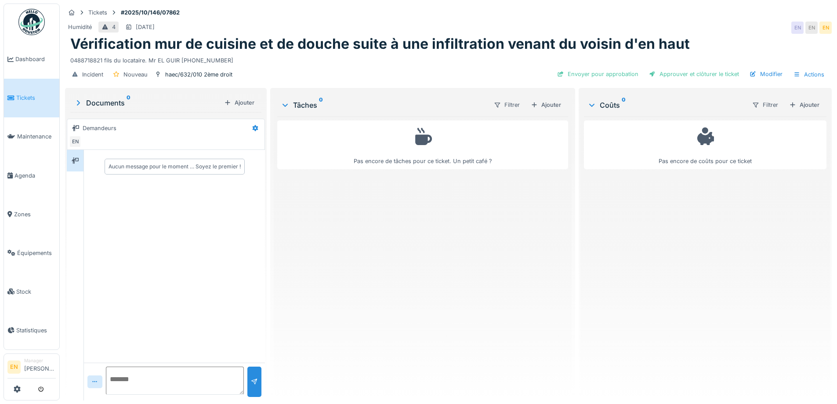
click at [325, 274] on div "Pas encore de tâches pour ce ticket. Un petit café ?" at bounding box center [422, 254] width 290 height 277
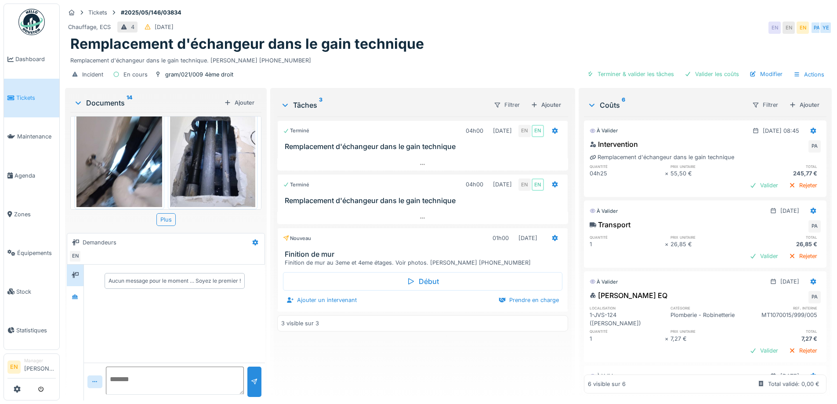
scroll to position [264, 0]
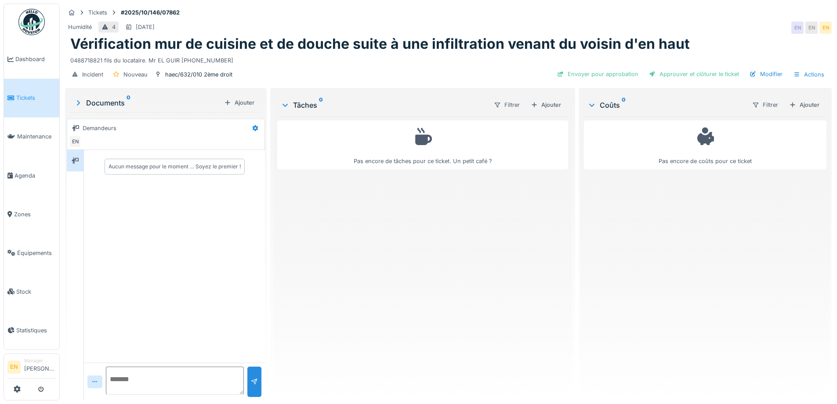
scroll to position [7, 0]
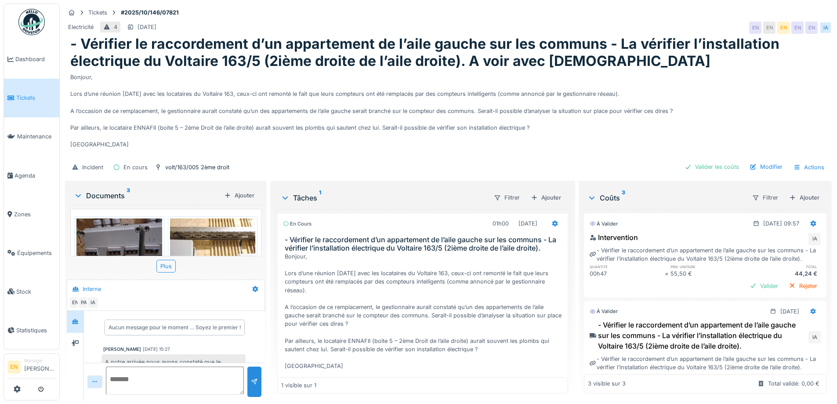
scroll to position [26, 0]
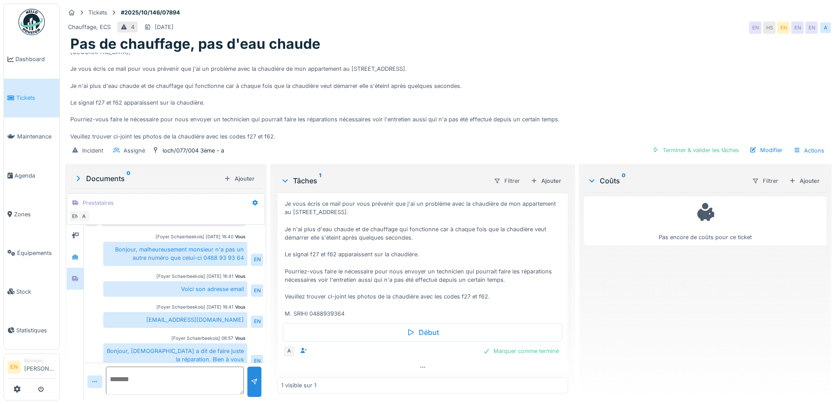
scroll to position [7, 0]
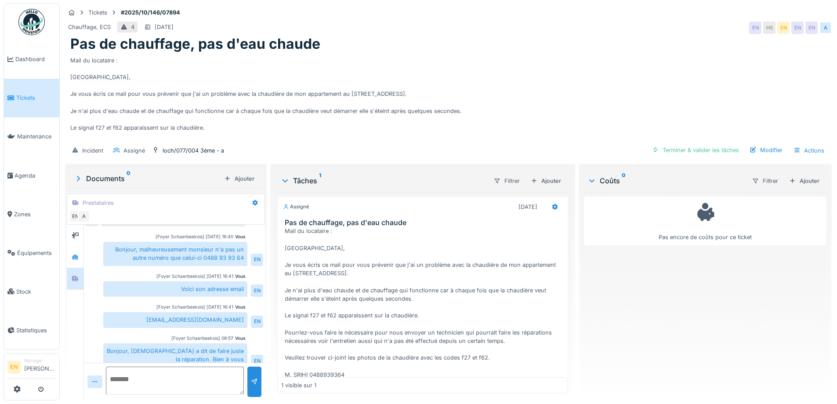
scroll to position [7, 0]
click at [563, 78] on div "Mail du locataire : Bonjour, Je vous écris ce mail pour vous prévenir que j'ai …" at bounding box center [448, 97] width 756 height 88
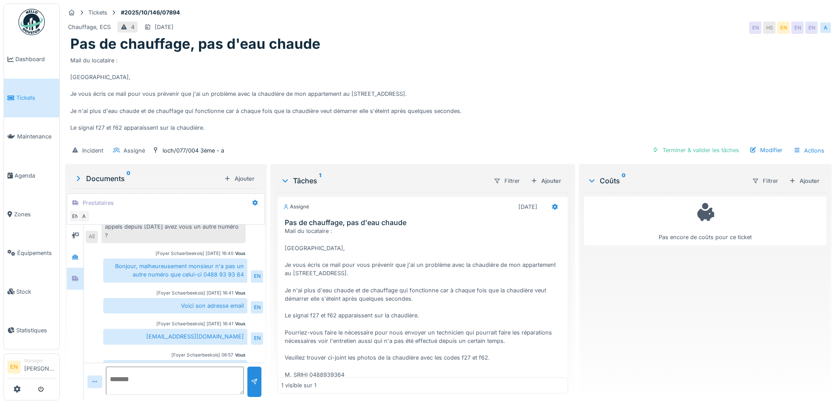
scroll to position [113, 0]
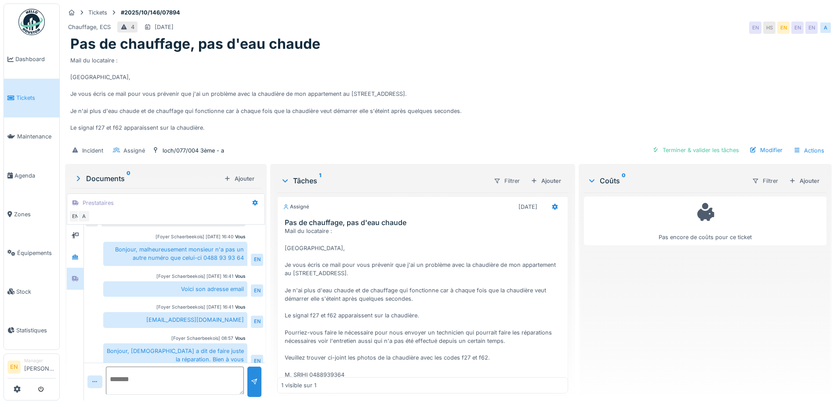
drag, startPoint x: 520, startPoint y: 41, endPoint x: 554, endPoint y: 1, distance: 52.4
click at [525, 36] on div "Pas de chauffage, pas d'eau chaude" at bounding box center [448, 44] width 756 height 17
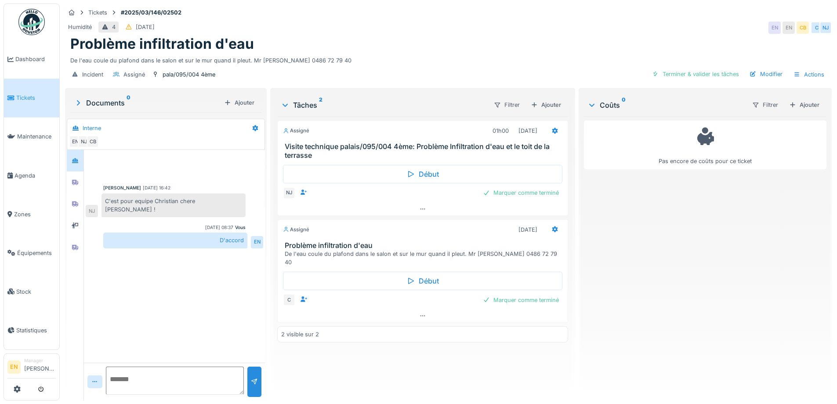
click at [191, 320] on div "[PERSON_NAME] [DATE] 16:42 C'est pour equipe Christian chere [PERSON_NAME] ! NJ…" at bounding box center [174, 256] width 181 height 213
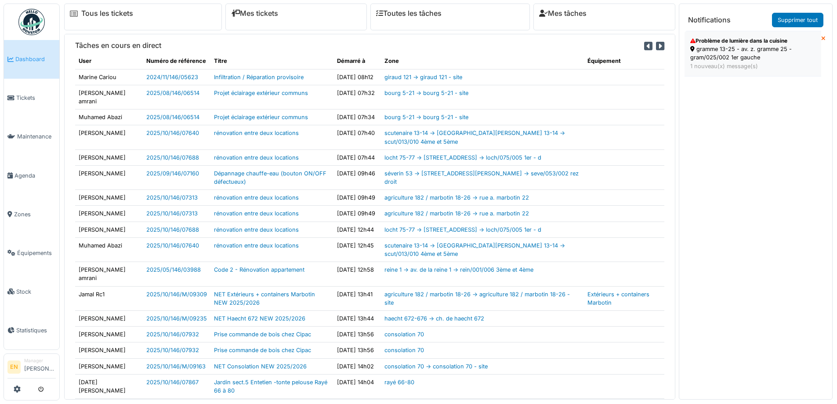
click at [748, 54] on div "gramme 13-25 - av. z. gramme 25 - gram/025/002 1er gauche" at bounding box center [752, 53] width 125 height 17
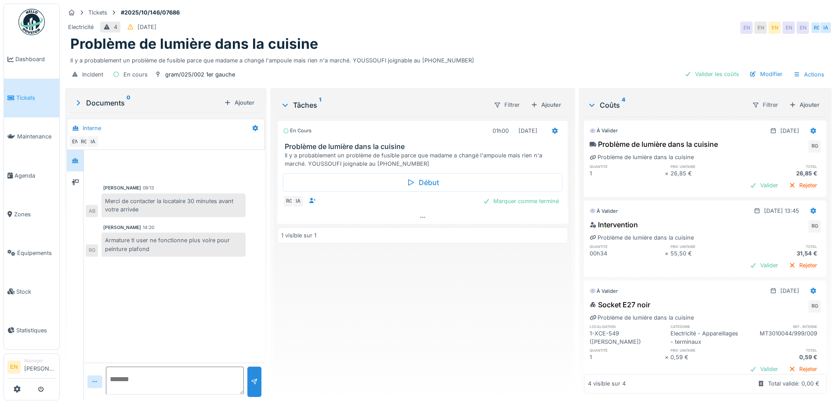
click at [432, 306] on div "En cours 01h00 [DATE] Problème de lumière dans la cuisine Il y a probablement u…" at bounding box center [422, 254] width 290 height 277
click at [409, 316] on div "En cours 01h00 15/10/2025 Problème de lumière dans la cuisine Il y a probableme…" at bounding box center [422, 254] width 290 height 277
click at [407, 319] on div "En cours 01h00 15/10/2025 Problème de lumière dans la cuisine Il y a probableme…" at bounding box center [422, 254] width 290 height 277
click at [406, 319] on div "En cours 01h00 15/10/2025 Problème de lumière dans la cuisine Il y a probableme…" at bounding box center [422, 254] width 290 height 277
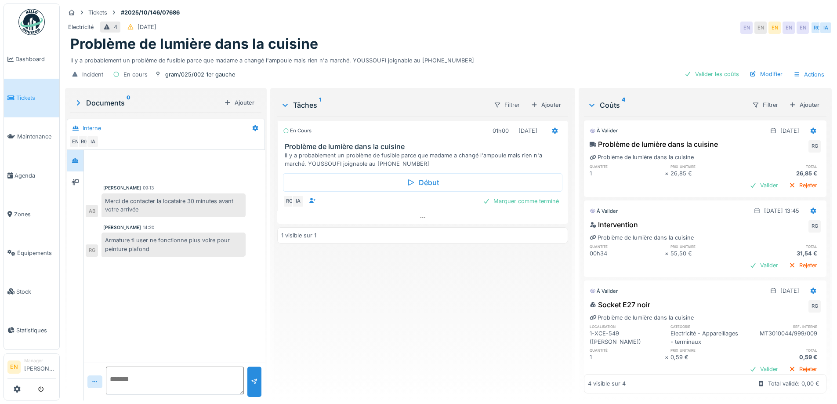
click at [495, 274] on div "En cours 01h00 15/10/2025 Problème de lumière dans la cuisine Il y a probableme…" at bounding box center [422, 254] width 290 height 277
click at [465, 284] on div "En cours 01h00 15/10/2025 Problème de lumière dans la cuisine Il y a probableme…" at bounding box center [422, 254] width 290 height 277
click at [427, 329] on div "En cours 01h00 15/10/2025 Problème de lumière dans la cuisine Il y a probableme…" at bounding box center [422, 254] width 290 height 277
click at [430, 323] on div "En cours 01h00 15/10/2025 Problème de lumière dans la cuisine Il y a probableme…" at bounding box center [422, 254] width 290 height 277
click at [606, 11] on div "Tickets #2025/10/146/07686" at bounding box center [448, 12] width 767 height 11
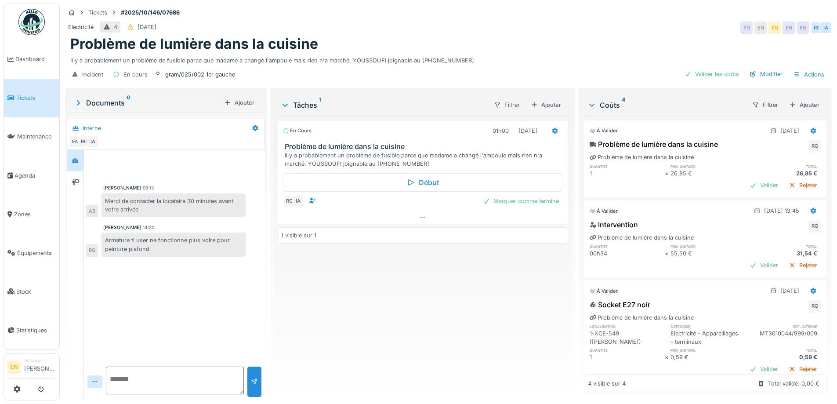
click at [378, 340] on div "En cours 01h00 15/10/2025 Problème de lumière dans la cuisine Il y a probableme…" at bounding box center [422, 254] width 290 height 277
click at [724, 76] on div "Valider les coûts" at bounding box center [712, 74] width 62 height 12
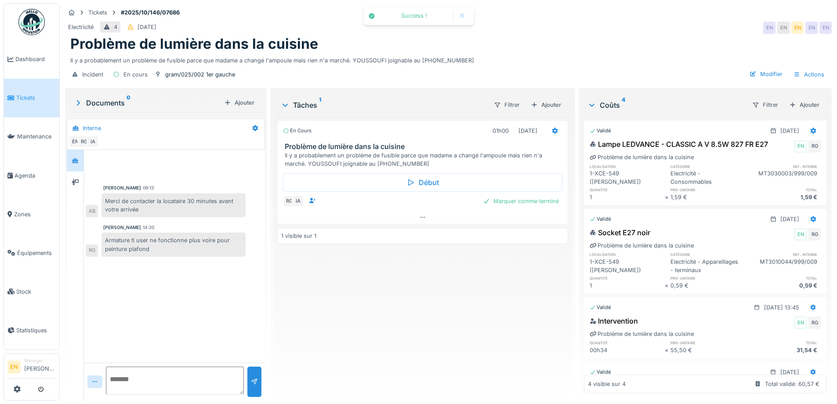
drag, startPoint x: 493, startPoint y: 290, endPoint x: 487, endPoint y: 298, distance: 9.4
click at [493, 292] on div "En cours 01h00 15/10/2025 Problème de lumière dans la cuisine Il y a probableme…" at bounding box center [422, 254] width 290 height 277
click at [369, 335] on div "En cours 01h00 15/10/2025 Problème de lumière dans la cuisine Il y a probableme…" at bounding box center [422, 254] width 290 height 277
click at [587, 24] on div "Electricité 4 08/10/2025 EN EN EN EN EN" at bounding box center [448, 28] width 767 height 16
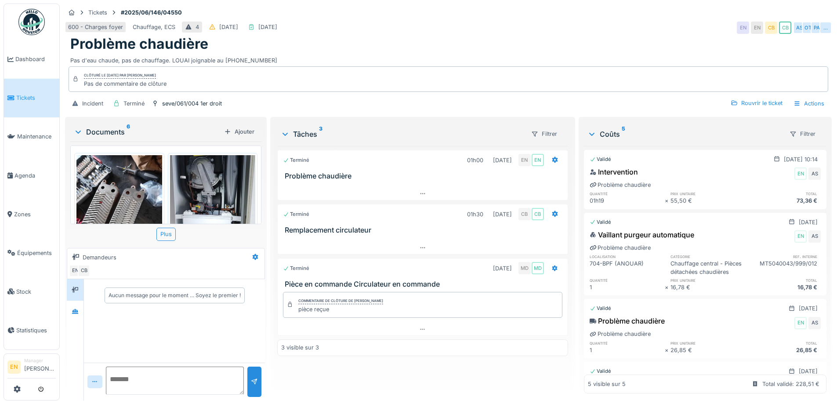
click at [479, 34] on div "600 - Charges foyer Chauffage, ECS 4 [DATE] [DATE] EN EN CB CB AS OT PA …" at bounding box center [448, 28] width 767 height 16
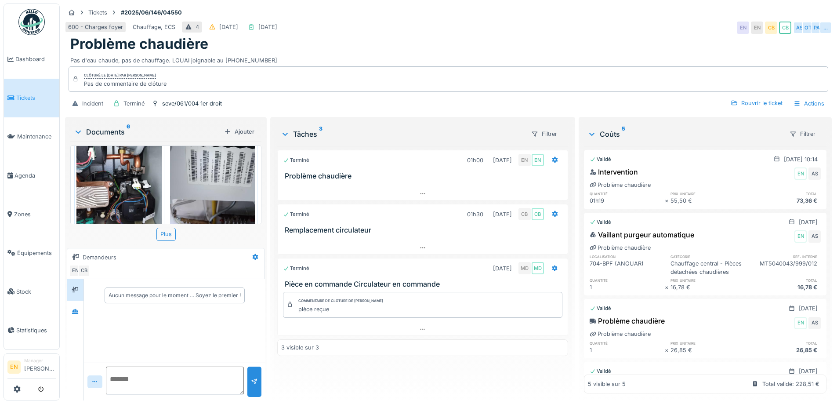
scroll to position [321, 0]
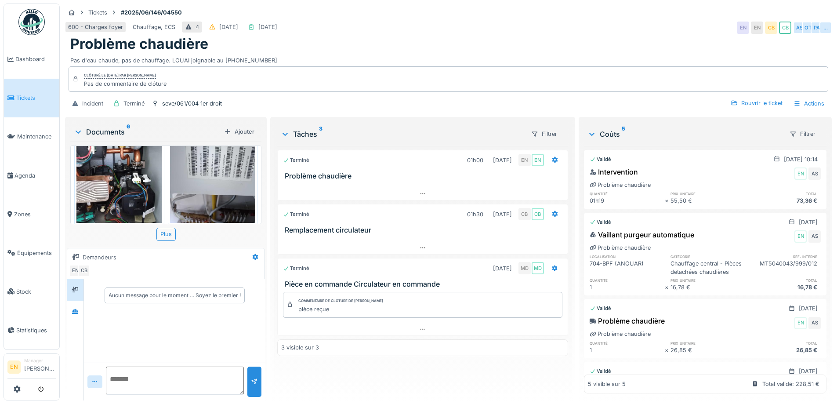
click at [549, 21] on div "600 - Charges foyer Chauffage, ECS 4 [DATE] [DATE] EN EN CB CB AS OT PA …" at bounding box center [448, 28] width 767 height 16
